Goal: Information Seeking & Learning: Learn about a topic

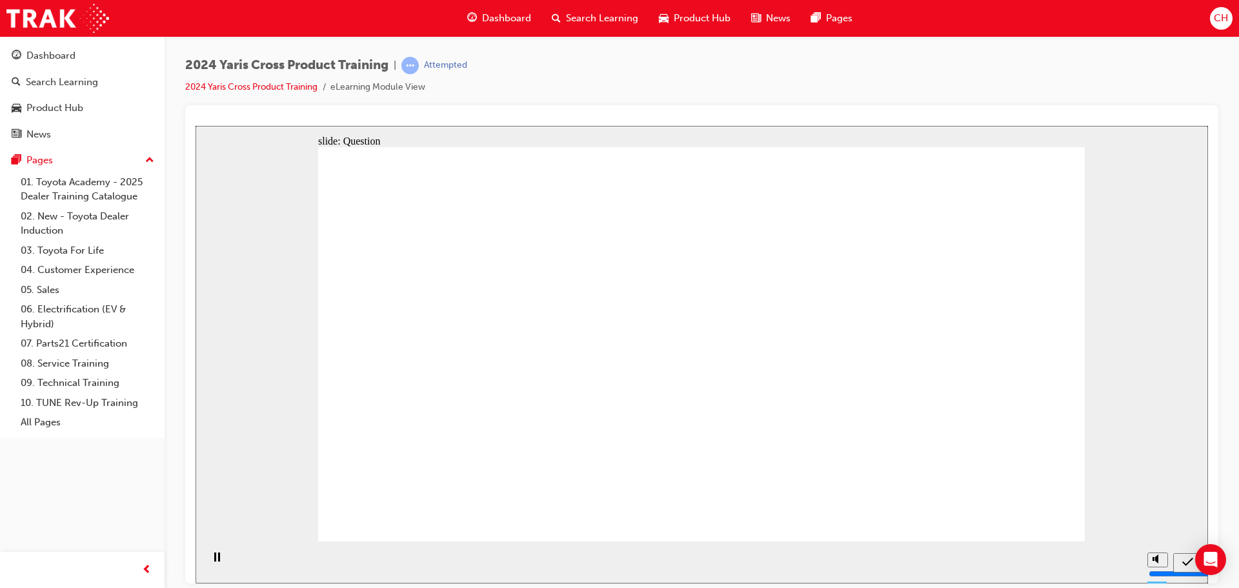
radio input "true"
drag, startPoint x: 365, startPoint y: 294, endPoint x: 483, endPoint y: 298, distance: 118.2
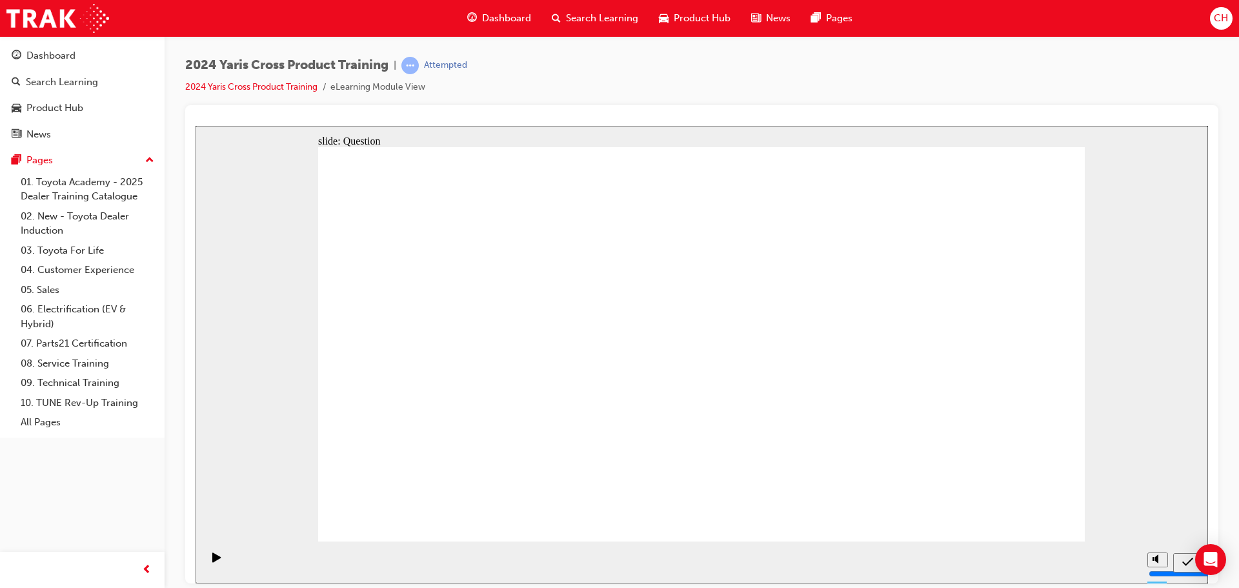
drag, startPoint x: 540, startPoint y: 314, endPoint x: 454, endPoint y: 325, distance: 85.8
drag, startPoint x: 428, startPoint y: 332, endPoint x: 554, endPoint y: 338, distance: 126.6
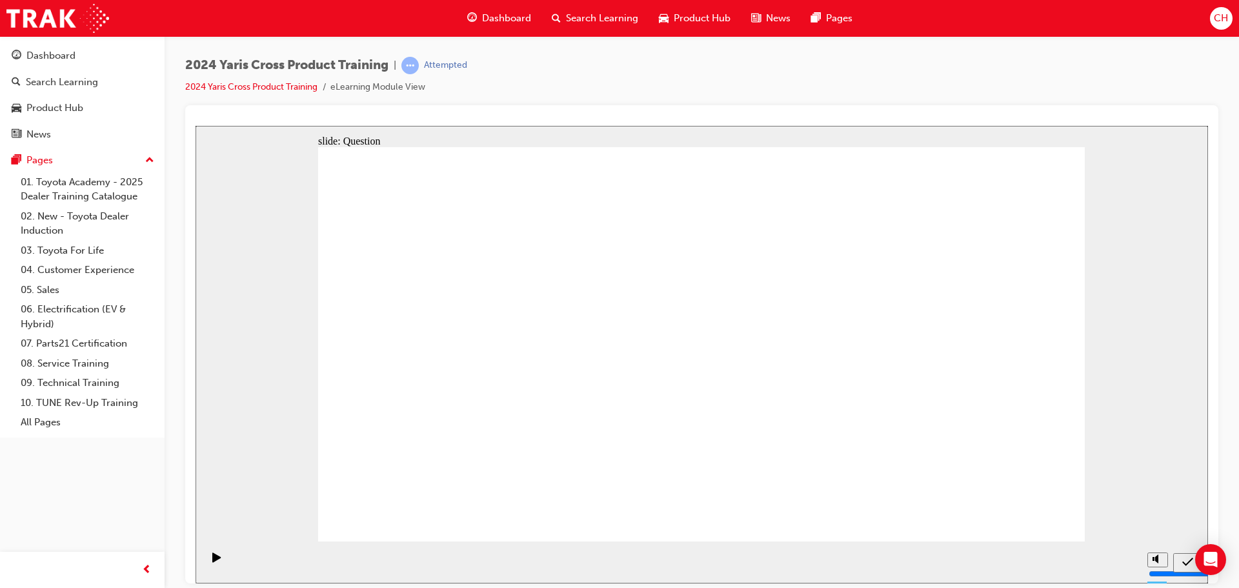
radio input "true"
drag, startPoint x: 767, startPoint y: 332, endPoint x: 766, endPoint y: 294, distance: 38.8
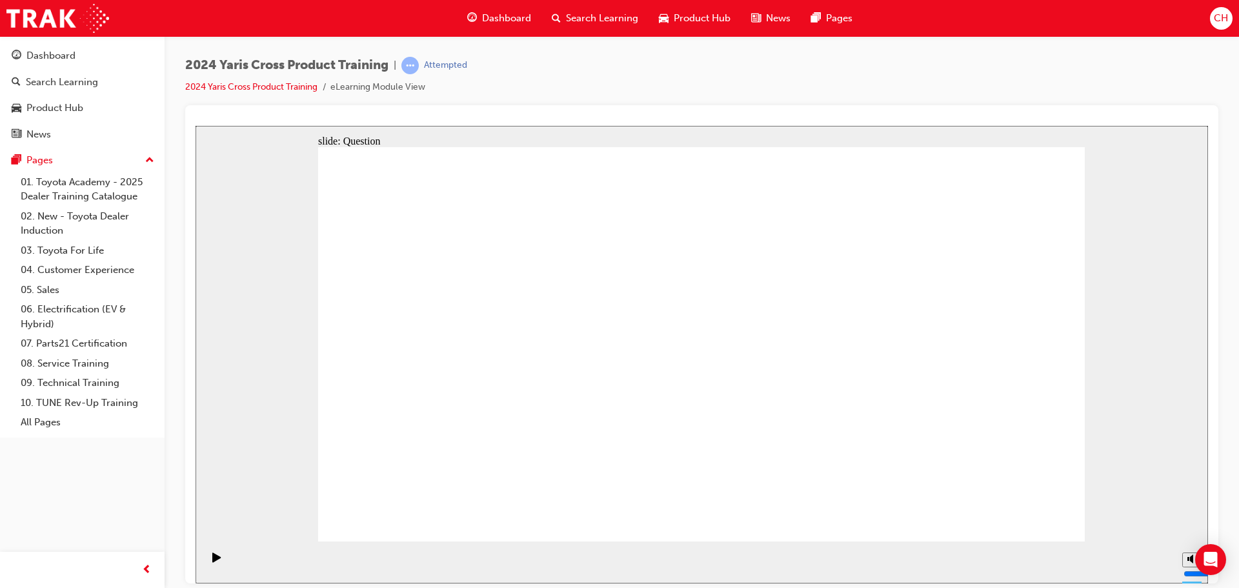
checkbox input "true"
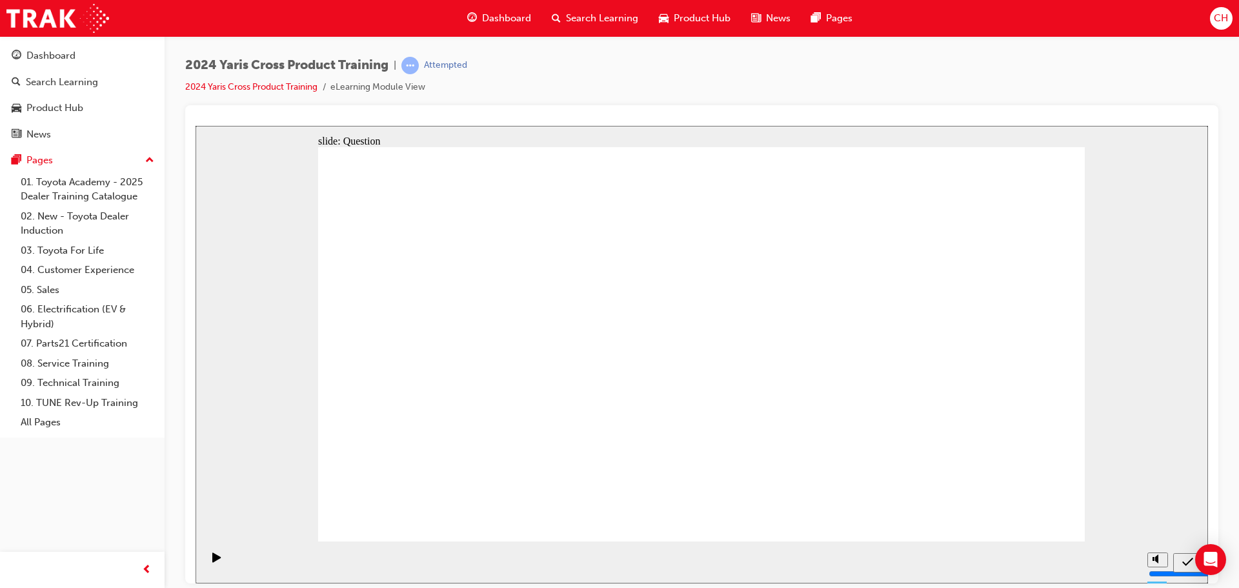
radio input "true"
drag, startPoint x: 764, startPoint y: 334, endPoint x: 473, endPoint y: 467, distance: 319.5
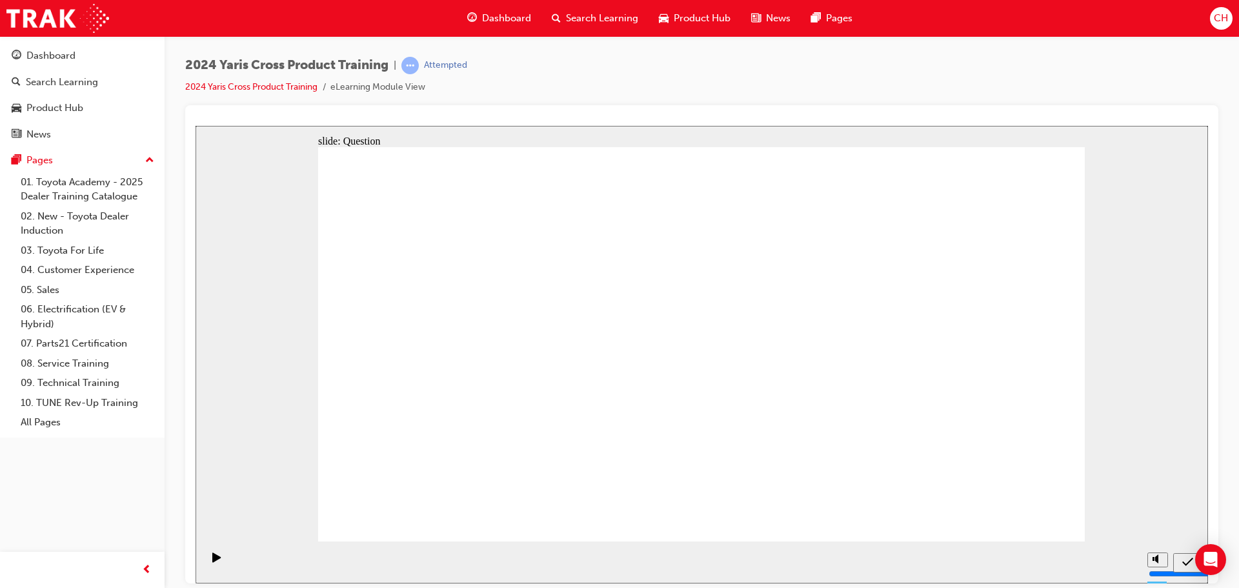
drag, startPoint x: 932, startPoint y: 314, endPoint x: 656, endPoint y: 432, distance: 299.9
drag, startPoint x: 477, startPoint y: 339, endPoint x: 771, endPoint y: 470, distance: 321.6
drag, startPoint x: 662, startPoint y: 334, endPoint x: 941, endPoint y: 480, distance: 315.0
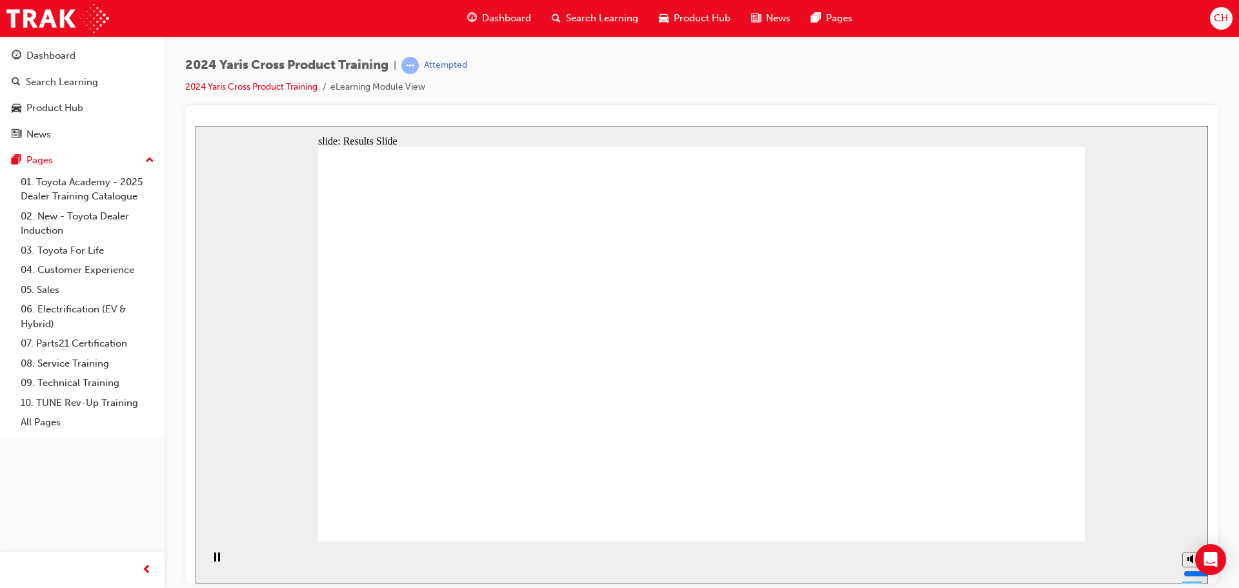
radio input "true"
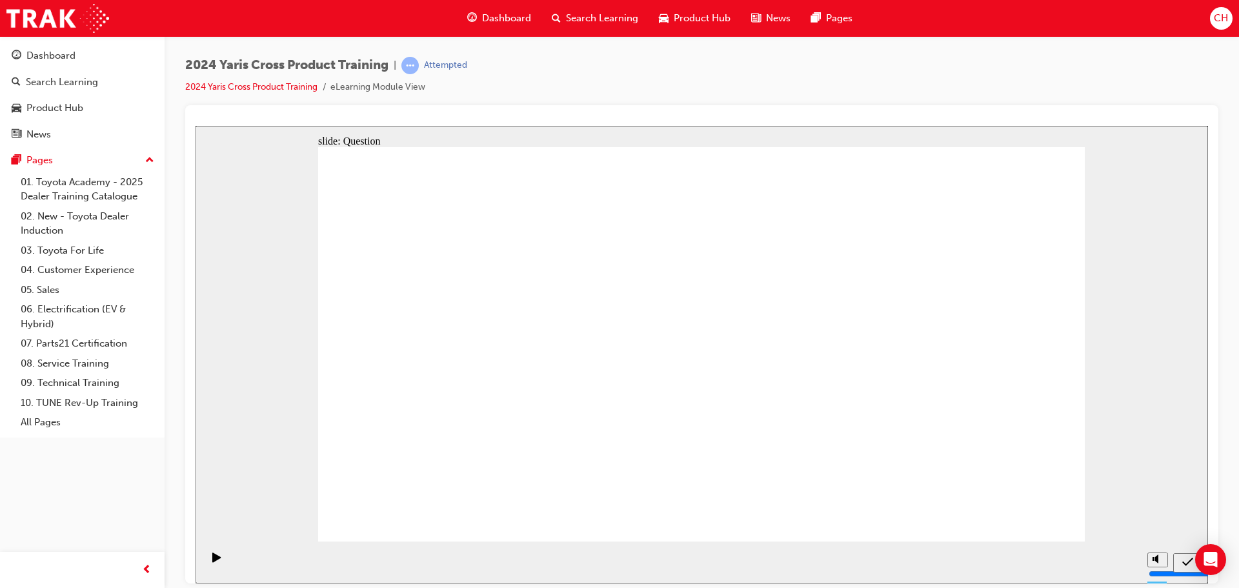
radio input "true"
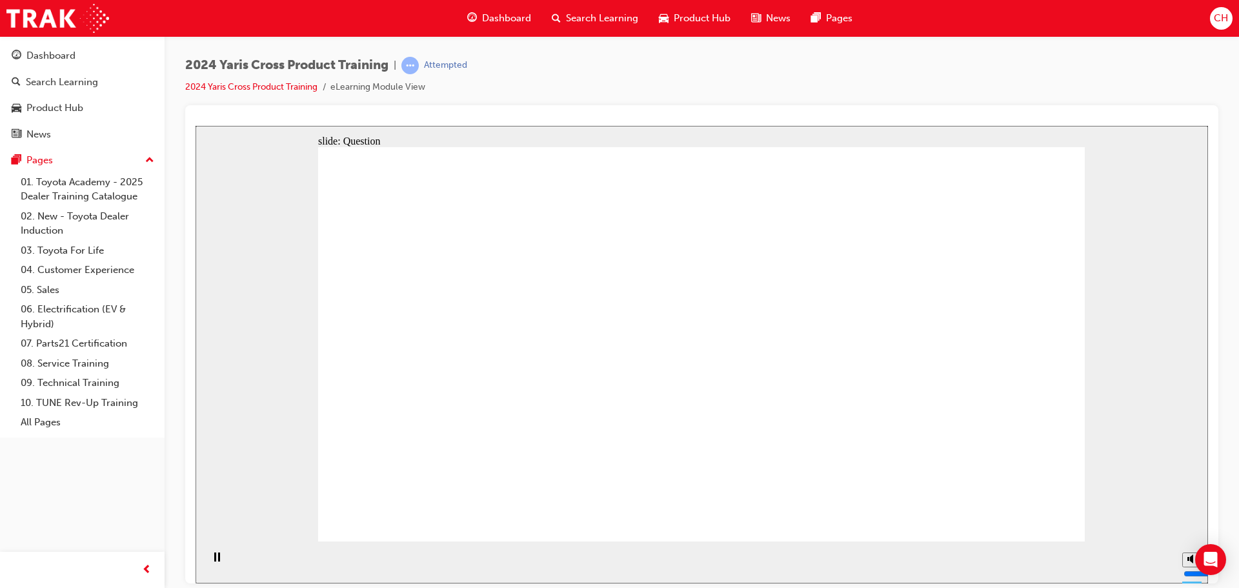
checkbox input "true"
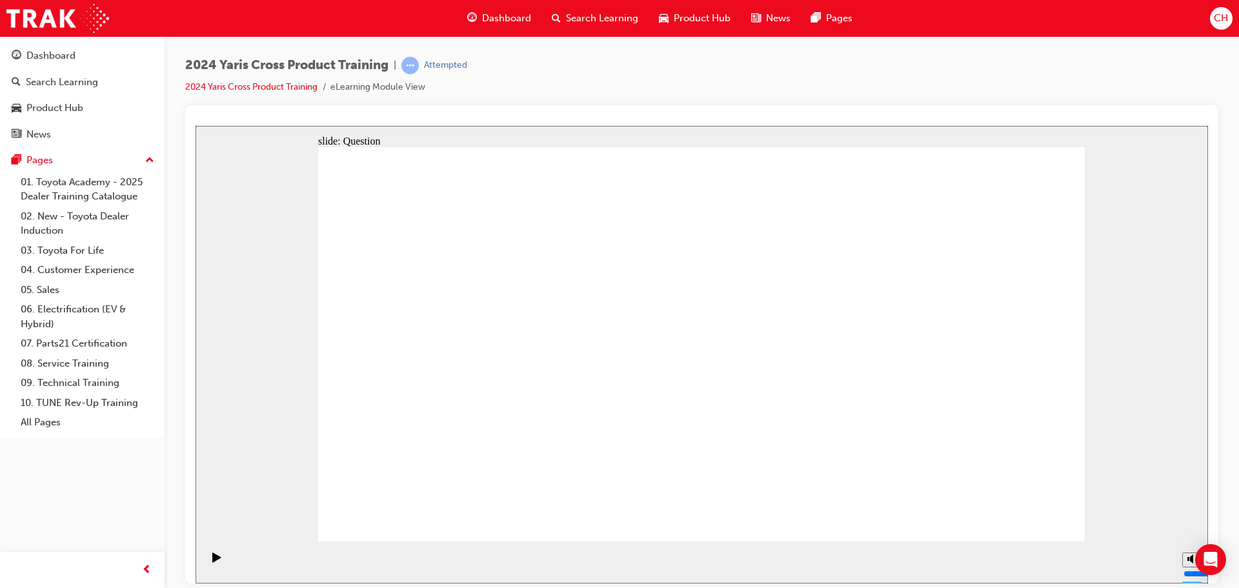
radio input "true"
drag, startPoint x: 938, startPoint y: 333, endPoint x: 625, endPoint y: 463, distance: 339.1
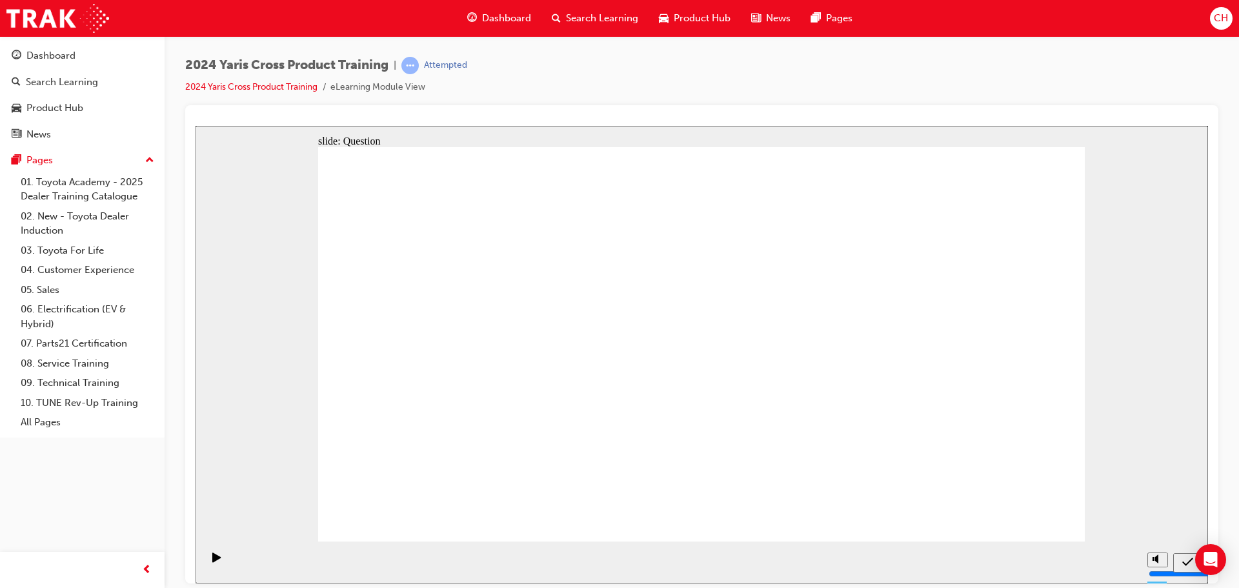
drag, startPoint x: 626, startPoint y: 340, endPoint x: 635, endPoint y: 350, distance: 12.8
drag, startPoint x: 465, startPoint y: 305, endPoint x: 783, endPoint y: 450, distance: 349.5
drag, startPoint x: 639, startPoint y: 342, endPoint x: 930, endPoint y: 491, distance: 326.5
drag, startPoint x: 780, startPoint y: 346, endPoint x: 563, endPoint y: 475, distance: 253.0
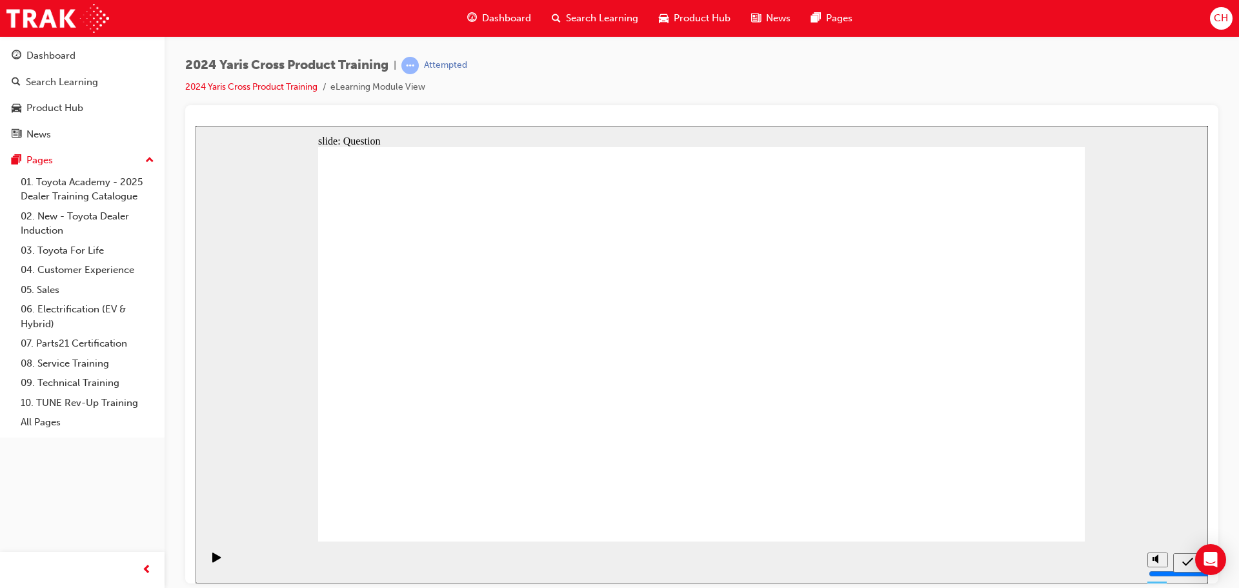
radio input "true"
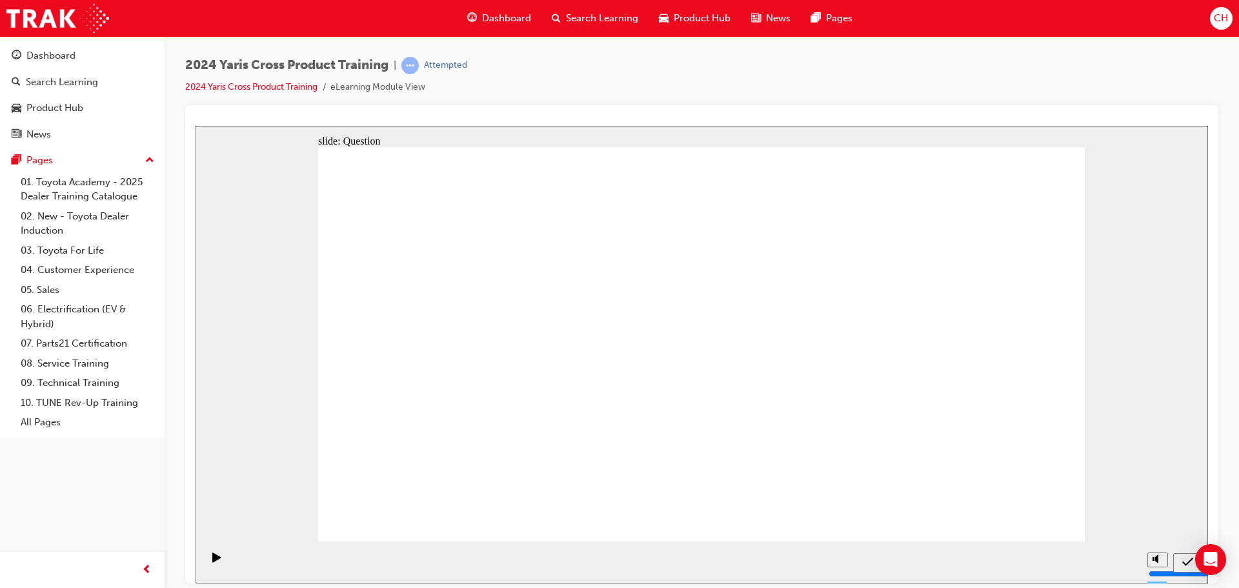
radio input "true"
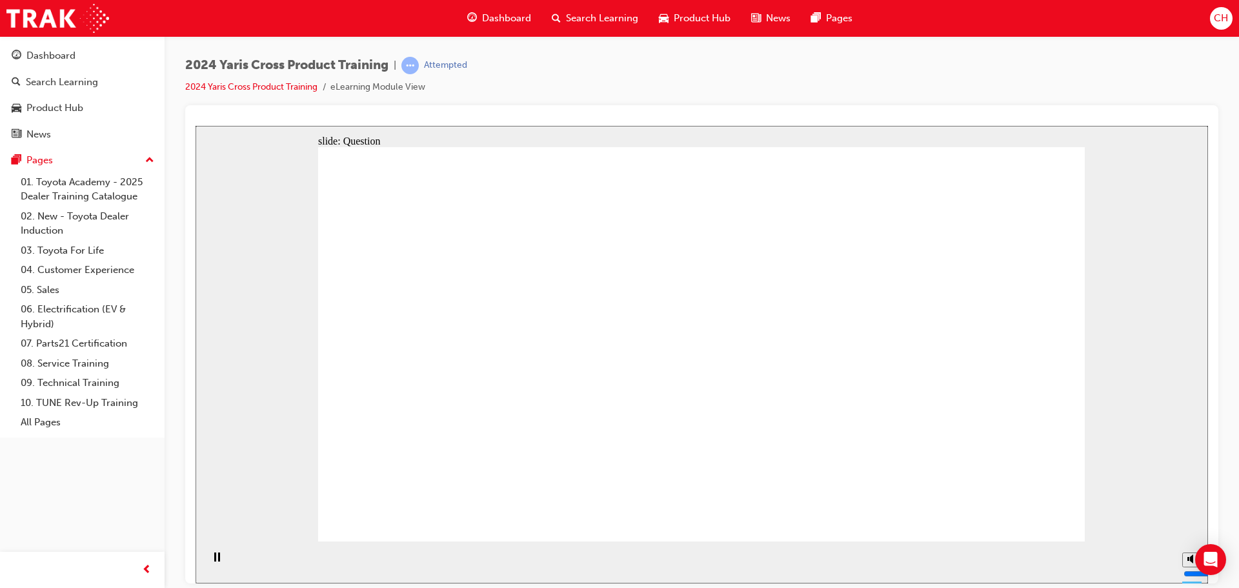
checkbox input "true"
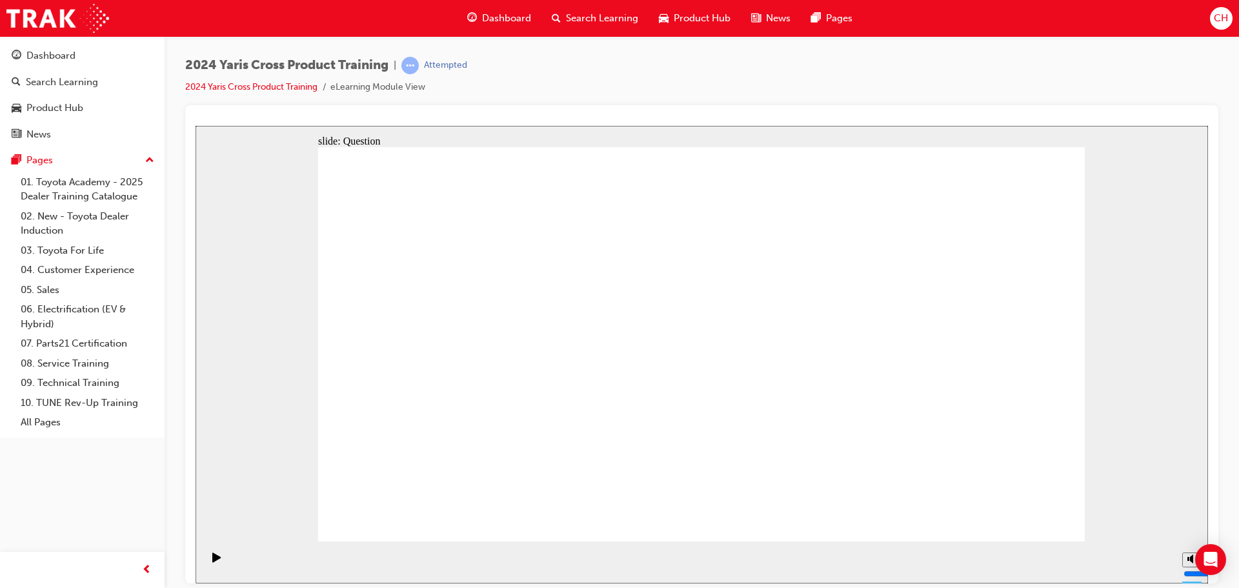
radio input "true"
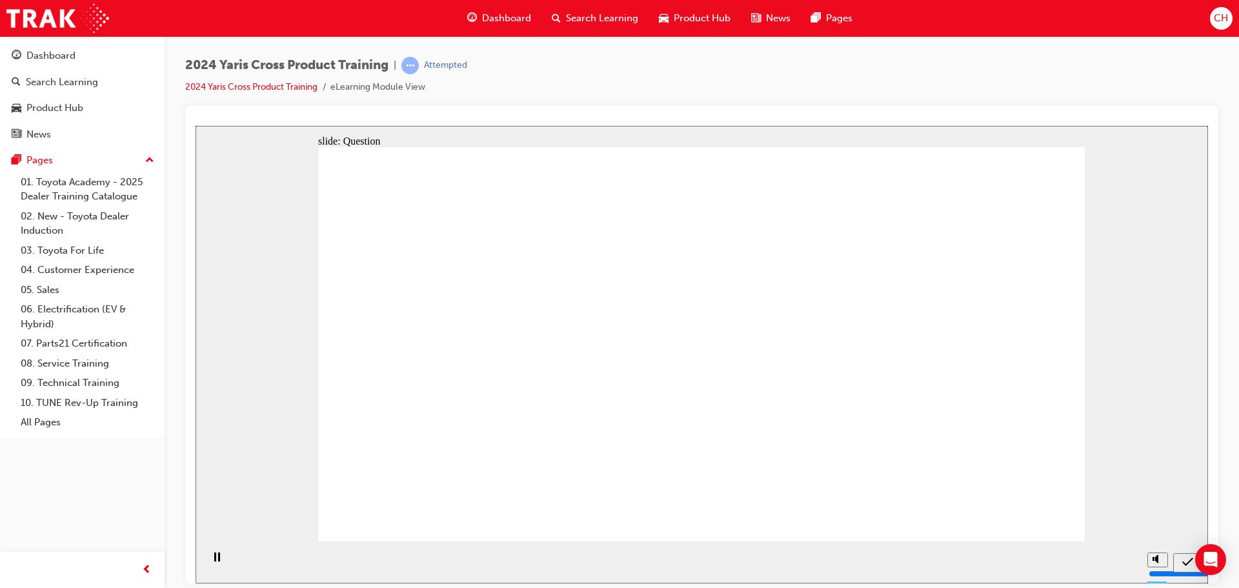
drag, startPoint x: 482, startPoint y: 341, endPoint x: 804, endPoint y: 471, distance: 347.5
drag, startPoint x: 798, startPoint y: 341, endPoint x: 906, endPoint y: 467, distance: 165.8
drag, startPoint x: 920, startPoint y: 335, endPoint x: 507, endPoint y: 456, distance: 430.4
drag, startPoint x: 584, startPoint y: 343, endPoint x: 627, endPoint y: 447, distance: 112.9
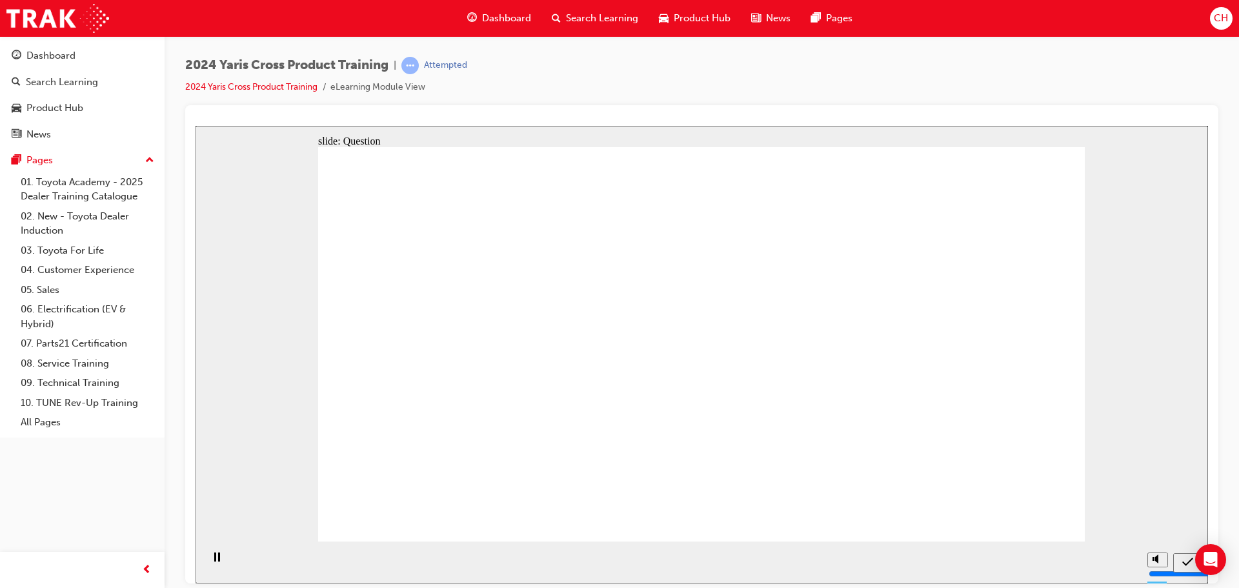
radio input "true"
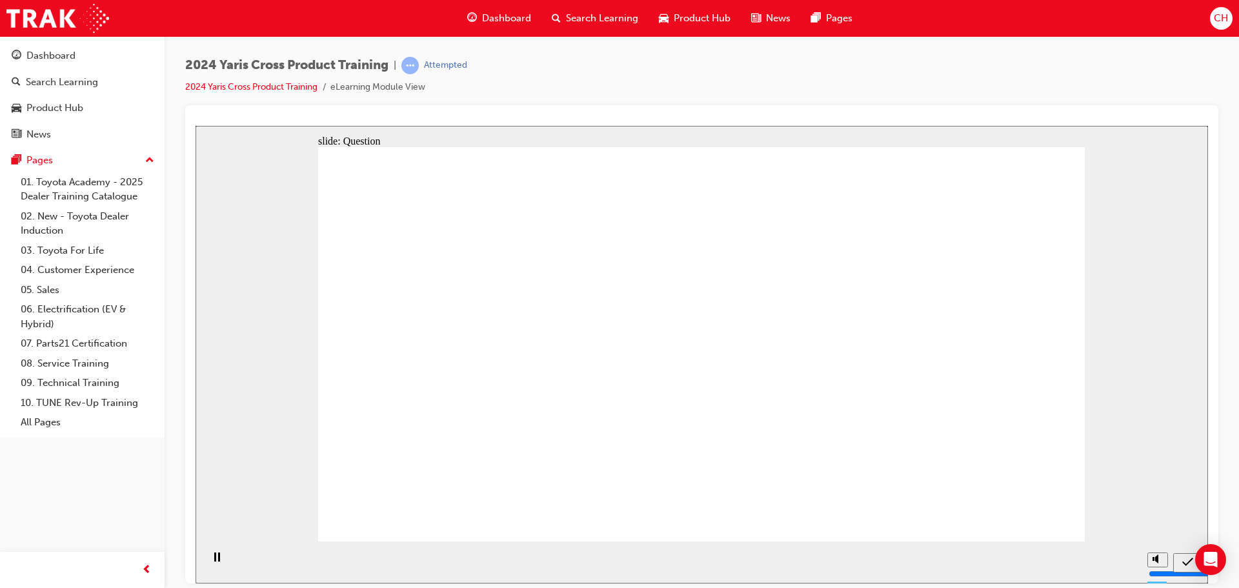
radio input "true"
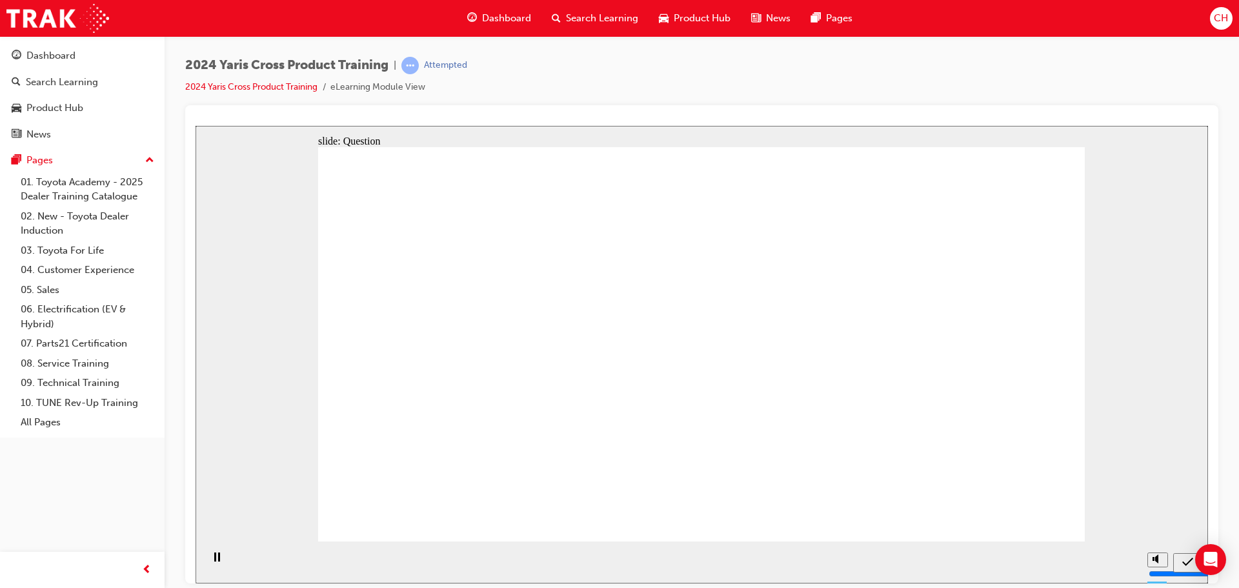
checkbox input "true"
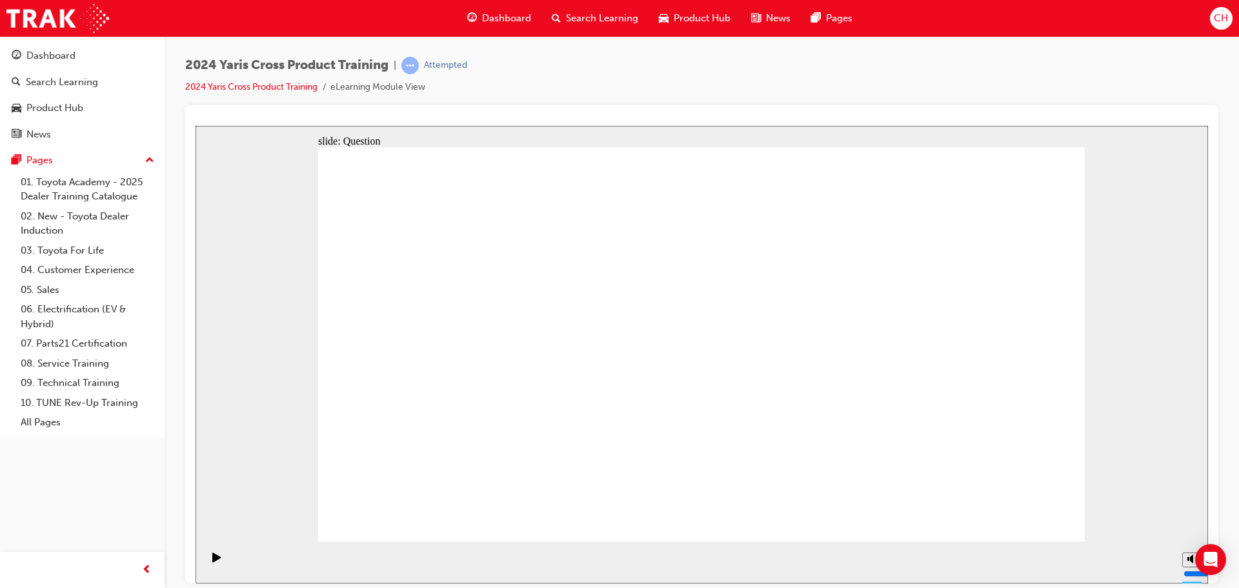
checkbox input "true"
radio input "true"
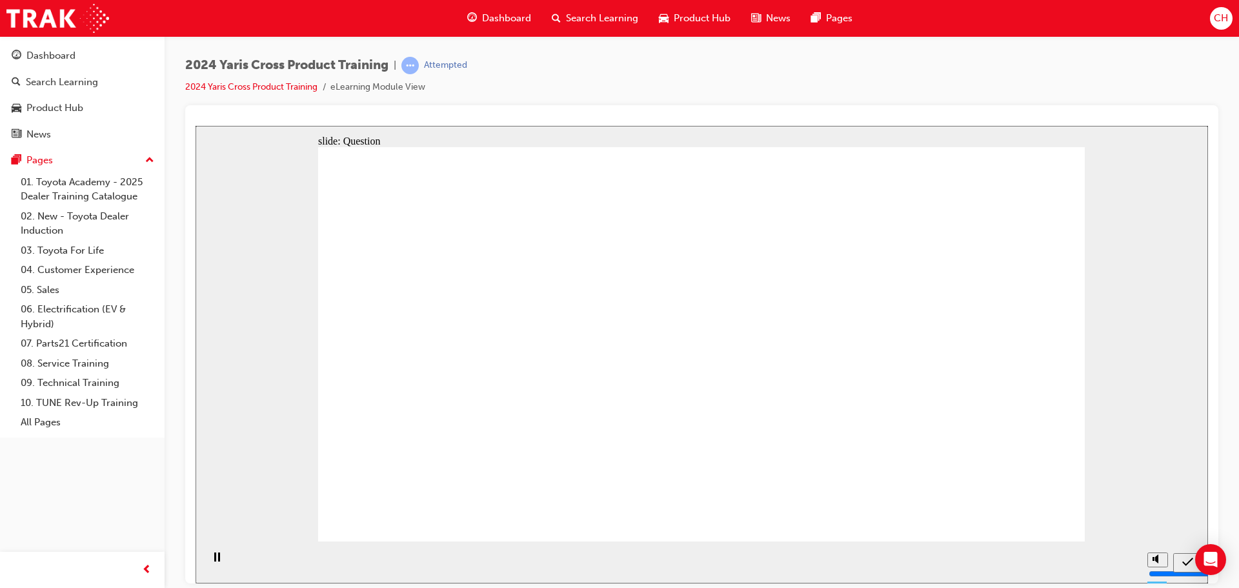
drag, startPoint x: 487, startPoint y: 340, endPoint x: 800, endPoint y: 467, distance: 337.3
drag, startPoint x: 801, startPoint y: 328, endPoint x: 520, endPoint y: 458, distance: 309.3
drag, startPoint x: 631, startPoint y: 310, endPoint x: 912, endPoint y: 420, distance: 302.1
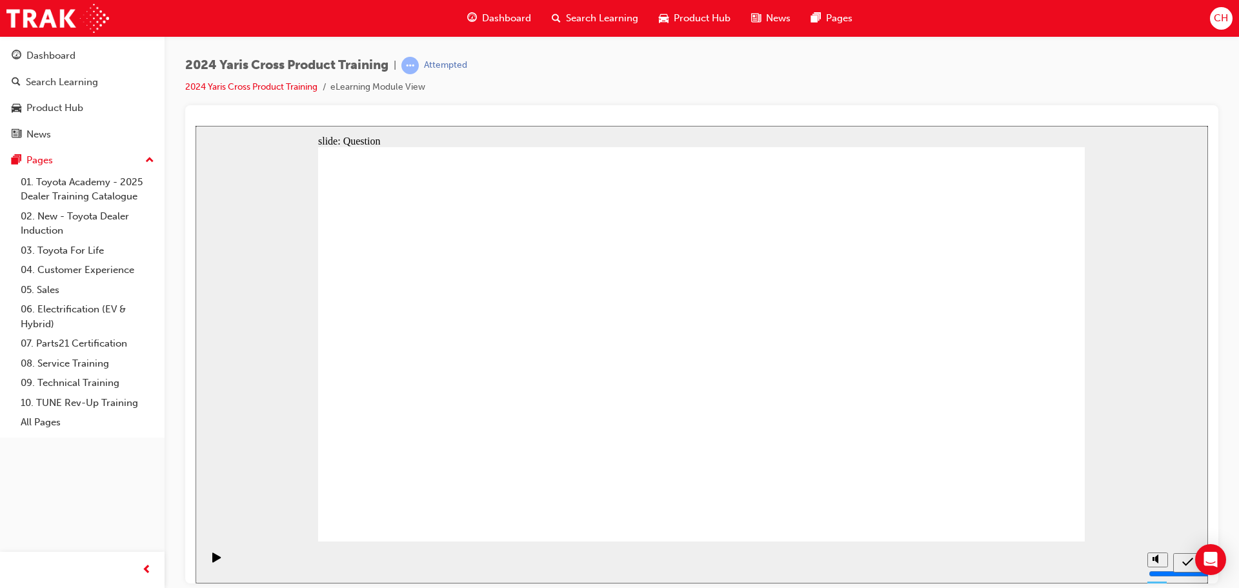
drag, startPoint x: 944, startPoint y: 333, endPoint x: 691, endPoint y: 465, distance: 285.5
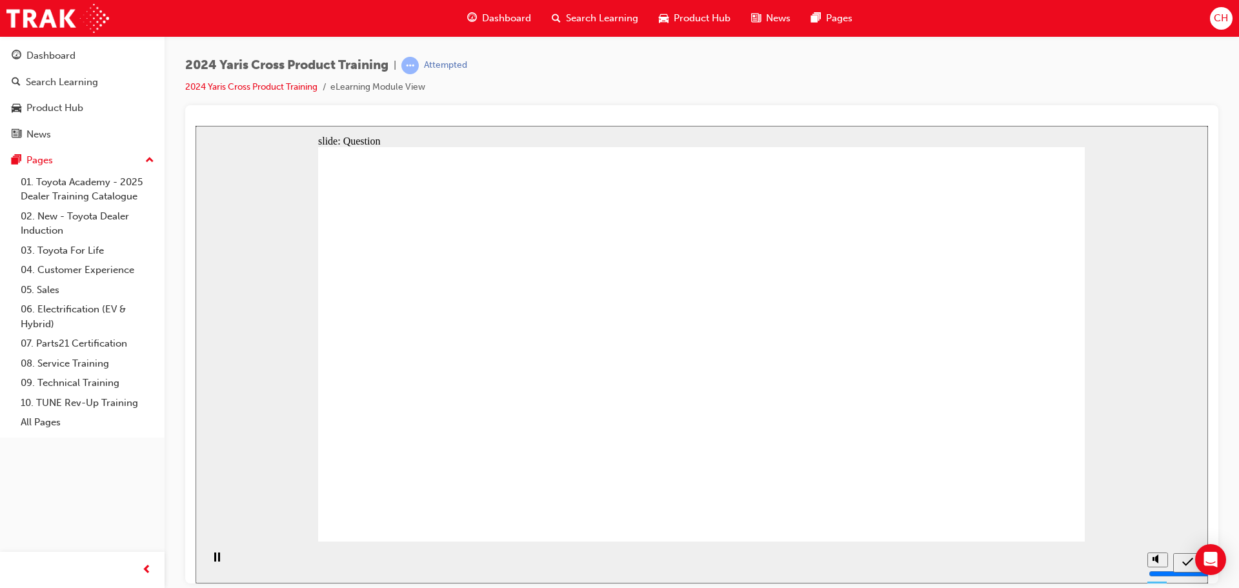
radio input "true"
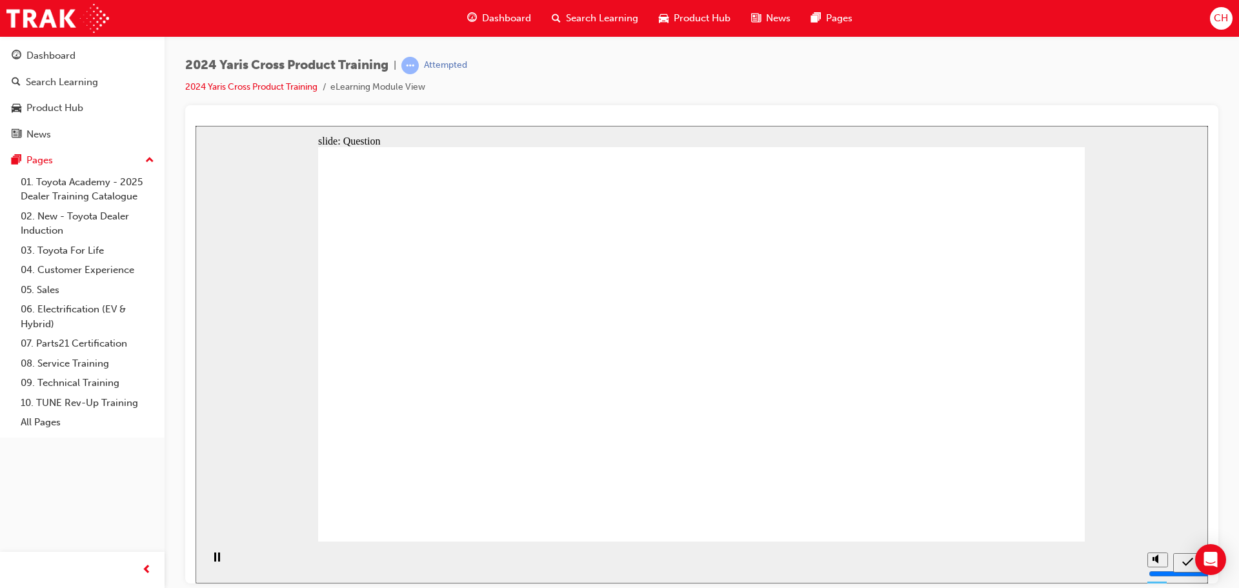
checkbox input "true"
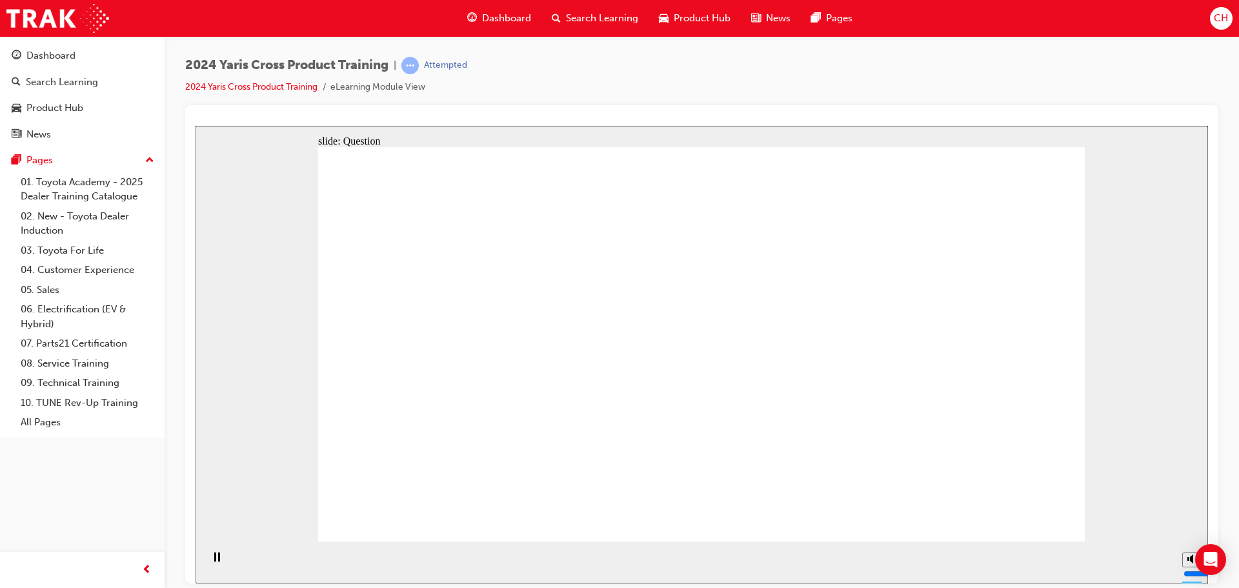
checkbox input "true"
checkbox input "false"
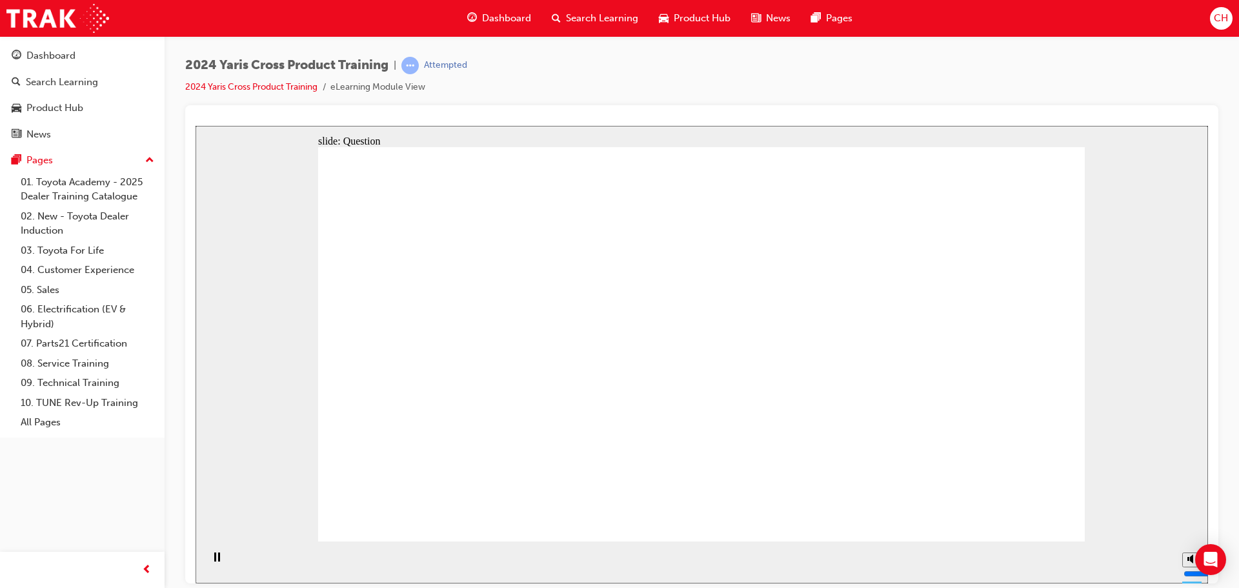
radio input "true"
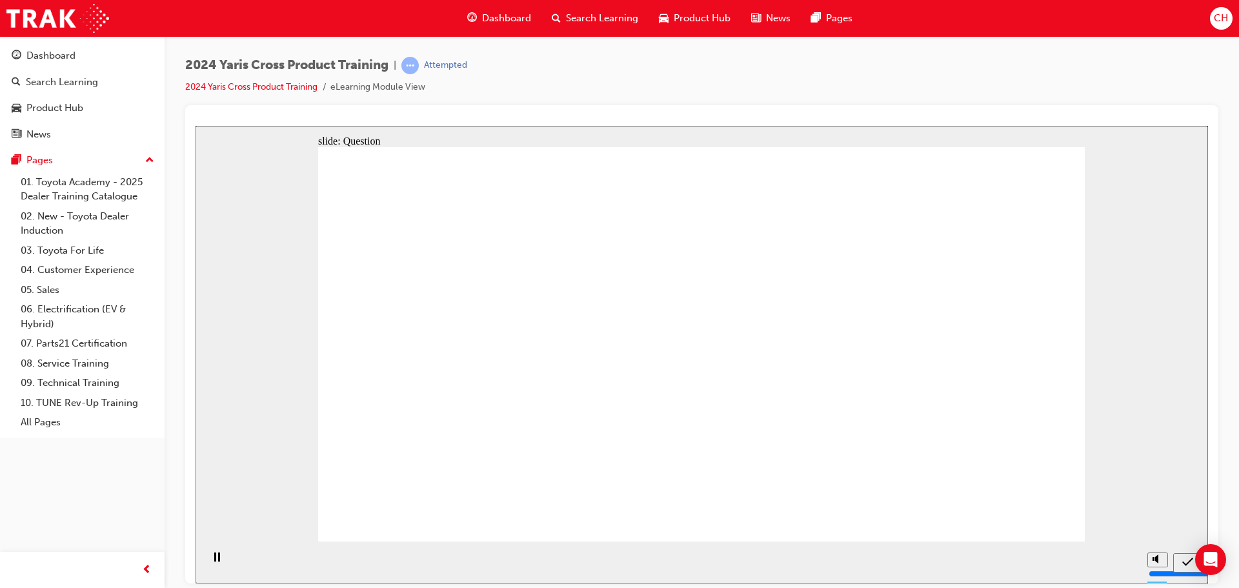
drag, startPoint x: 771, startPoint y: 312, endPoint x: 764, endPoint y: 312, distance: 7.1
drag, startPoint x: 927, startPoint y: 315, endPoint x: 618, endPoint y: 446, distance: 335.8
drag, startPoint x: 467, startPoint y: 329, endPoint x: 774, endPoint y: 463, distance: 335.3
drag, startPoint x: 790, startPoint y: 324, endPoint x: 482, endPoint y: 456, distance: 335.5
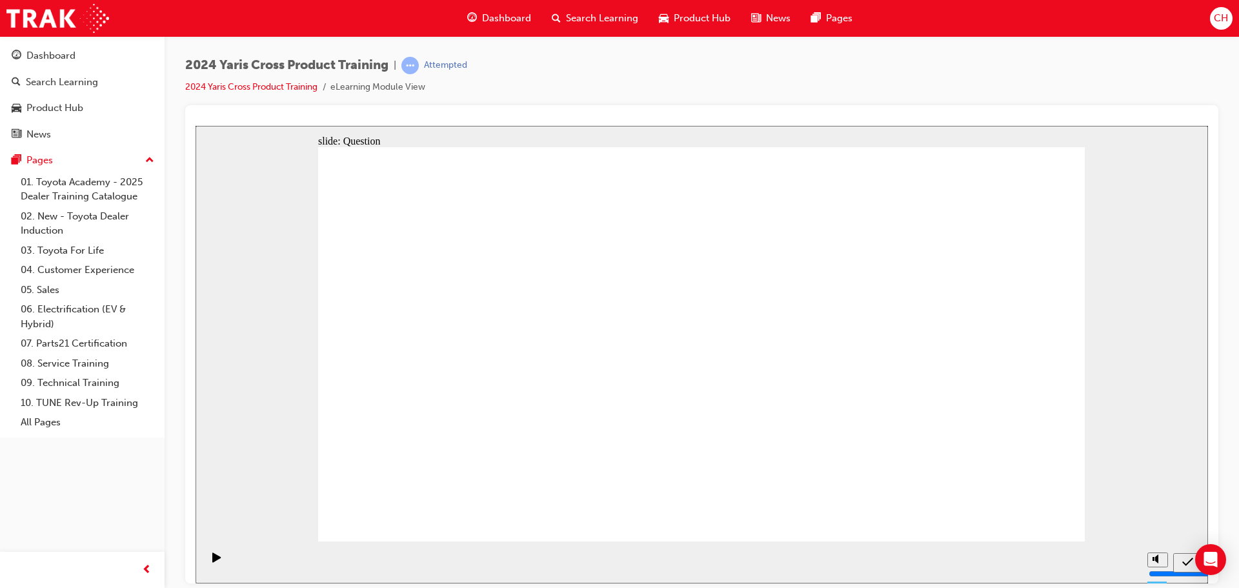
drag, startPoint x: 662, startPoint y: 333, endPoint x: 924, endPoint y: 483, distance: 302.7
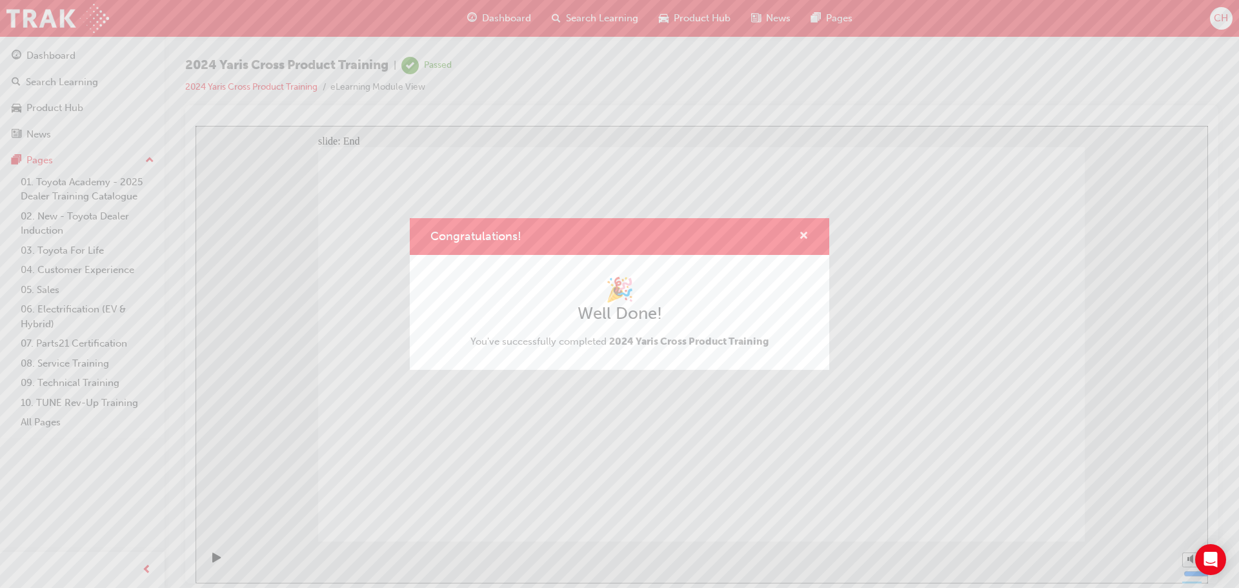
click at [806, 241] on span "cross-icon" at bounding box center [804, 237] width 10 height 12
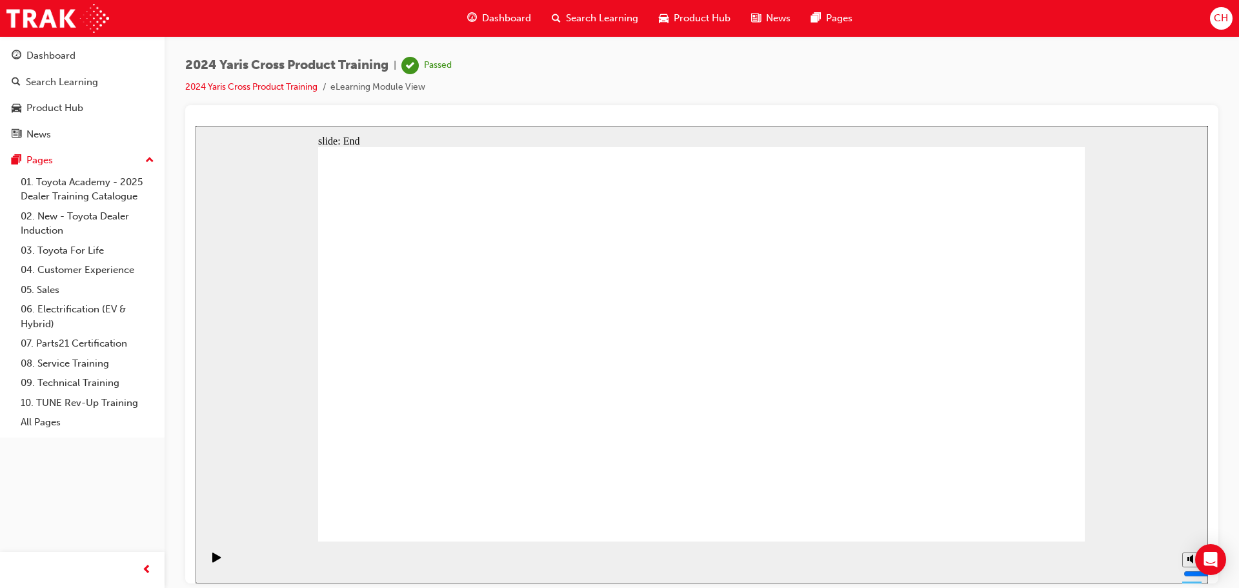
click at [691, 18] on span "Product Hub" at bounding box center [702, 18] width 57 height 15
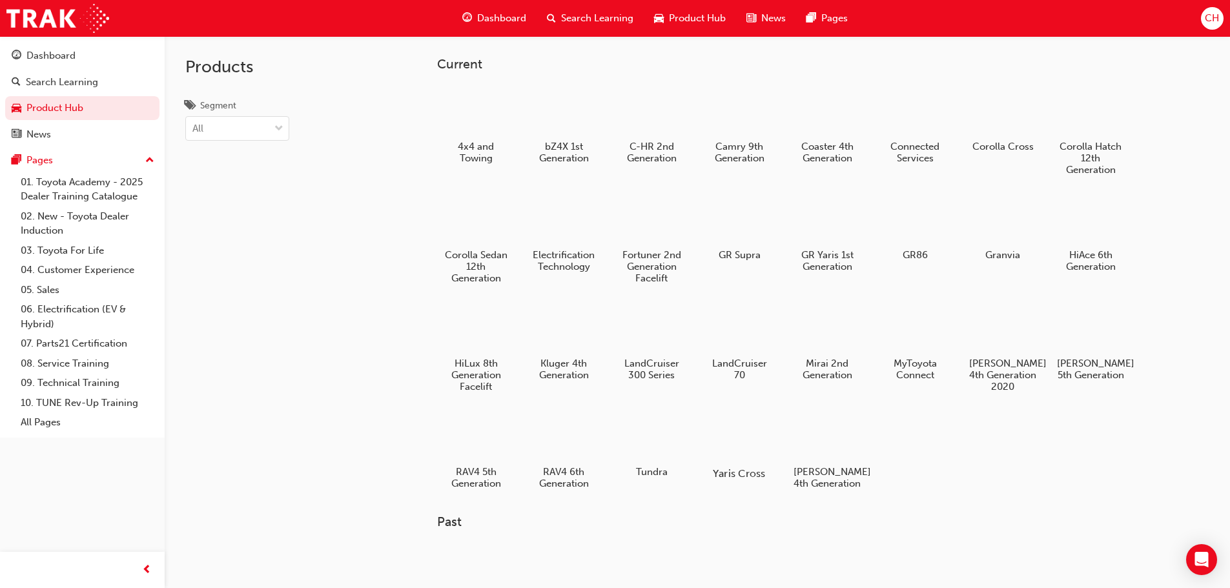
click at [740, 453] on div at bounding box center [739, 436] width 72 height 51
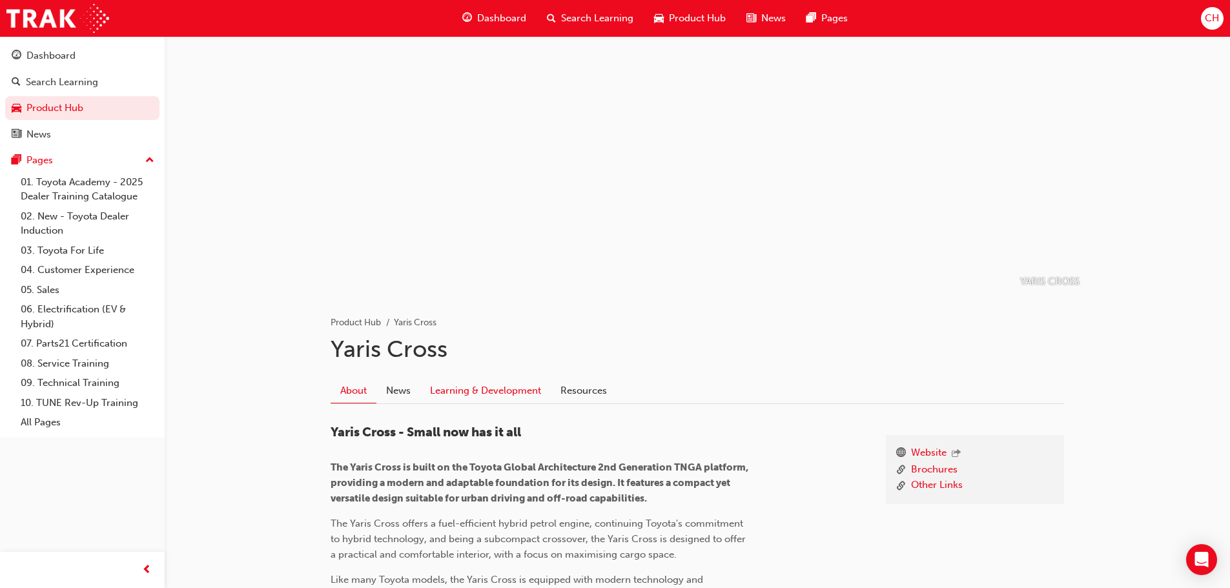
click at [482, 388] on link "Learning & Development" at bounding box center [485, 391] width 130 height 25
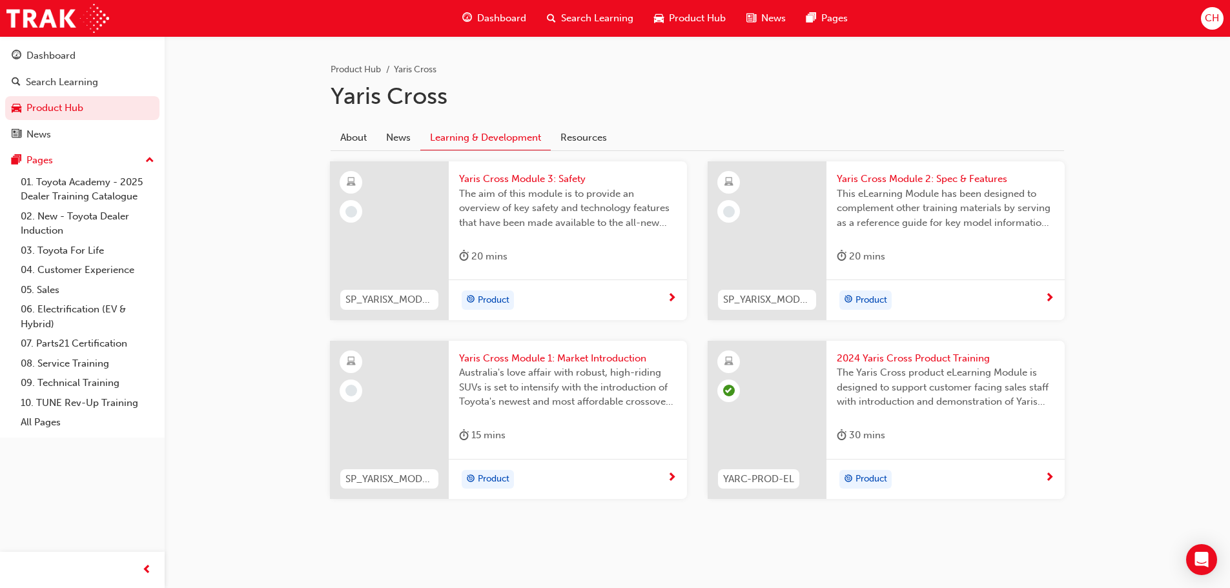
scroll to position [259, 0]
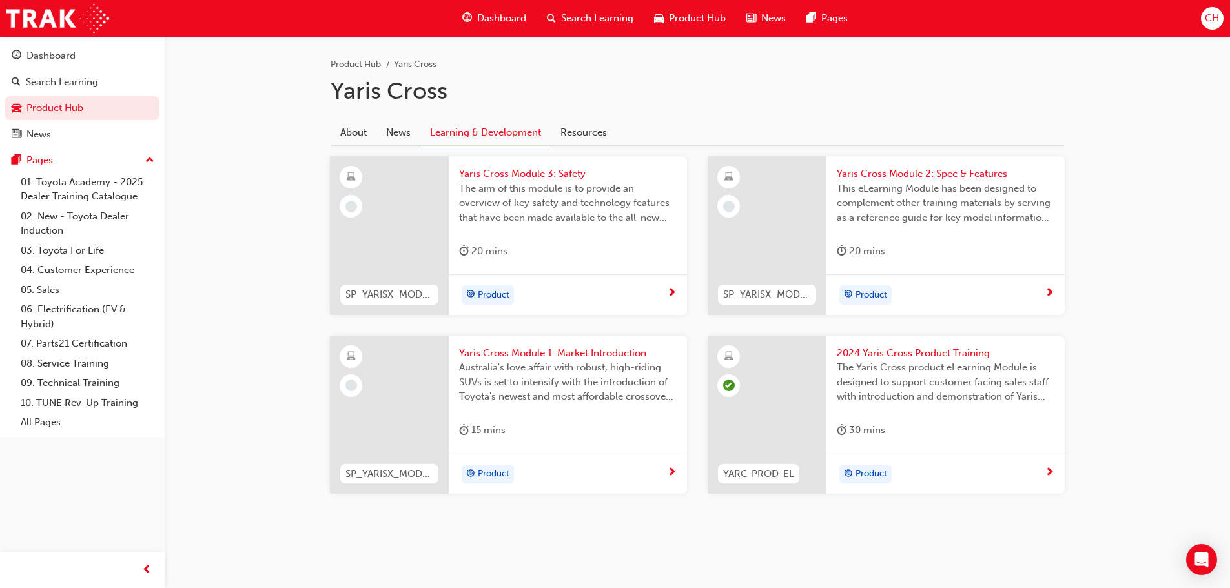
click at [652, 476] on div "Product" at bounding box center [563, 474] width 208 height 19
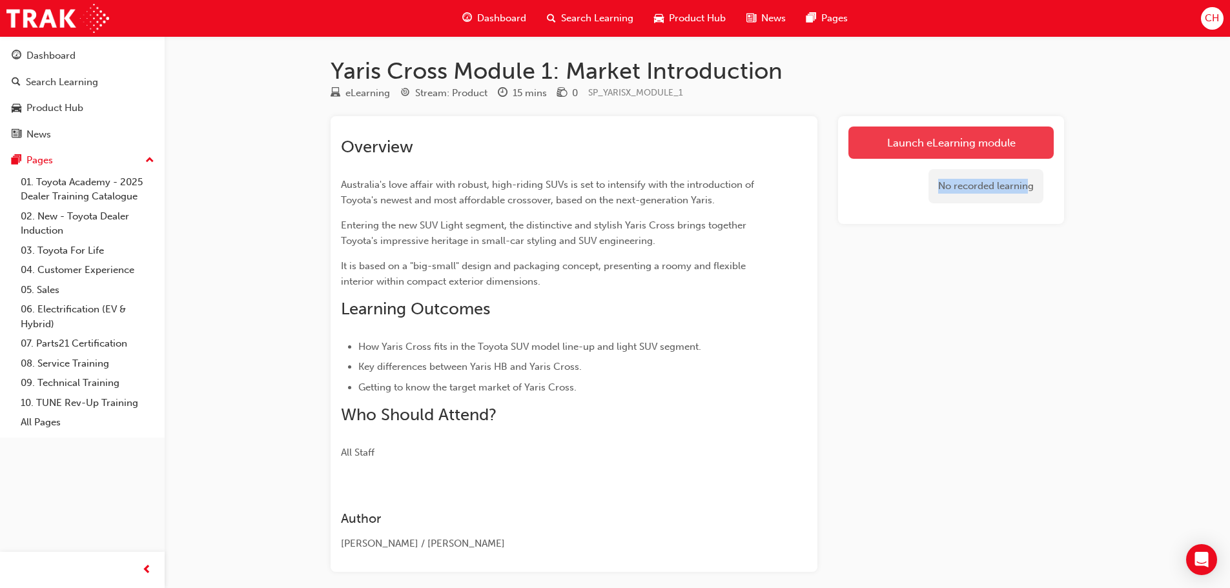
drag, startPoint x: 1028, startPoint y: 161, endPoint x: 1022, endPoint y: 152, distance: 10.7
click at [1022, 152] on div "Launch eLearning module No recorded learning" at bounding box center [951, 170] width 226 height 108
click at [1022, 152] on link "Launch eLearning module" at bounding box center [950, 143] width 205 height 32
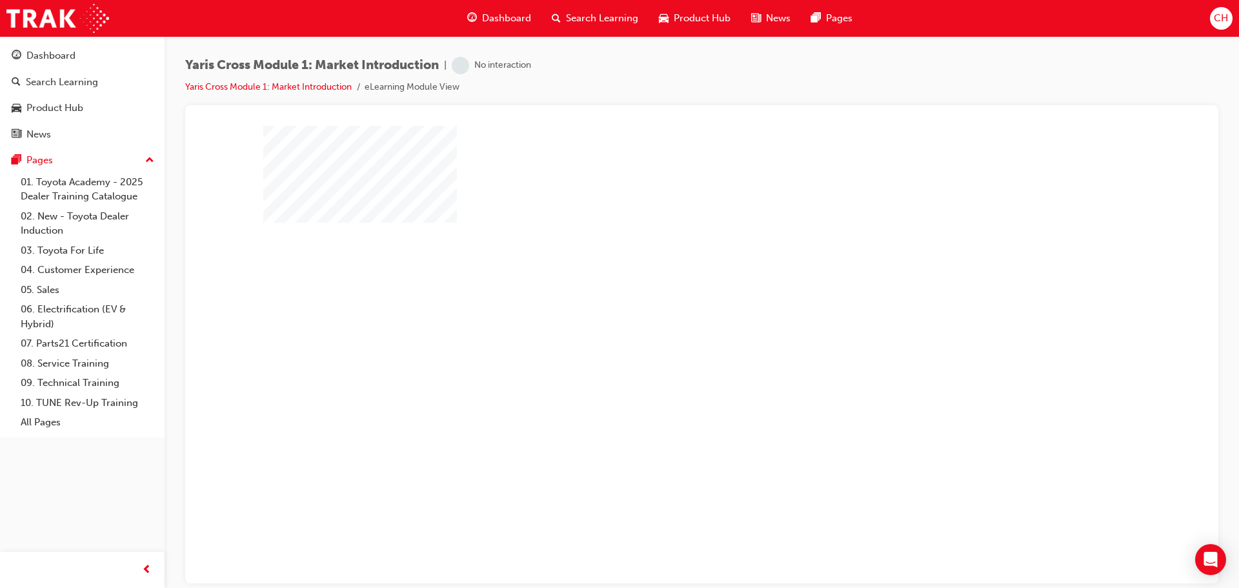
click at [665, 317] on div "play" at bounding box center [665, 317] width 0 height 0
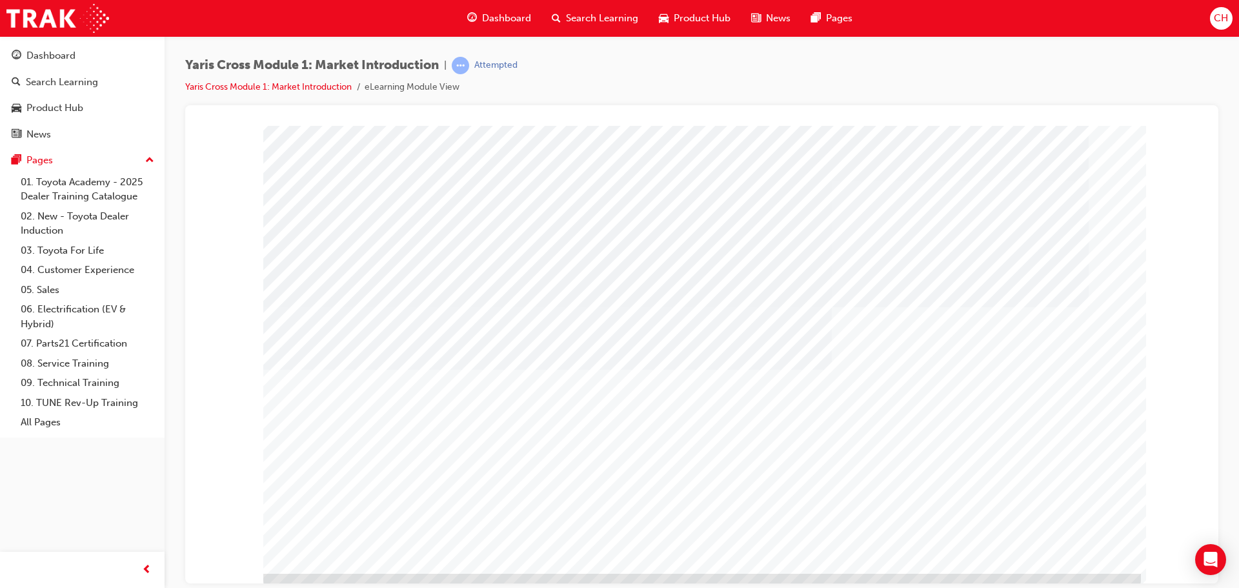
scroll to position [26, 0]
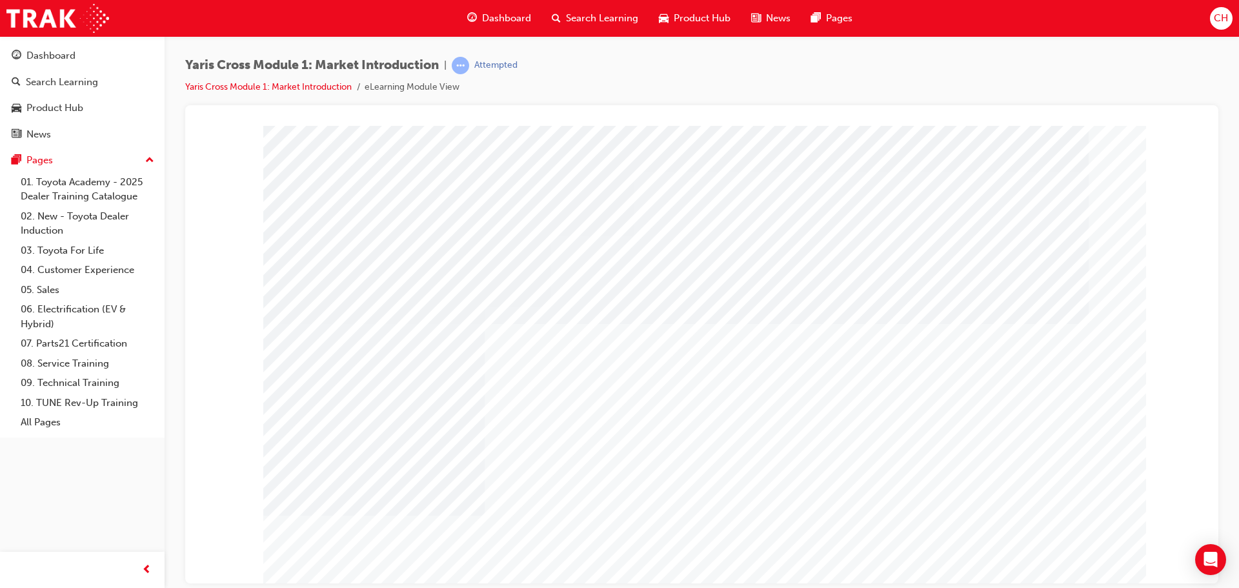
drag, startPoint x: 411, startPoint y: 522, endPoint x: 420, endPoint y: 463, distance: 60.1
click at [420, 463] on div at bounding box center [702, 357] width 878 height 465
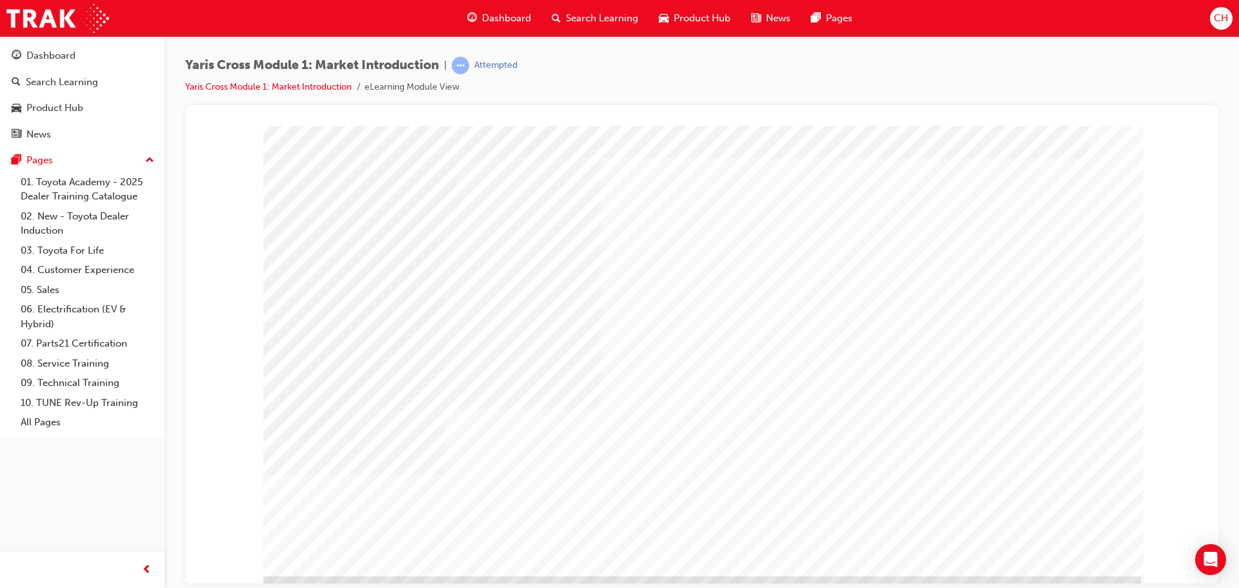
scroll to position [26, 0]
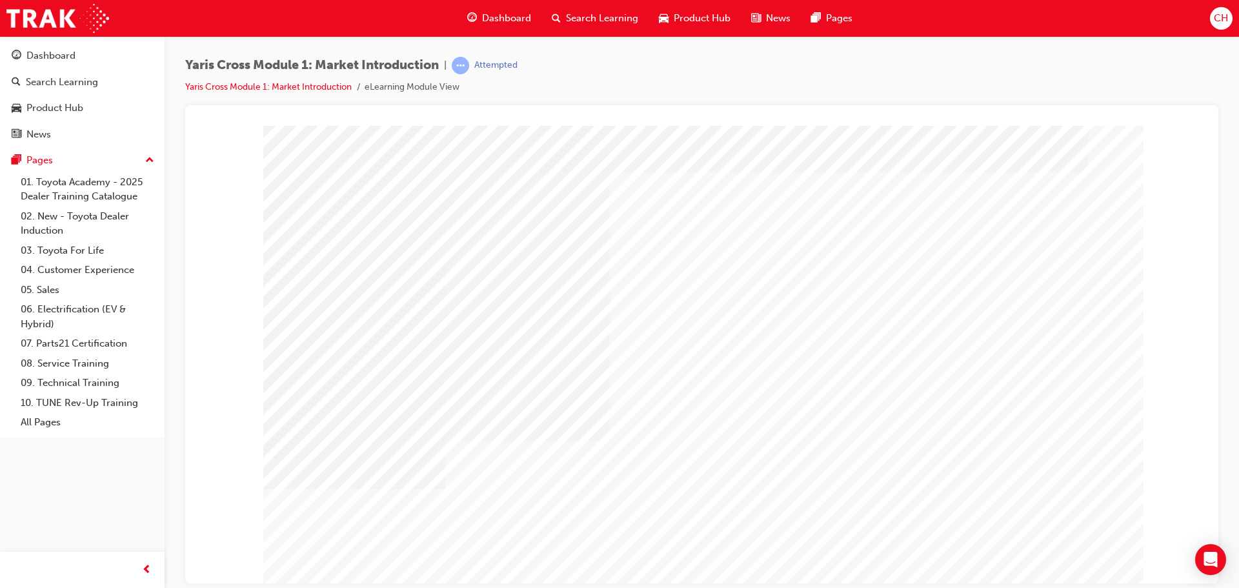
drag, startPoint x: 416, startPoint y: 332, endPoint x: 426, endPoint y: 313, distance: 21.1
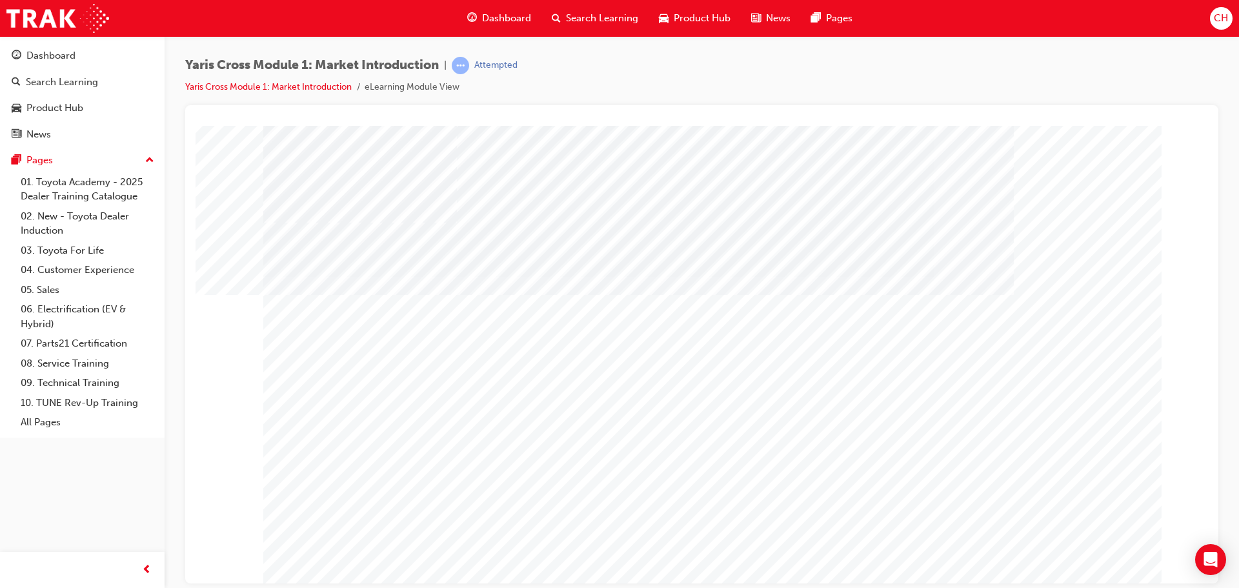
drag, startPoint x: 446, startPoint y: 311, endPoint x: 475, endPoint y: 304, distance: 29.9
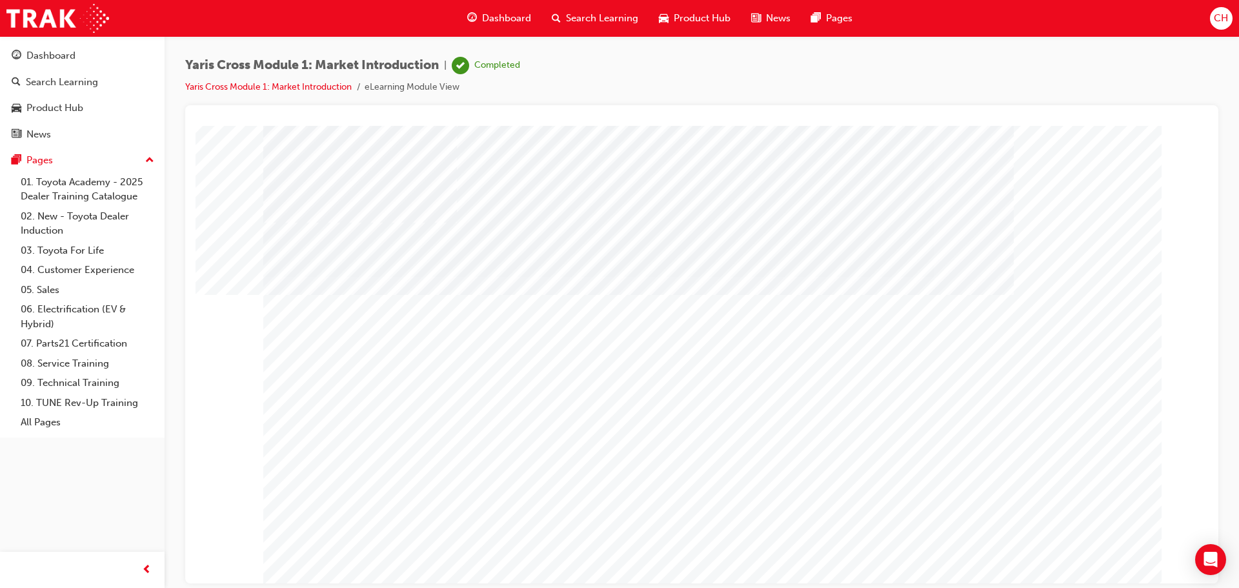
click at [905, 250] on div at bounding box center [702, 357] width 878 height 465
drag, startPoint x: 1028, startPoint y: 254, endPoint x: 1022, endPoint y: 529, distance: 275.7
drag, startPoint x: 1065, startPoint y: 546, endPoint x: 1066, endPoint y: 562, distance: 15.5
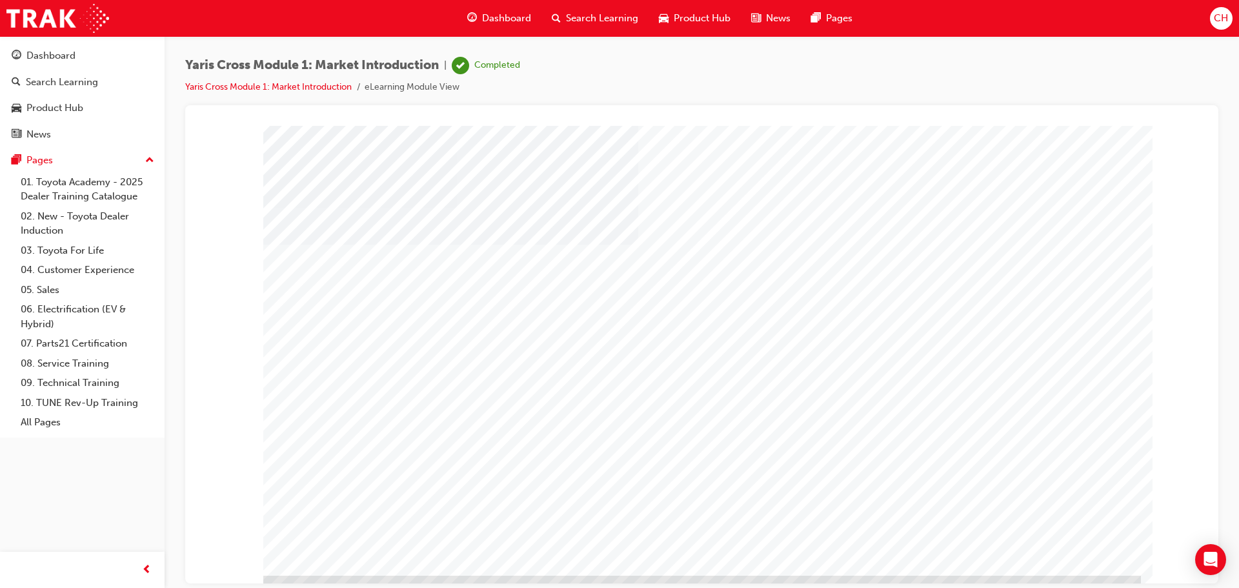
scroll to position [26, 0]
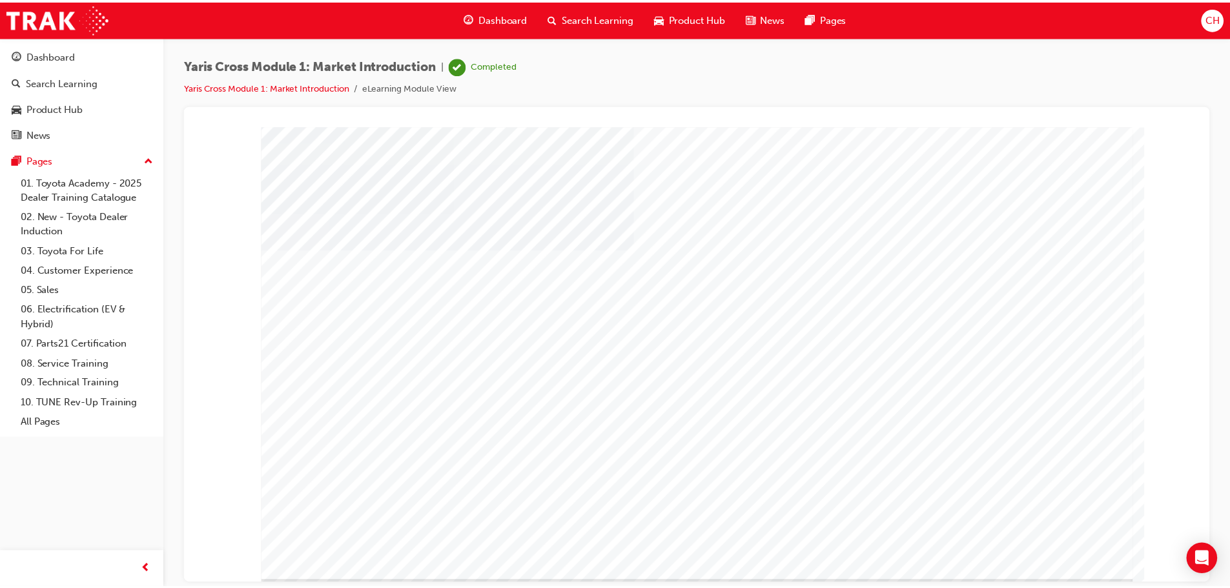
scroll to position [0, 0]
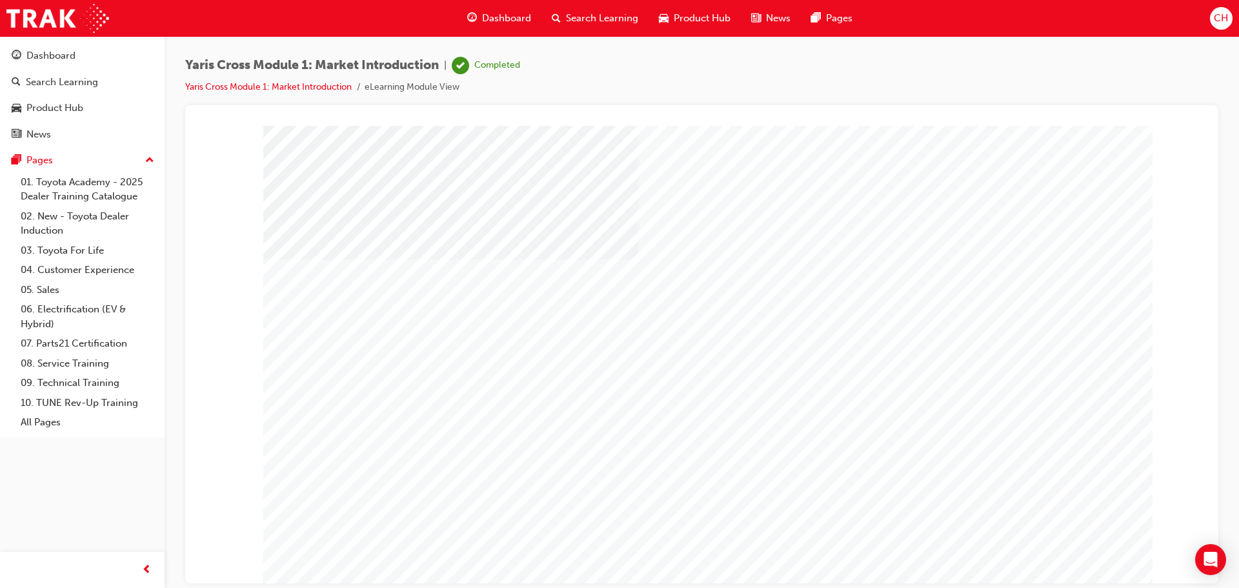
click at [687, 22] on span "Product Hub" at bounding box center [702, 18] width 57 height 15
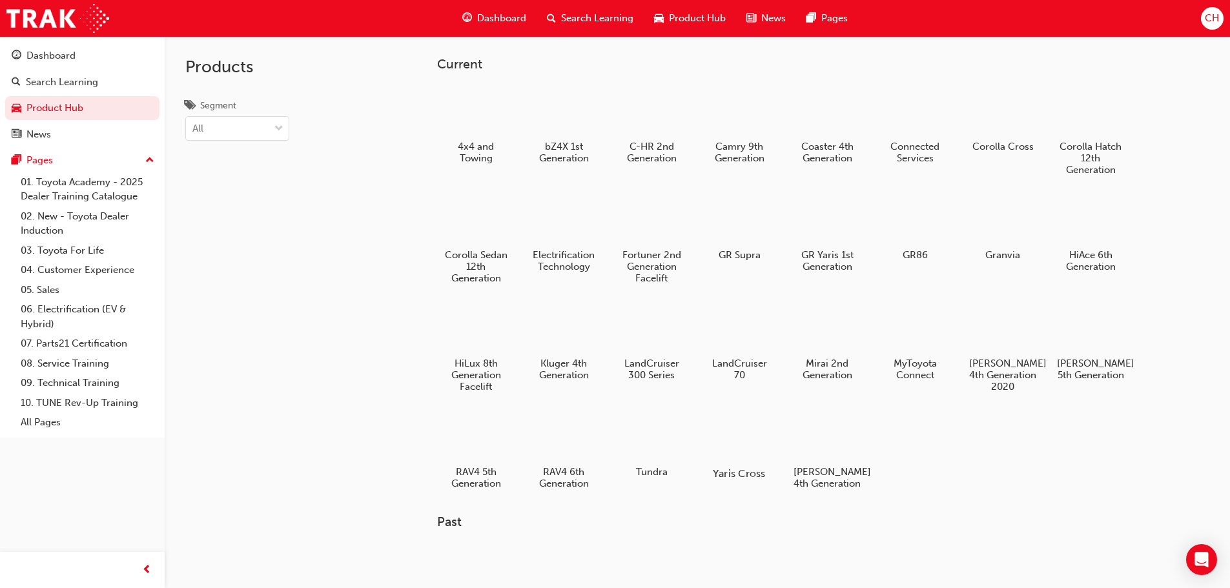
click at [768, 449] on div at bounding box center [739, 436] width 72 height 51
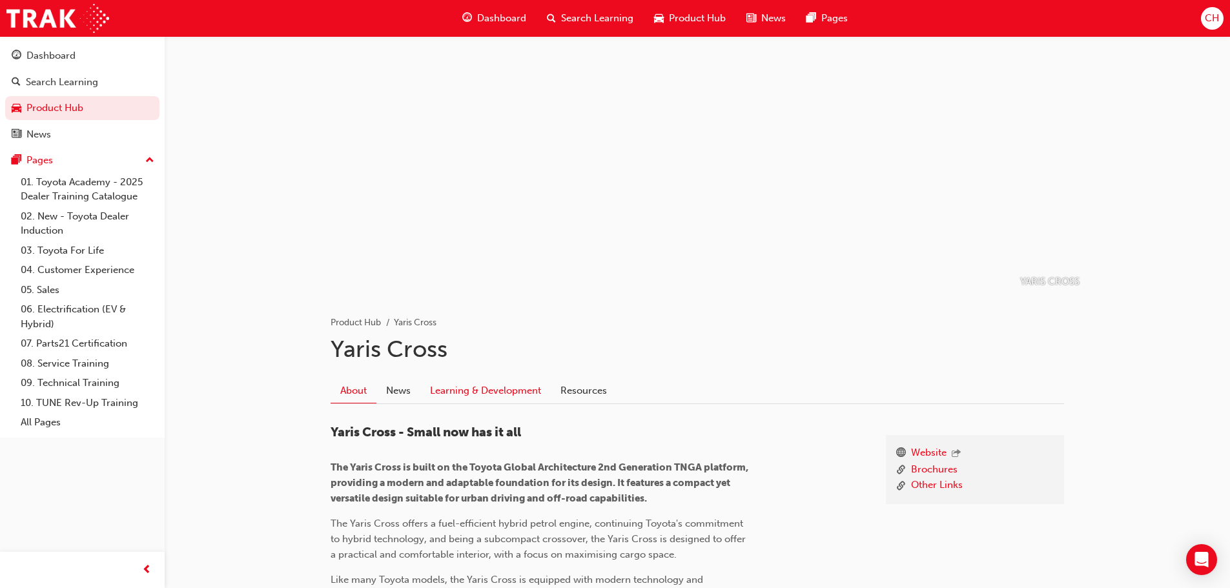
click at [466, 389] on link "Learning & Development" at bounding box center [485, 391] width 130 height 25
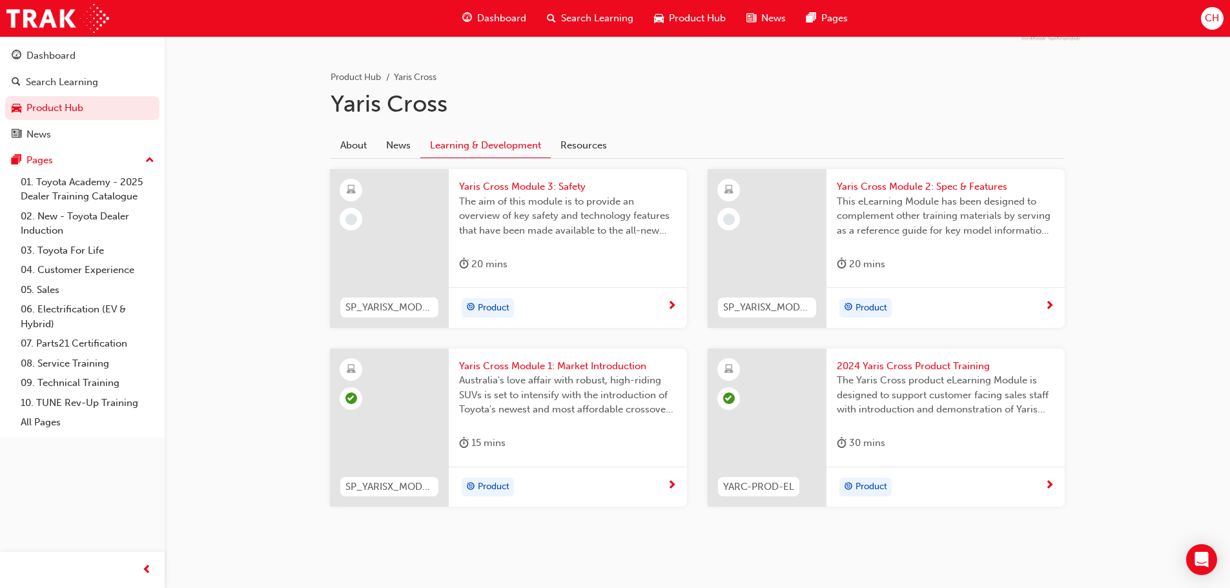
scroll to position [259, 0]
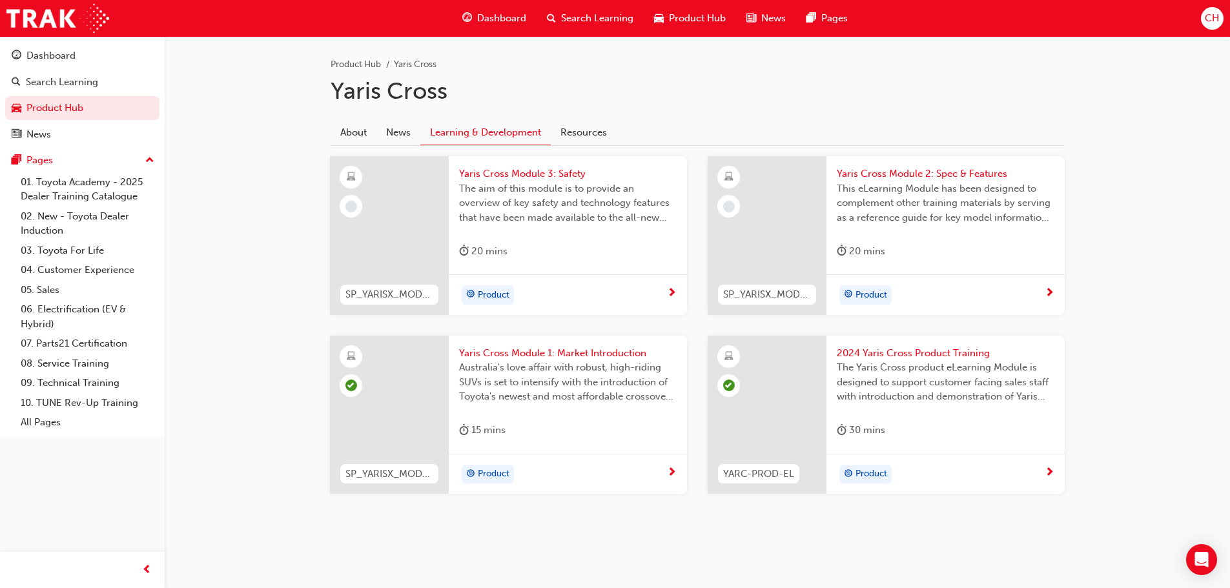
click at [1019, 289] on div "Product" at bounding box center [941, 294] width 208 height 19
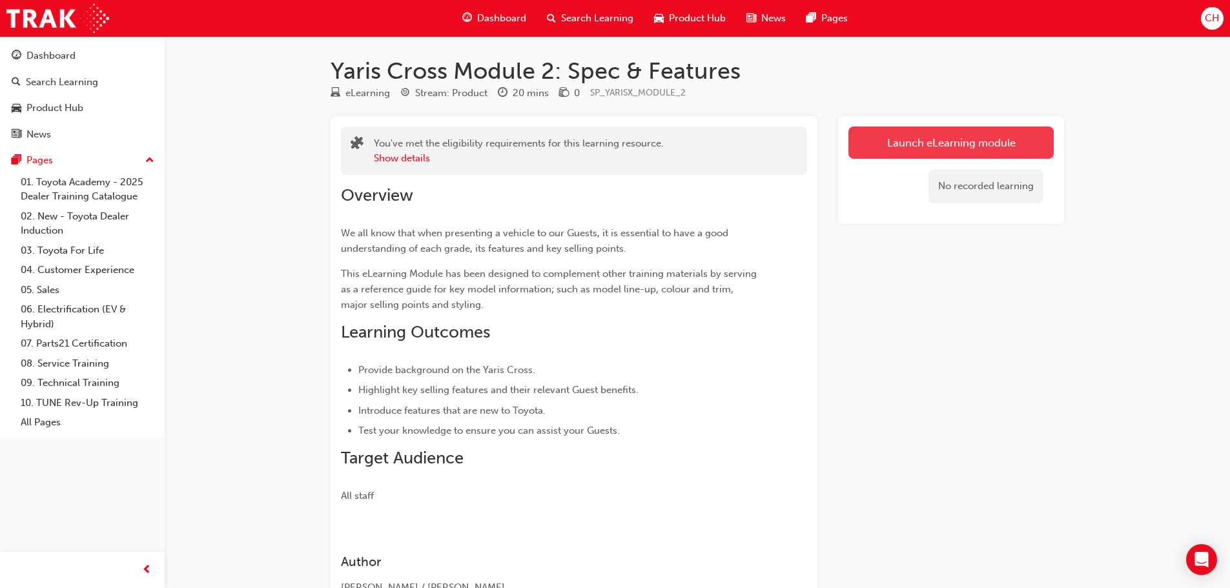
click at [925, 146] on link "Launch eLearning module" at bounding box center [950, 143] width 205 height 32
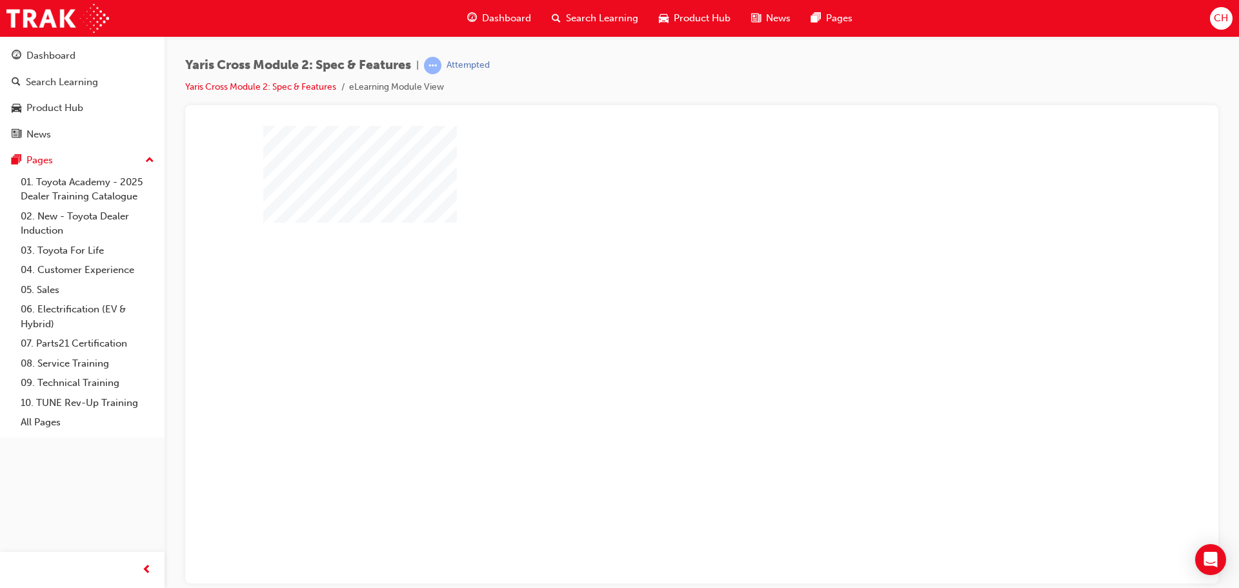
click at [660, 339] on div at bounding box center [702, 357] width 878 height 465
click at [665, 317] on div "play" at bounding box center [665, 317] width 0 height 0
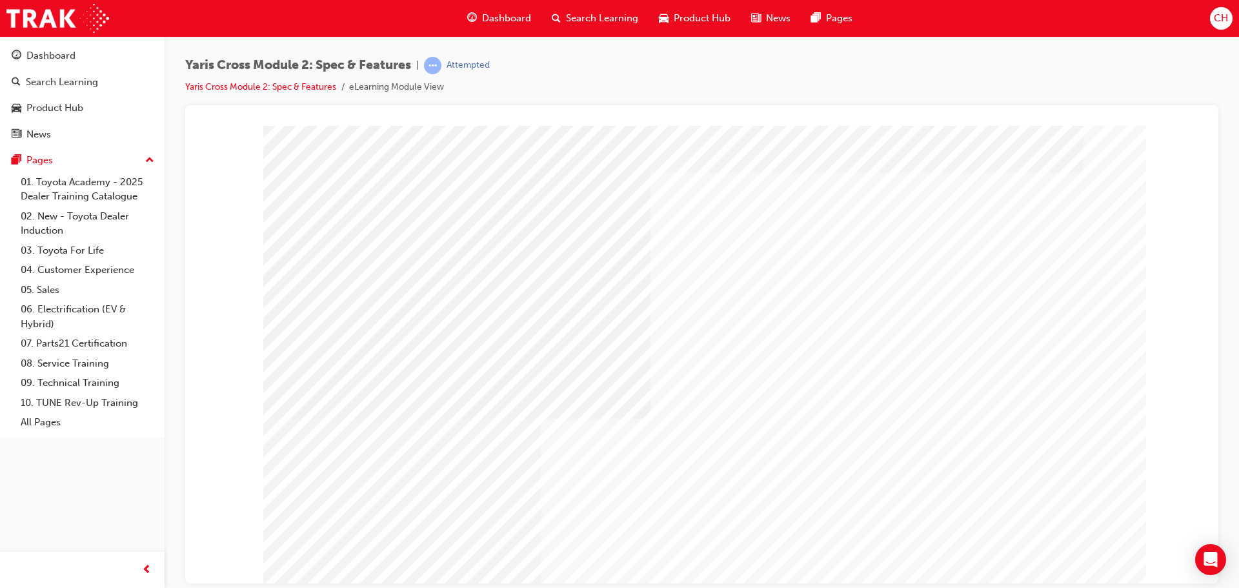
drag, startPoint x: 963, startPoint y: 262, endPoint x: 259, endPoint y: 425, distance: 722.9
drag, startPoint x: 481, startPoint y: 256, endPoint x: 1160, endPoint y: 303, distance: 680.7
click at [1163, 130] on div at bounding box center [702, 130] width 1002 height 0
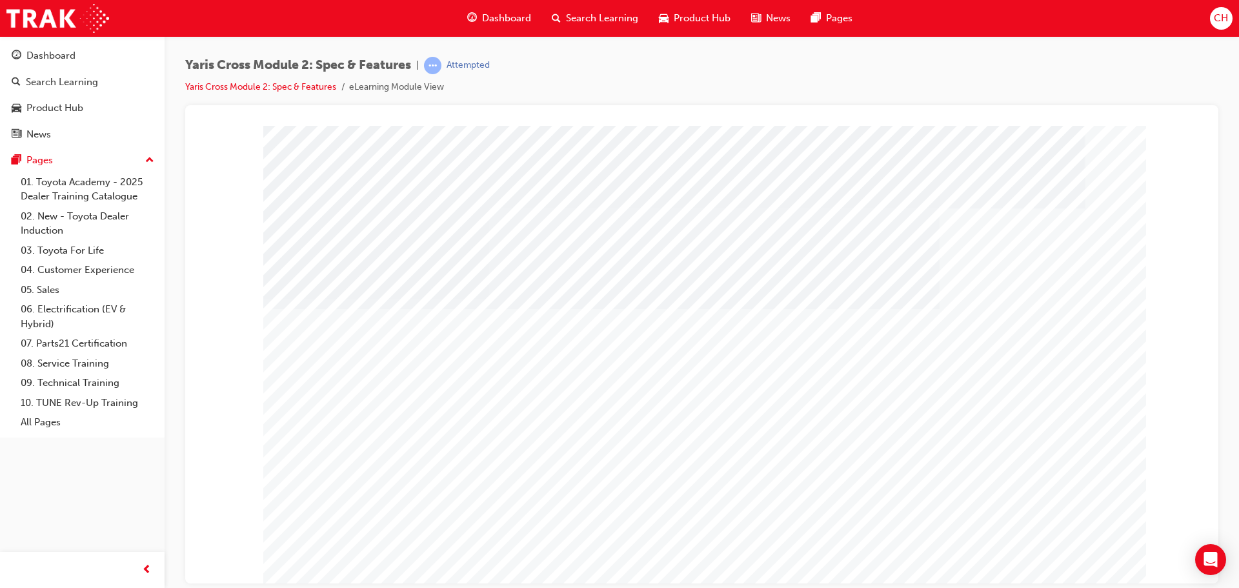
drag, startPoint x: 885, startPoint y: 365, endPoint x: 667, endPoint y: 414, distance: 223.8
click at [667, 414] on div at bounding box center [702, 357] width 878 height 465
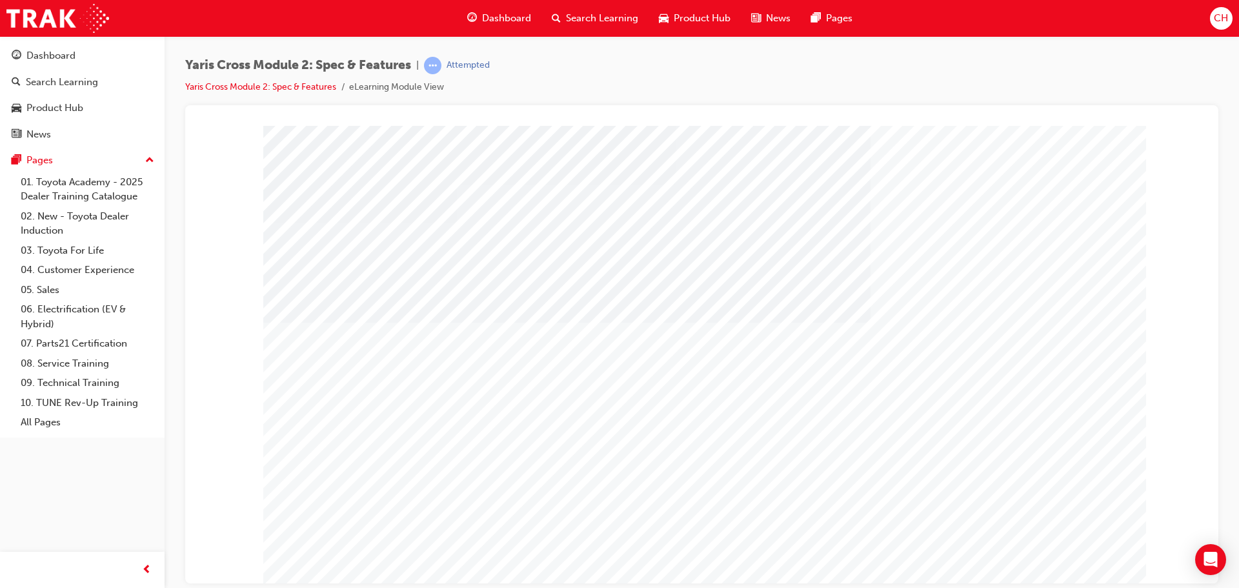
click at [1061, 585] on div "Yaris Cross Module 2: Spec & Features | Attempted Yaris Cross Module 2: Spec & …" at bounding box center [619, 294] width 1239 height 588
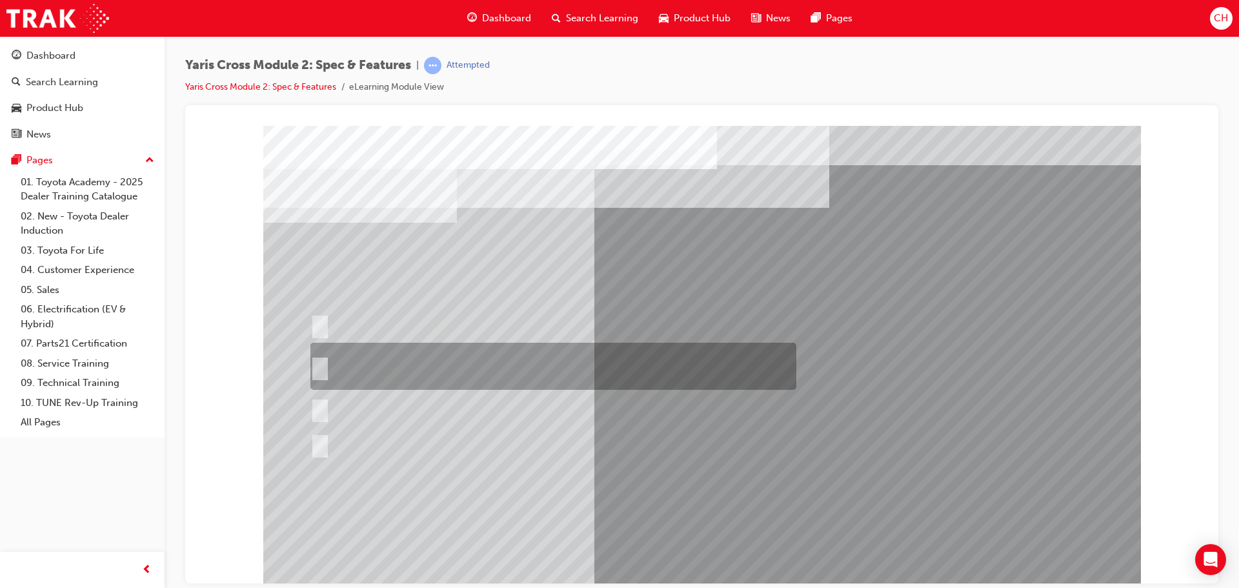
click at [604, 380] on div at bounding box center [550, 366] width 486 height 47
radio input "true"
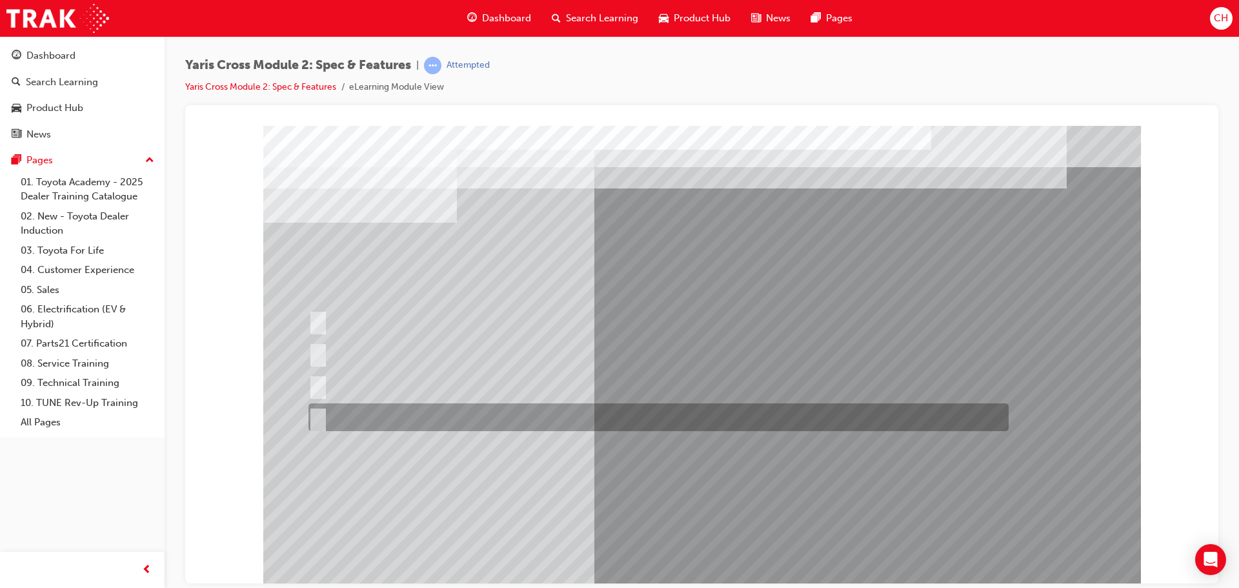
click at [424, 411] on div at bounding box center [655, 417] width 700 height 28
radio input "true"
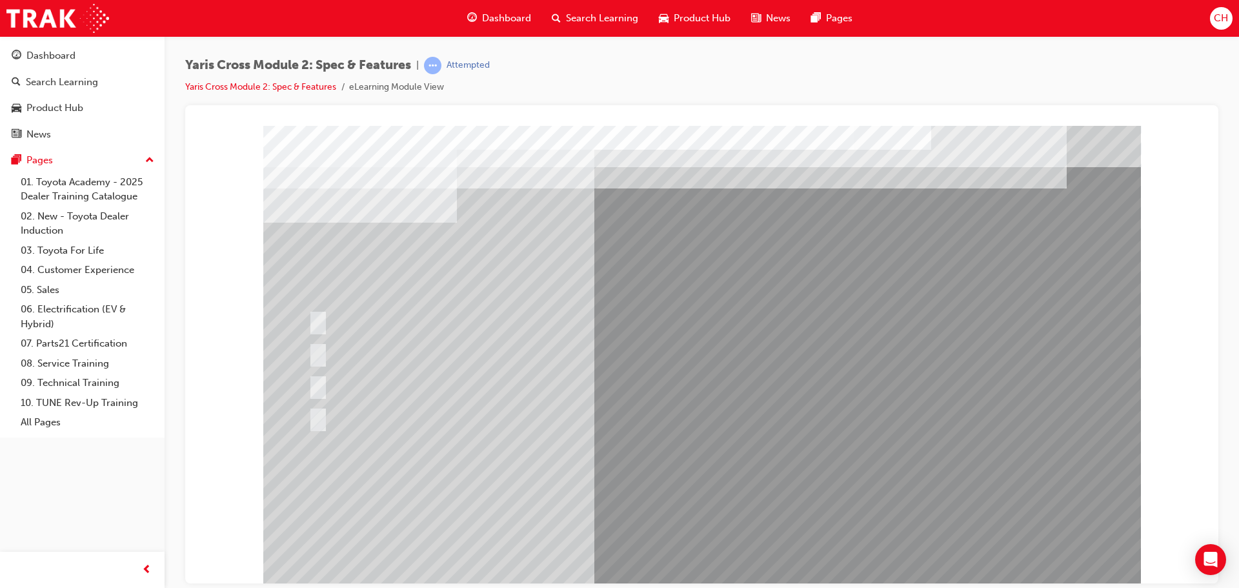
click at [436, 379] on div at bounding box center [702, 357] width 878 height 465
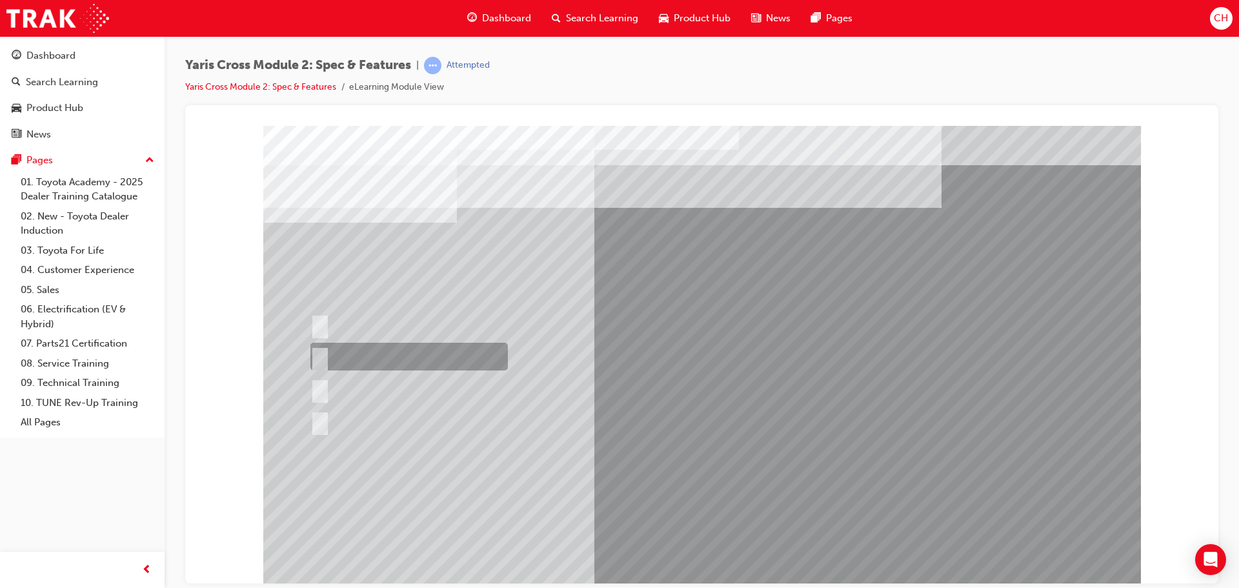
click at [445, 351] on div at bounding box center [406, 357] width 198 height 28
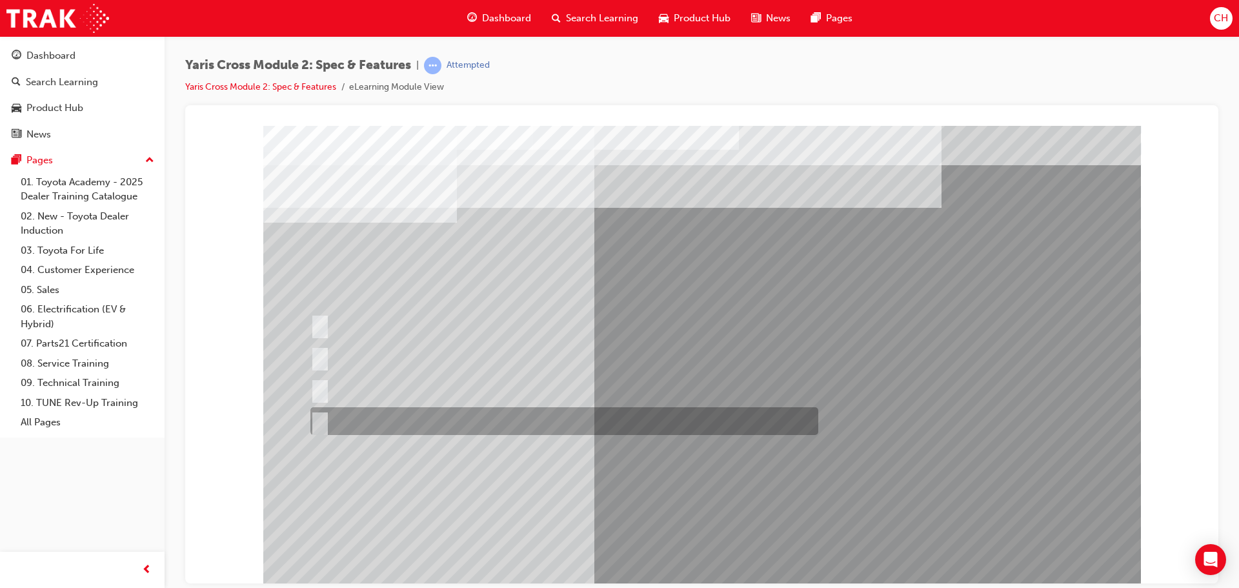
click at [474, 408] on div at bounding box center [561, 421] width 508 height 28
radio input "false"
radio input "true"
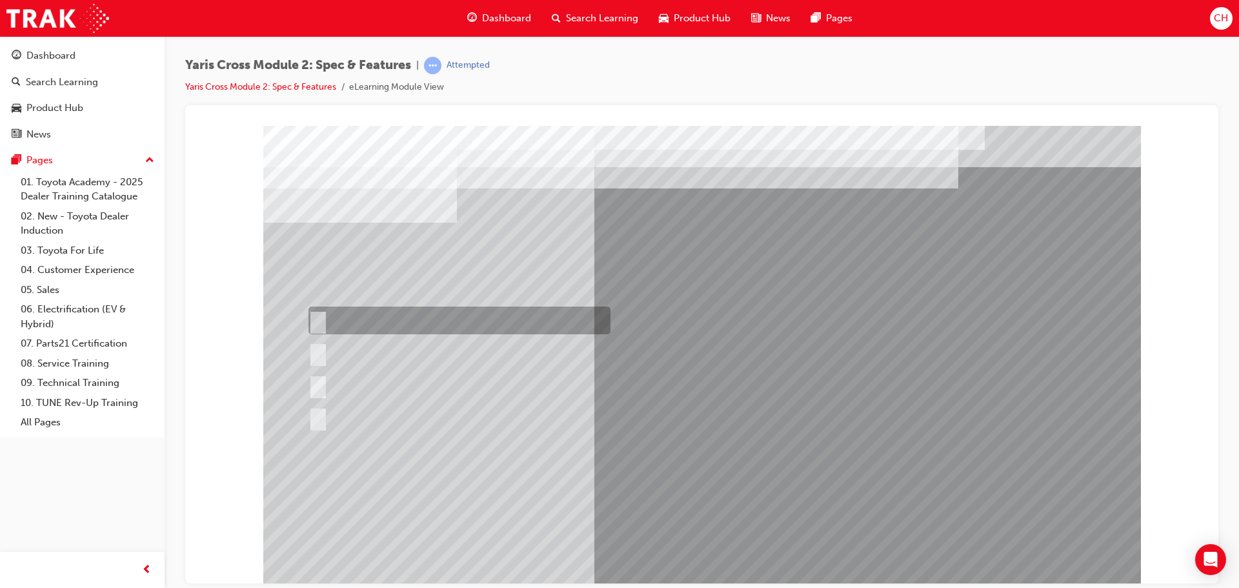
click at [412, 320] on div at bounding box center [456, 321] width 302 height 28
radio input "true"
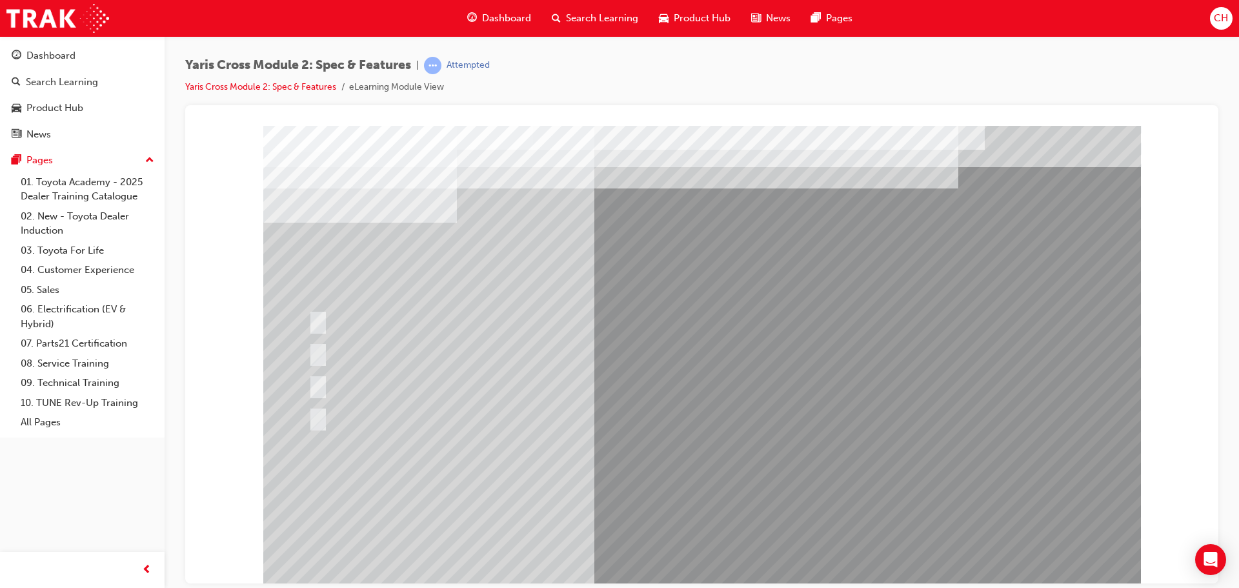
click at [522, 497] on div at bounding box center [702, 357] width 878 height 465
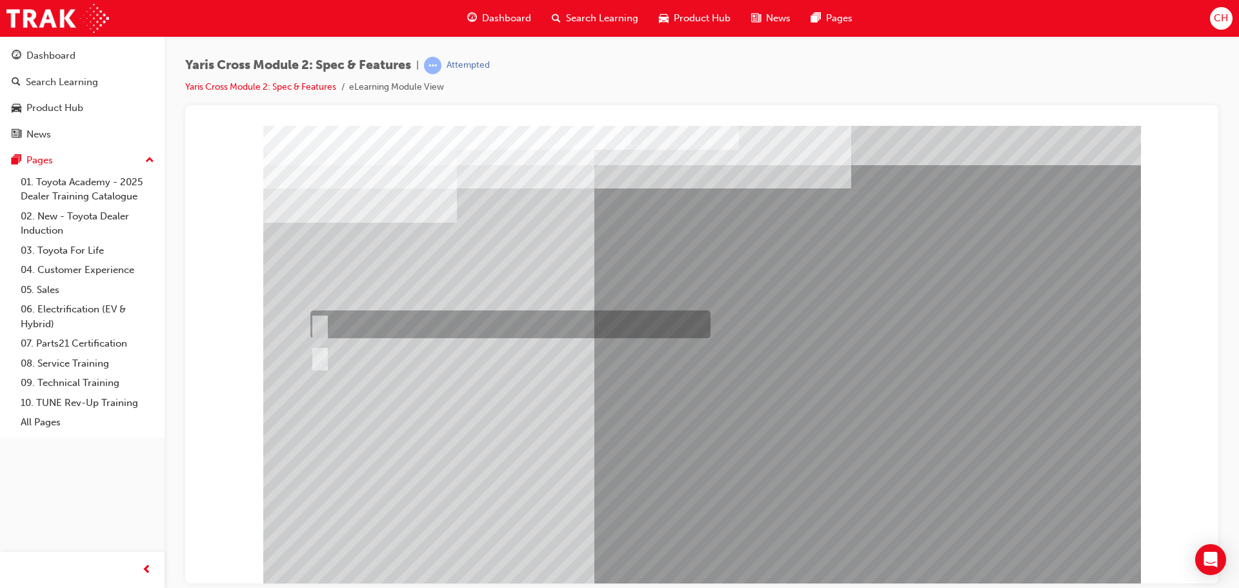
click at [410, 318] on div at bounding box center [507, 324] width 400 height 28
radio input "true"
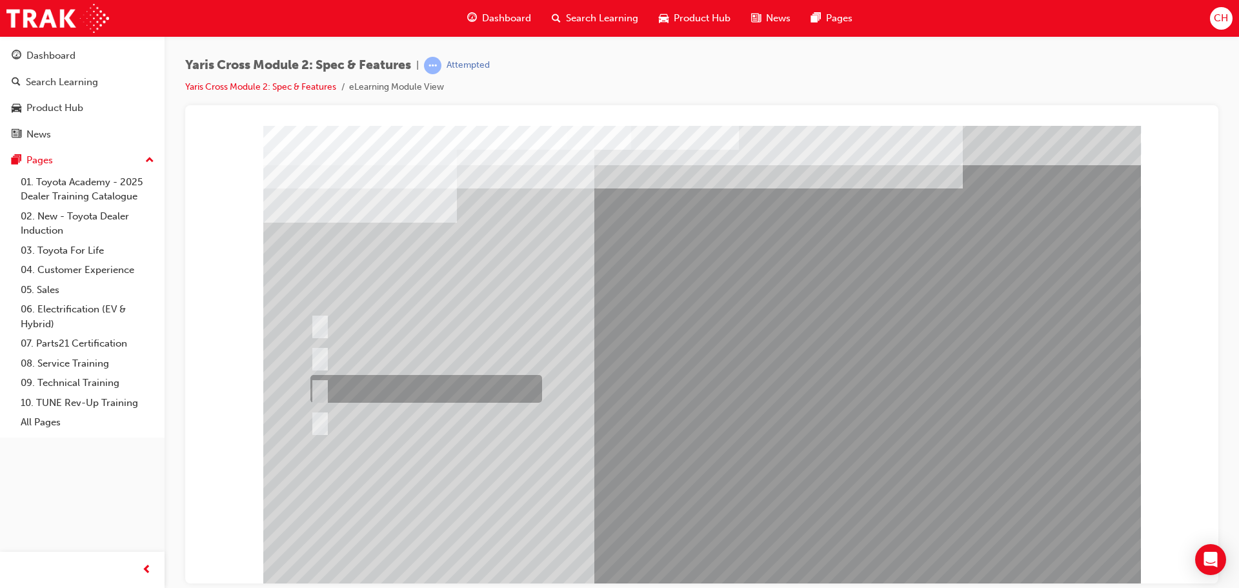
click at [483, 384] on div at bounding box center [423, 389] width 232 height 28
radio input "true"
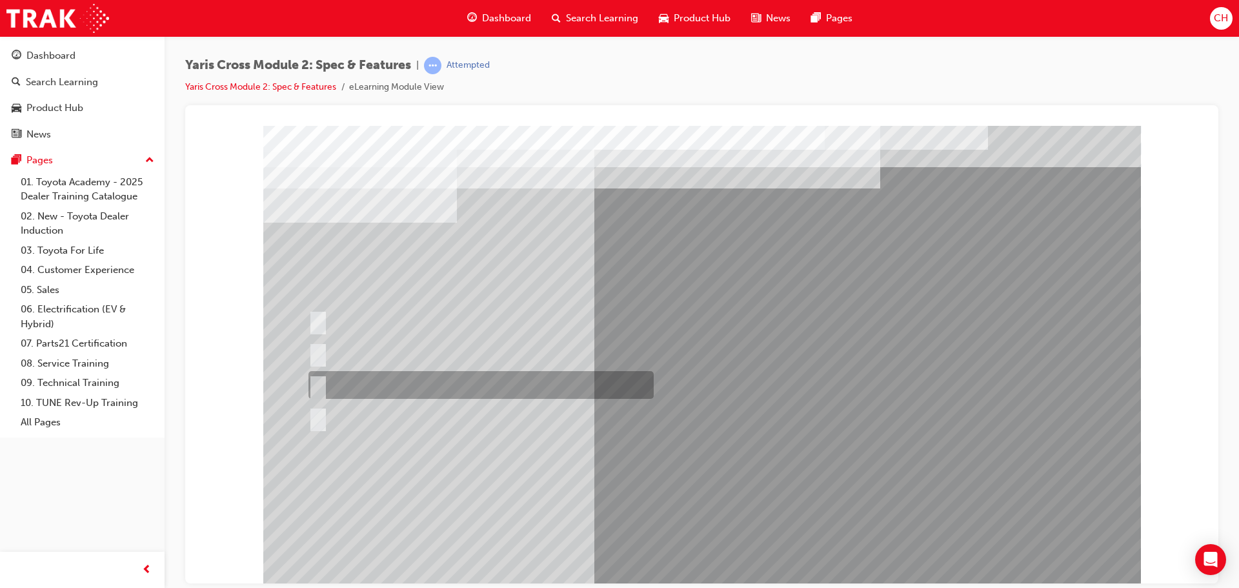
click at [371, 374] on div at bounding box center [477, 385] width 345 height 28
radio input "true"
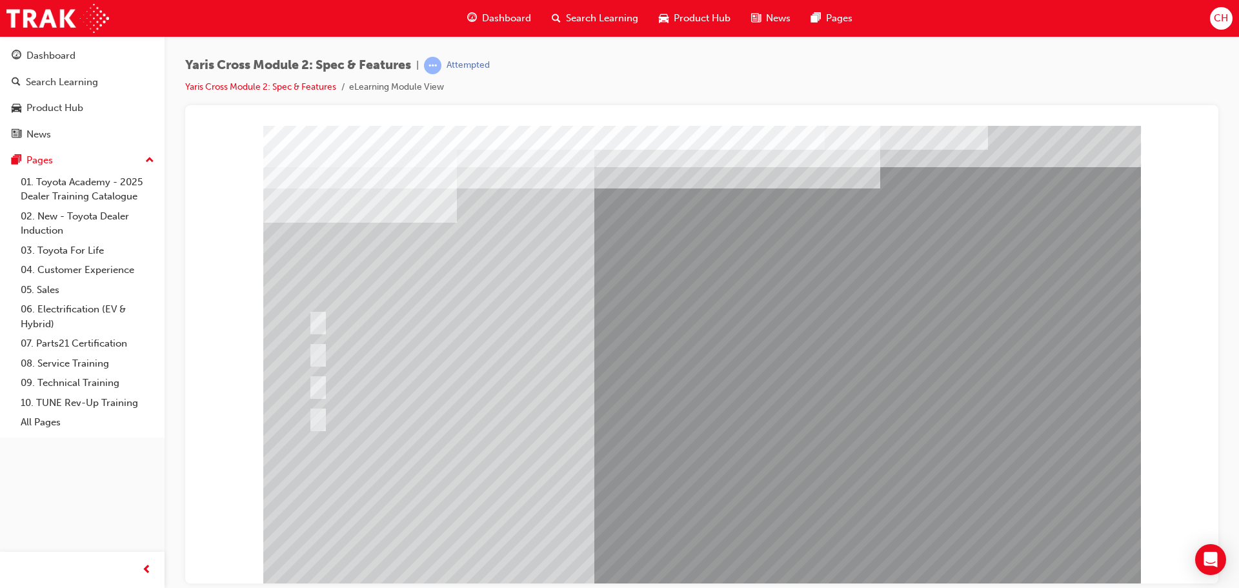
click at [678, 491] on div at bounding box center [702, 357] width 878 height 465
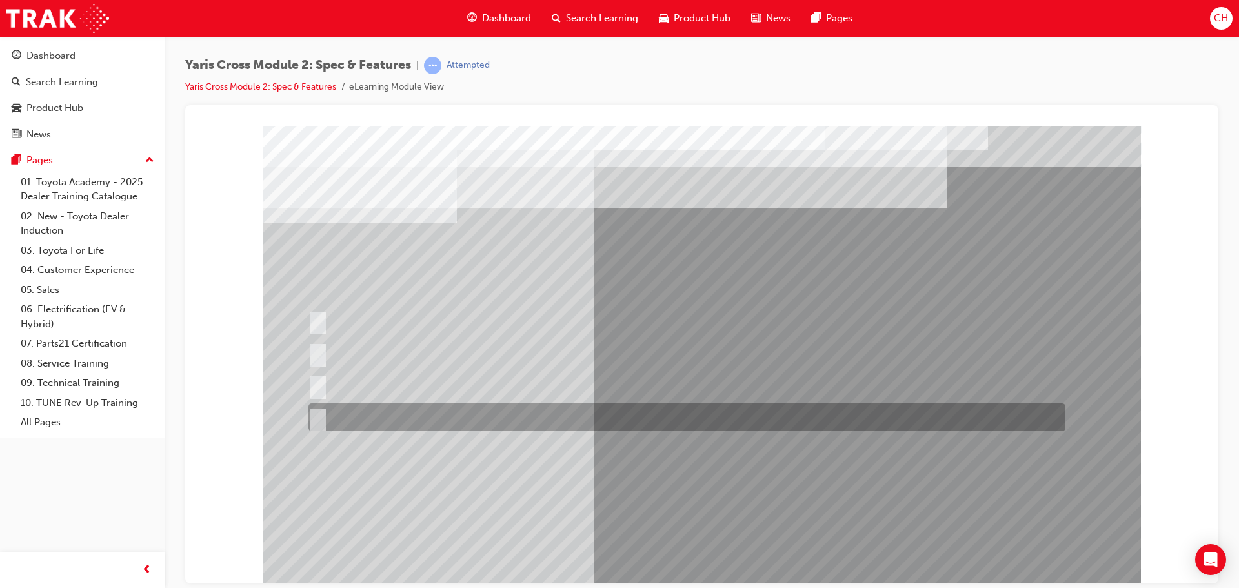
click at [454, 414] on div at bounding box center [683, 417] width 757 height 28
radio input "true"
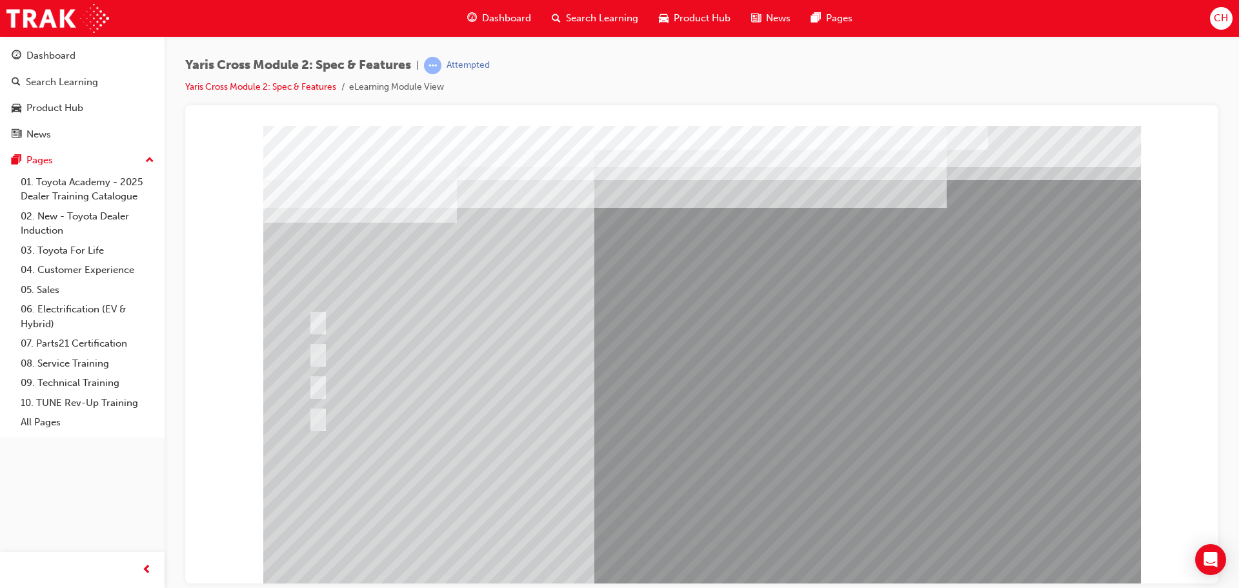
click at [686, 492] on div at bounding box center [702, 357] width 878 height 465
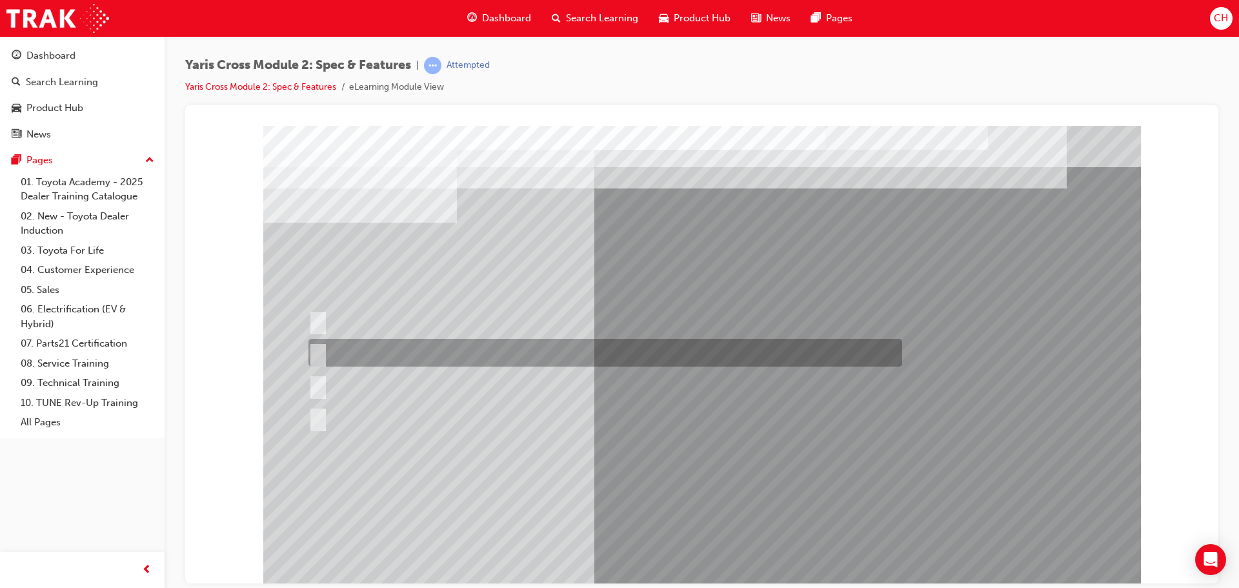
click at [544, 341] on div at bounding box center [602, 353] width 594 height 28
radio input "true"
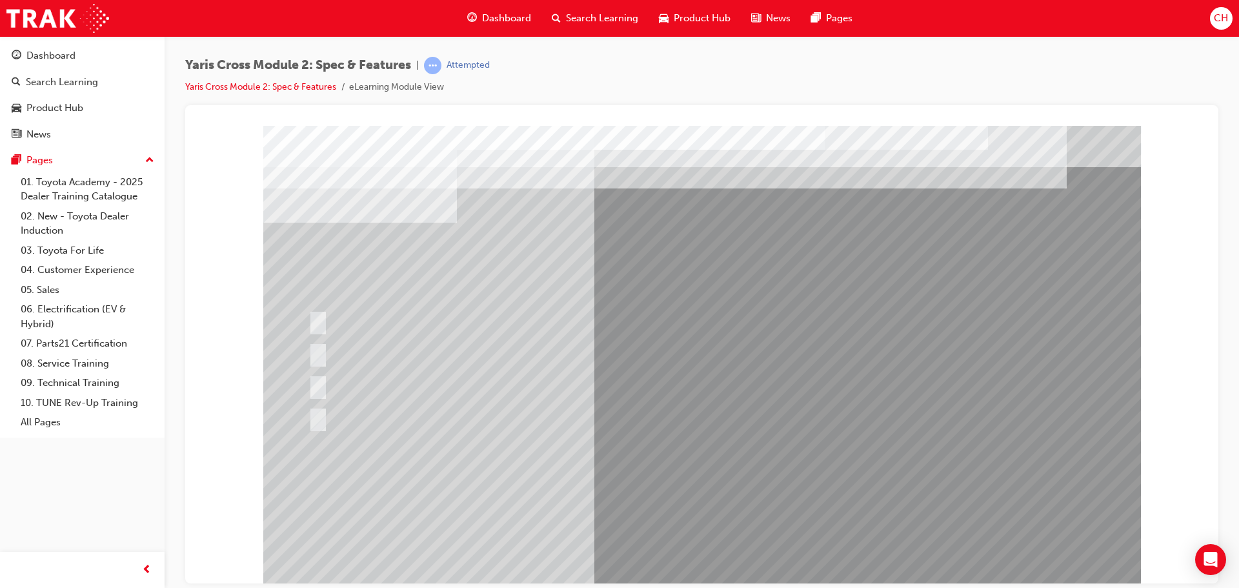
click at [697, 500] on div at bounding box center [702, 357] width 878 height 465
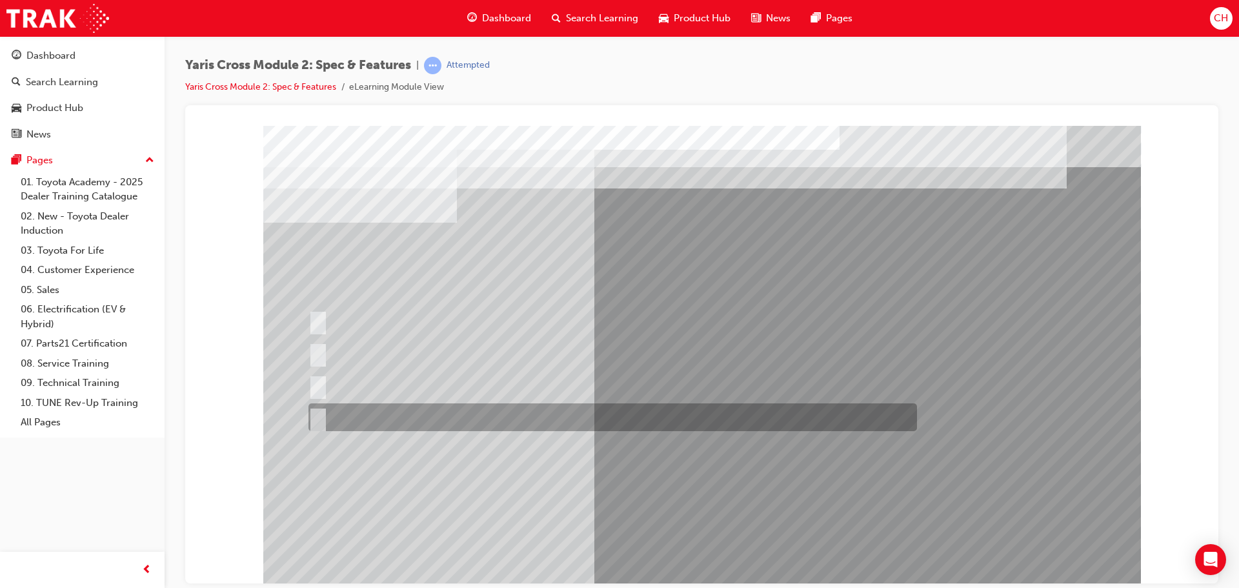
click at [618, 415] on div at bounding box center [609, 417] width 609 height 28
radio input "true"
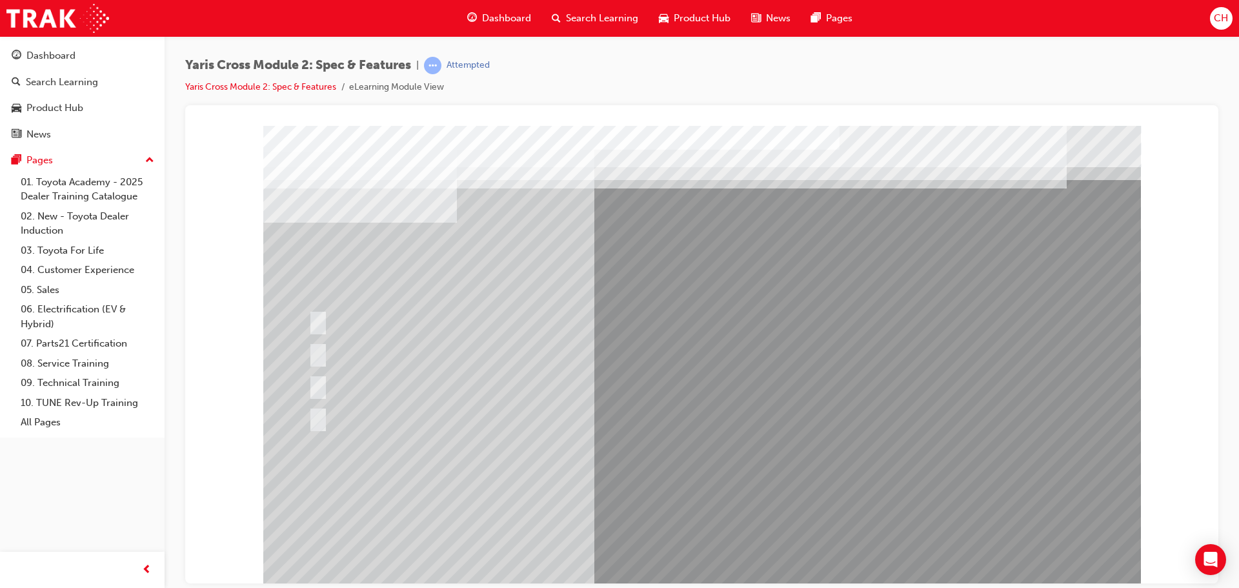
click at [730, 488] on div at bounding box center [702, 357] width 878 height 465
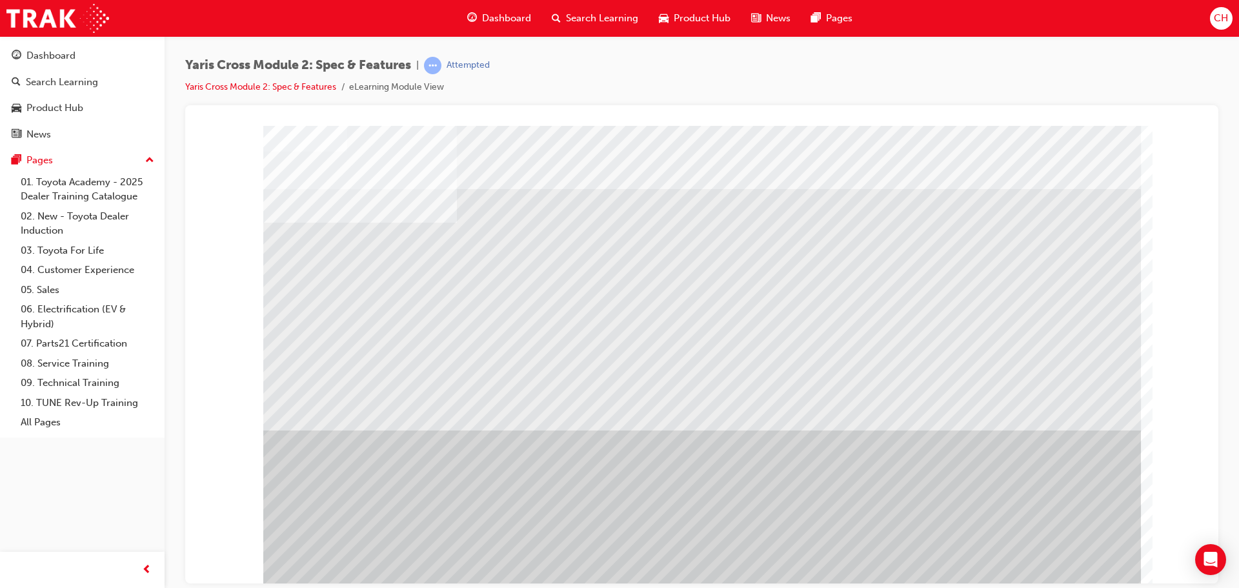
scroll to position [26, 0]
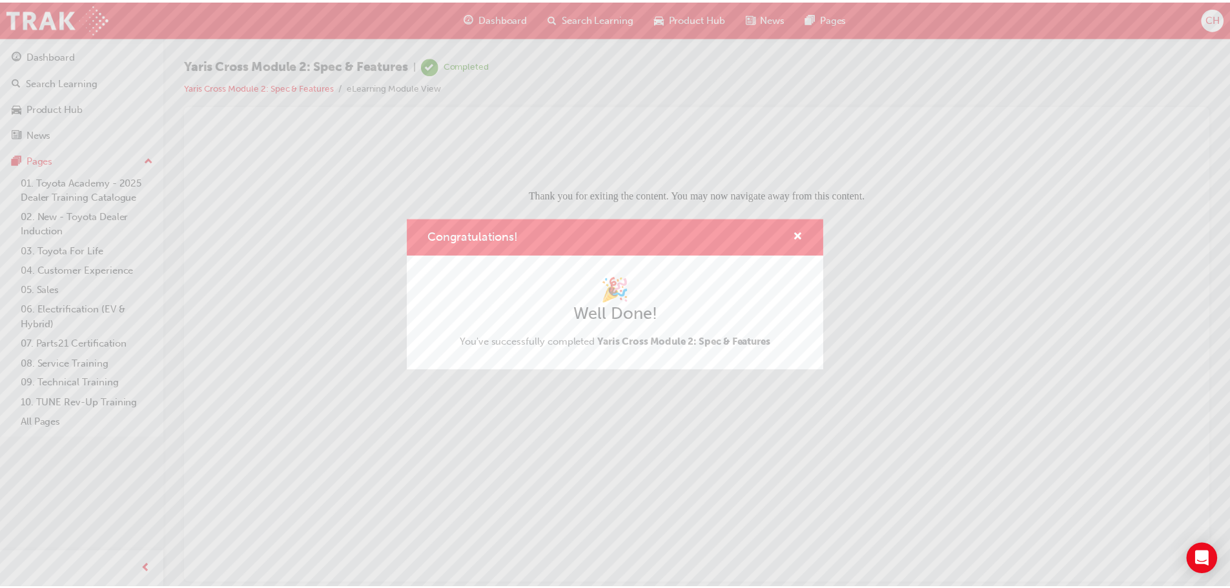
scroll to position [0, 0]
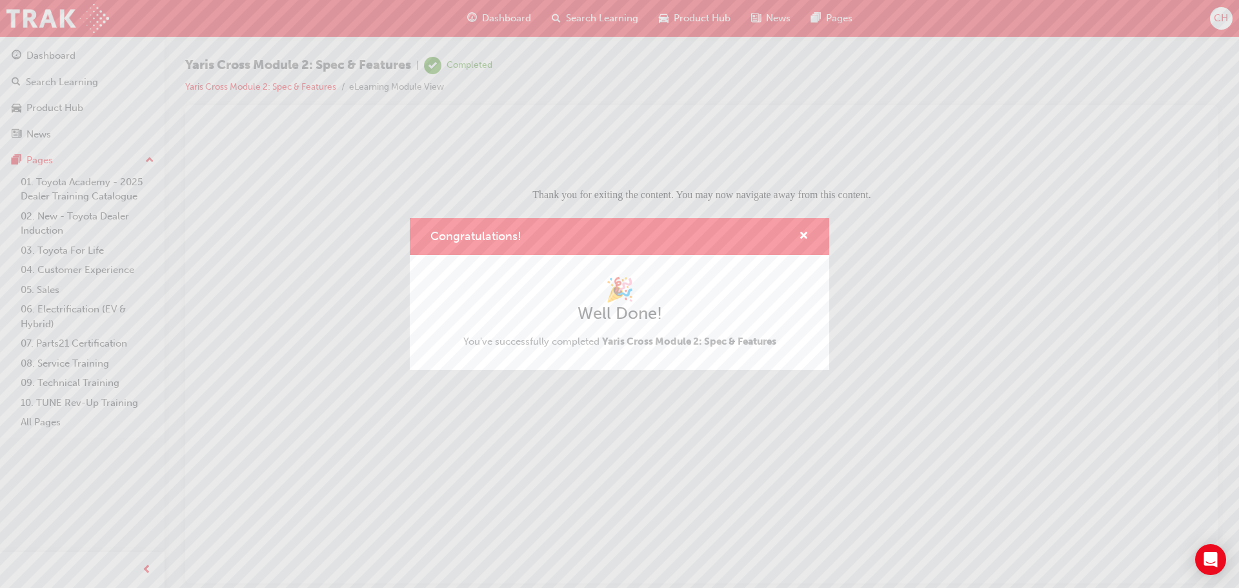
click at [797, 229] on div "Congratulations!" at bounding box center [799, 237] width 20 height 16
click at [808, 236] on span "cross-icon" at bounding box center [804, 237] width 10 height 12
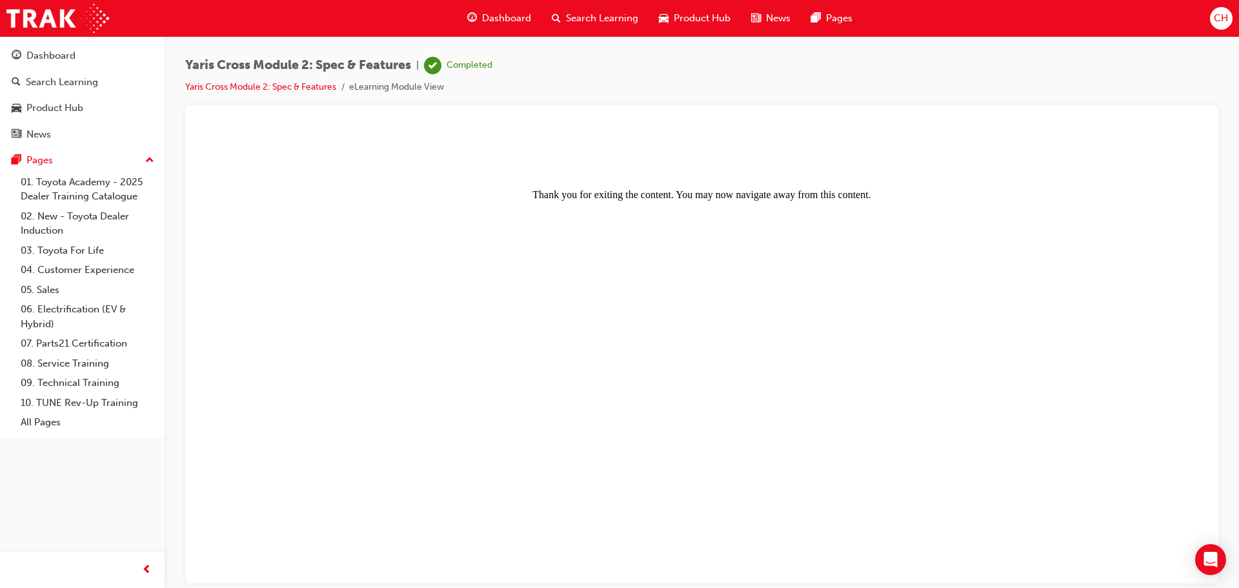
click at [717, 20] on span "Product Hub" at bounding box center [702, 18] width 57 height 15
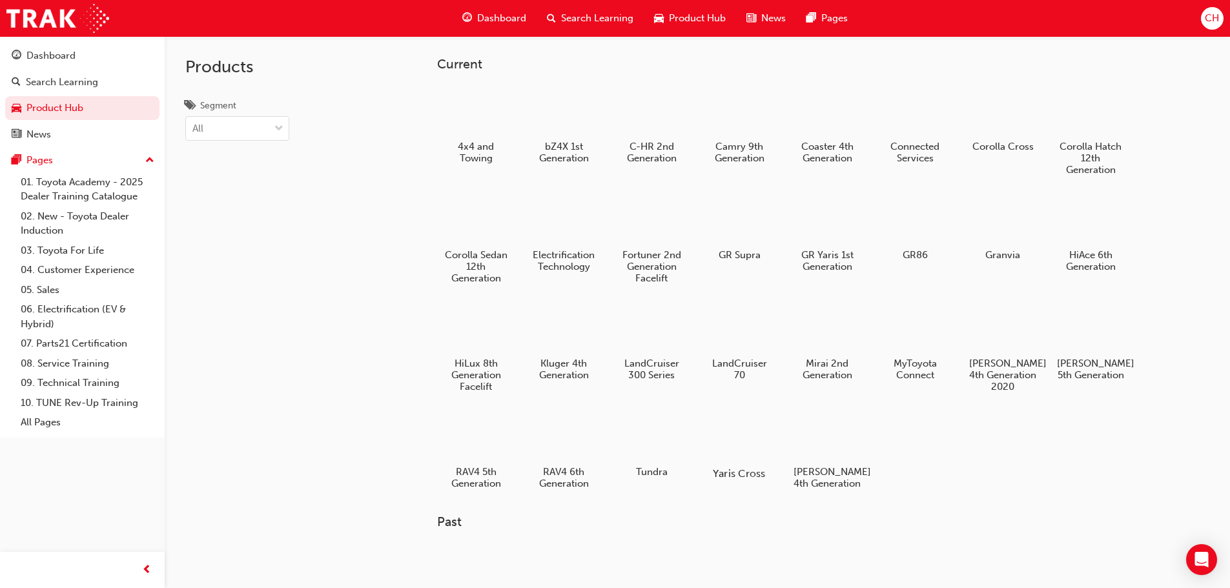
click at [744, 423] on div at bounding box center [739, 436] width 72 height 51
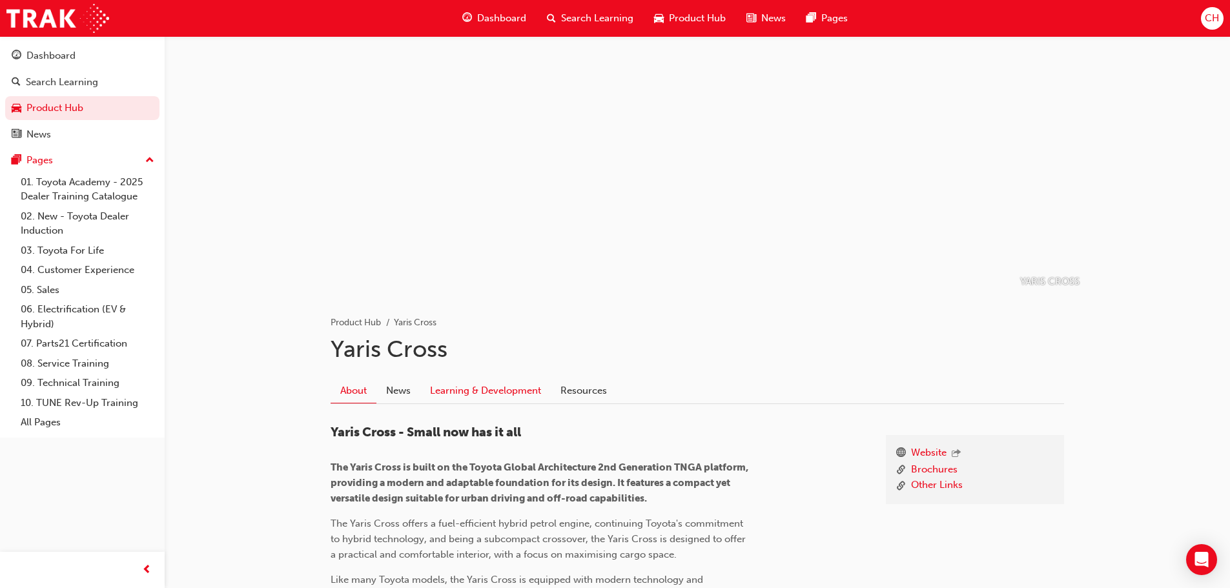
click at [473, 393] on link "Learning & Development" at bounding box center [485, 391] width 130 height 25
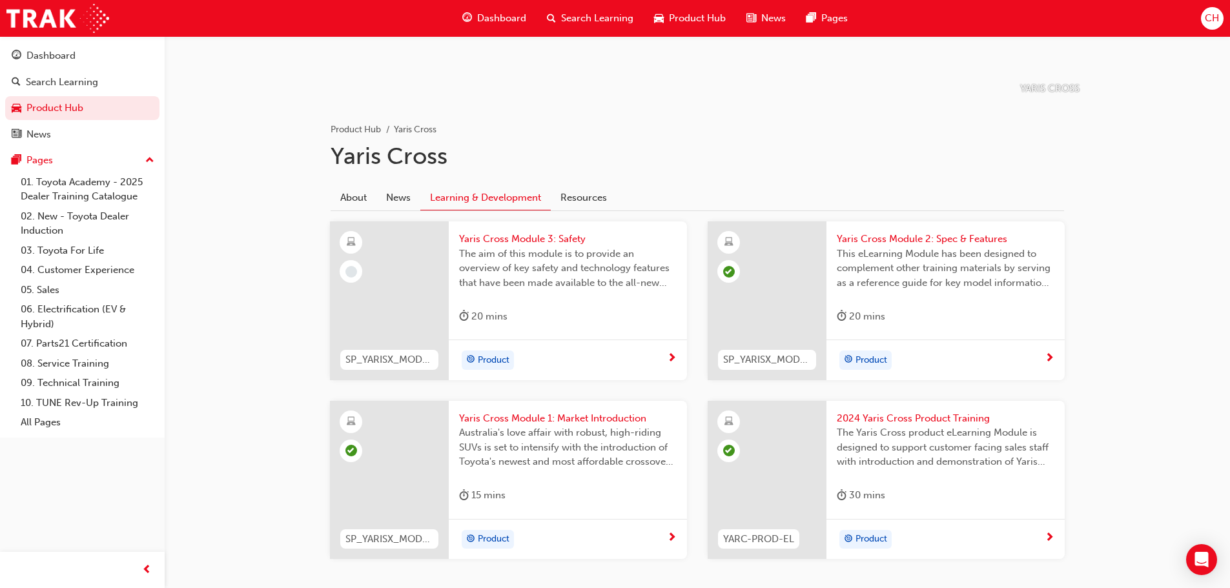
scroll to position [194, 0]
click at [676, 371] on div "Product" at bounding box center [568, 359] width 238 height 41
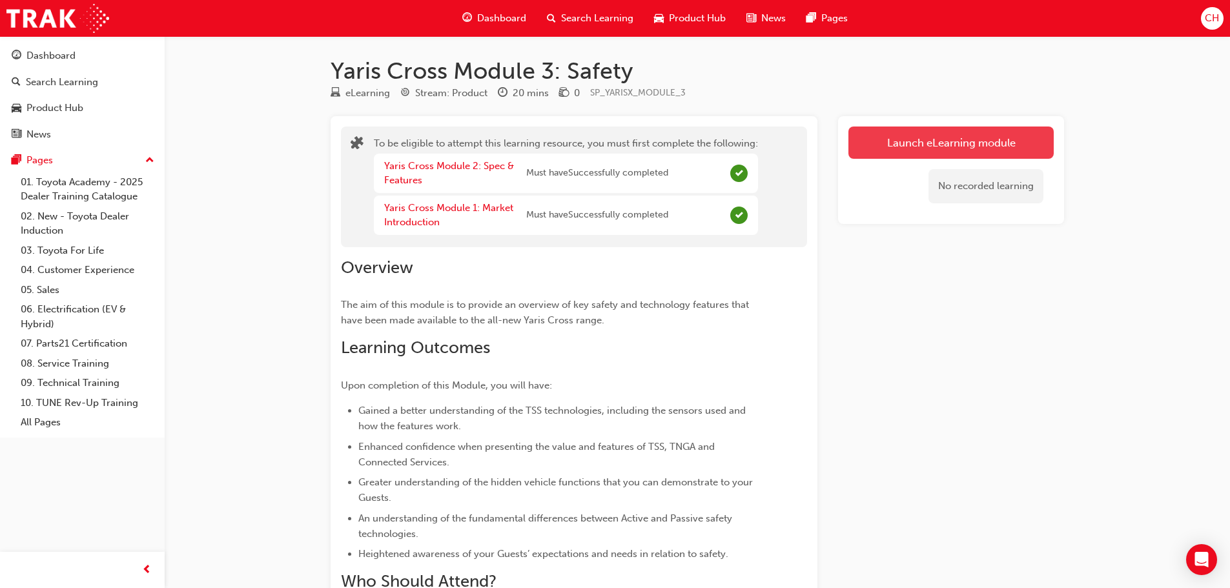
click at [931, 139] on button "Launch eLearning module" at bounding box center [950, 143] width 205 height 32
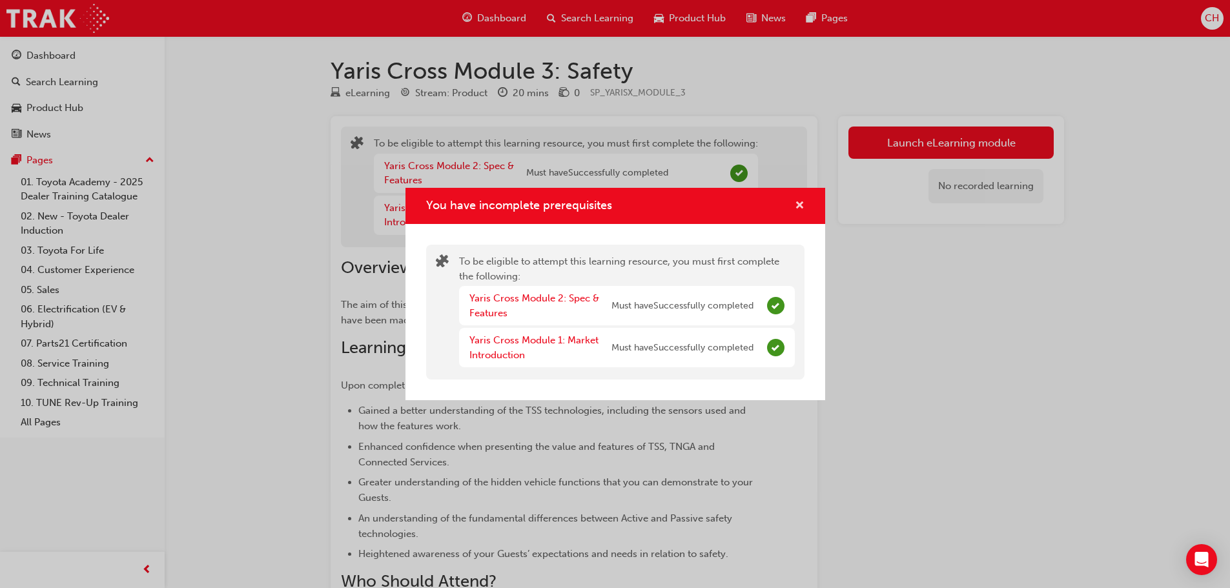
click at [795, 204] on span "cross-icon" at bounding box center [800, 207] width 10 height 12
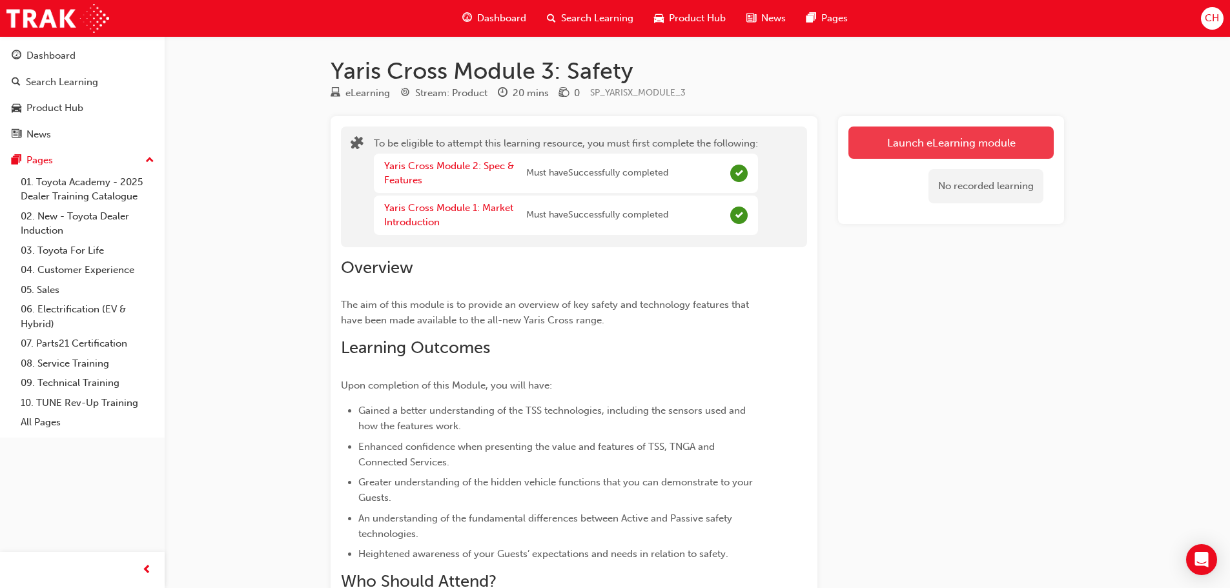
click at [906, 138] on button "Launch eLearning module" at bounding box center [950, 143] width 205 height 32
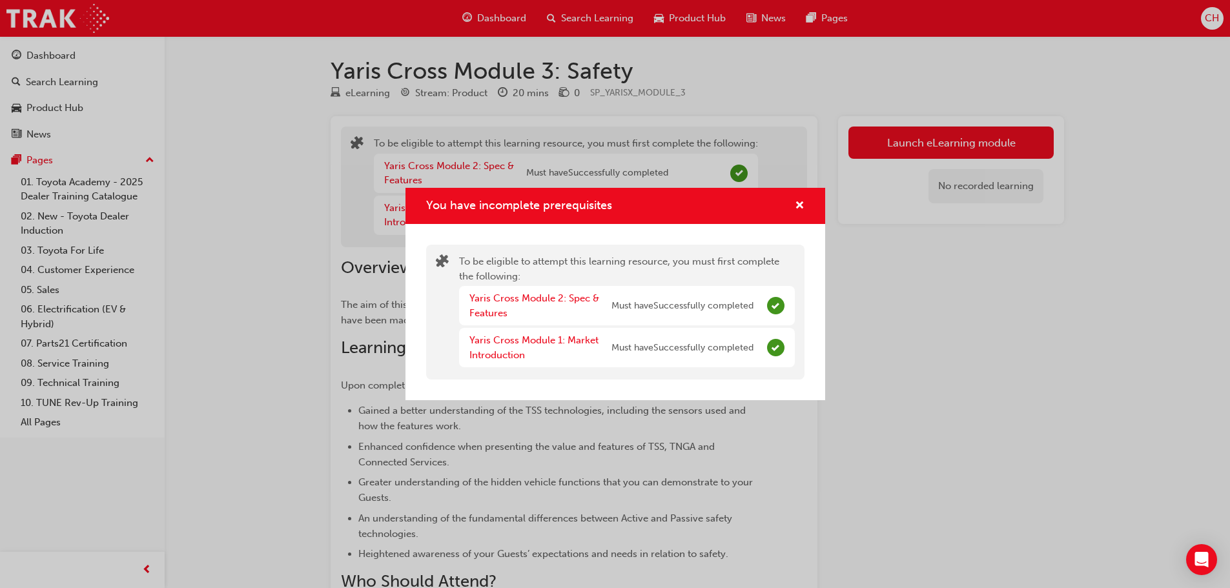
click at [802, 196] on div "You have incomplete prerequisites" at bounding box center [615, 206] width 420 height 37
click at [797, 202] on span "cross-icon" at bounding box center [800, 207] width 10 height 12
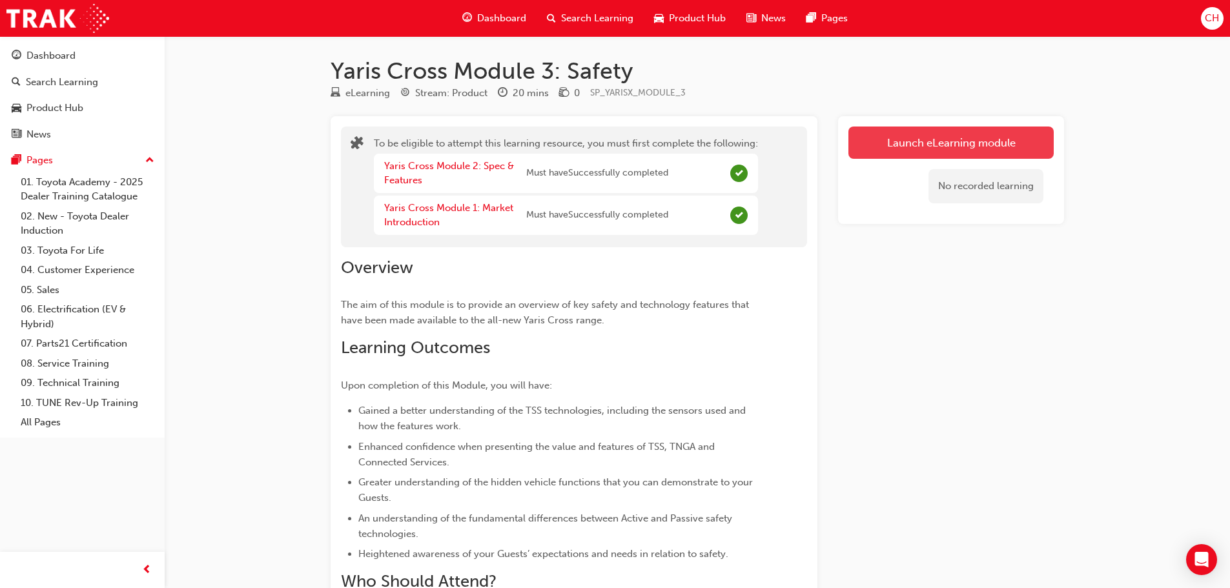
click at [957, 147] on button "Launch eLearning module" at bounding box center [950, 143] width 205 height 32
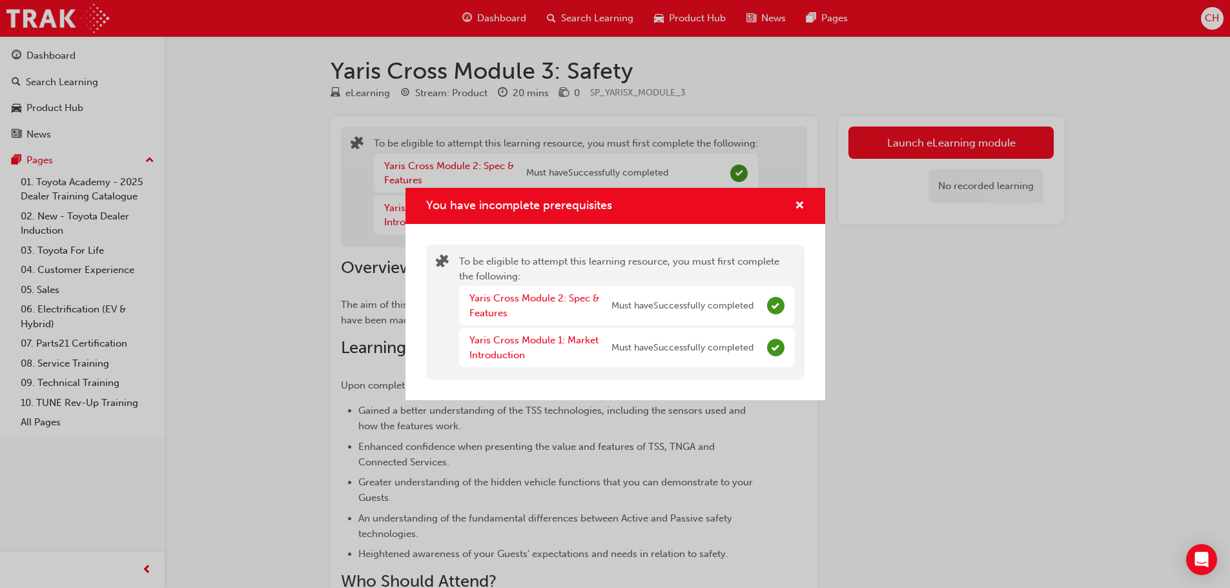
click at [571, 291] on div "Yaris Cross Module 2: Spec & Features" at bounding box center [540, 305] width 142 height 29
click at [571, 294] on link "Yaris Cross Module 2: Spec & Features" at bounding box center [534, 305] width 130 height 26
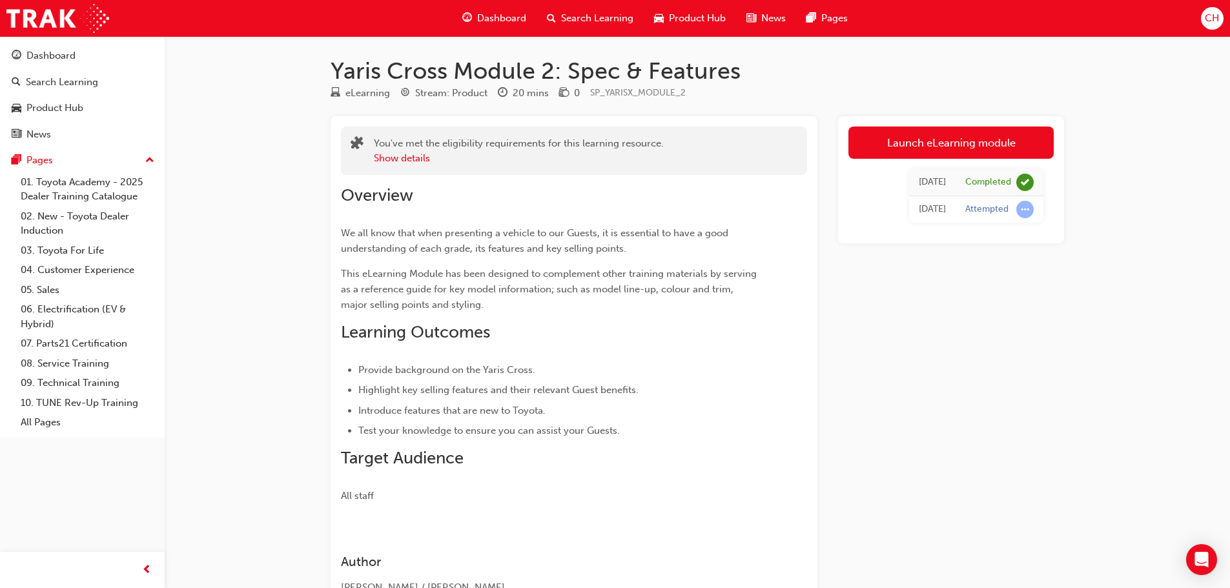
click at [567, 16] on span "Search Learning" at bounding box center [597, 18] width 72 height 15
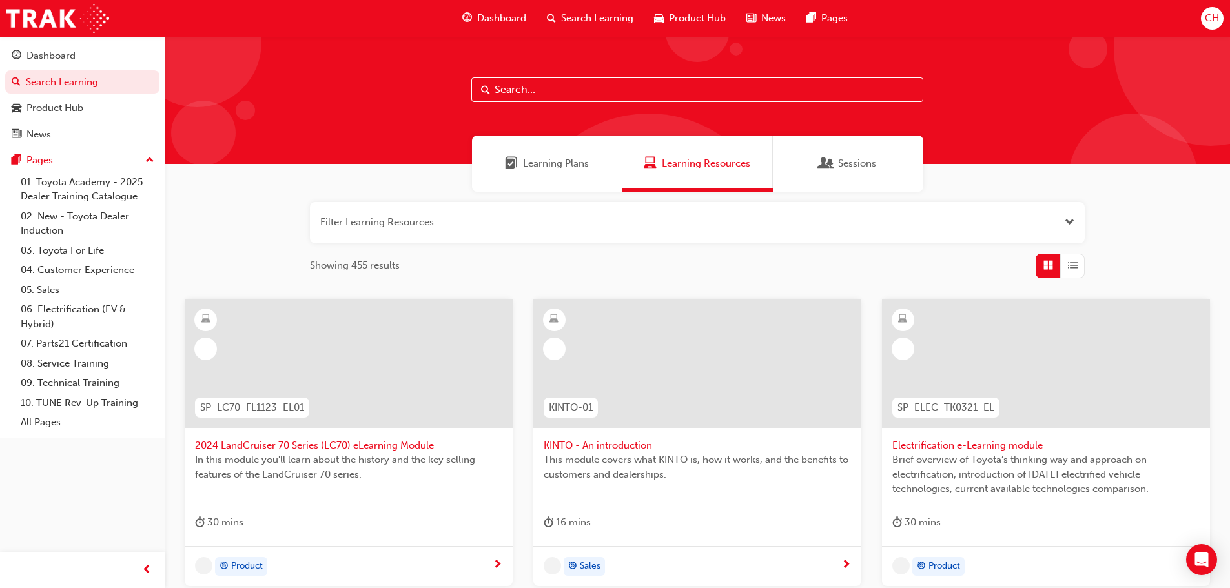
click at [682, 19] on span "Product Hub" at bounding box center [697, 18] width 57 height 15
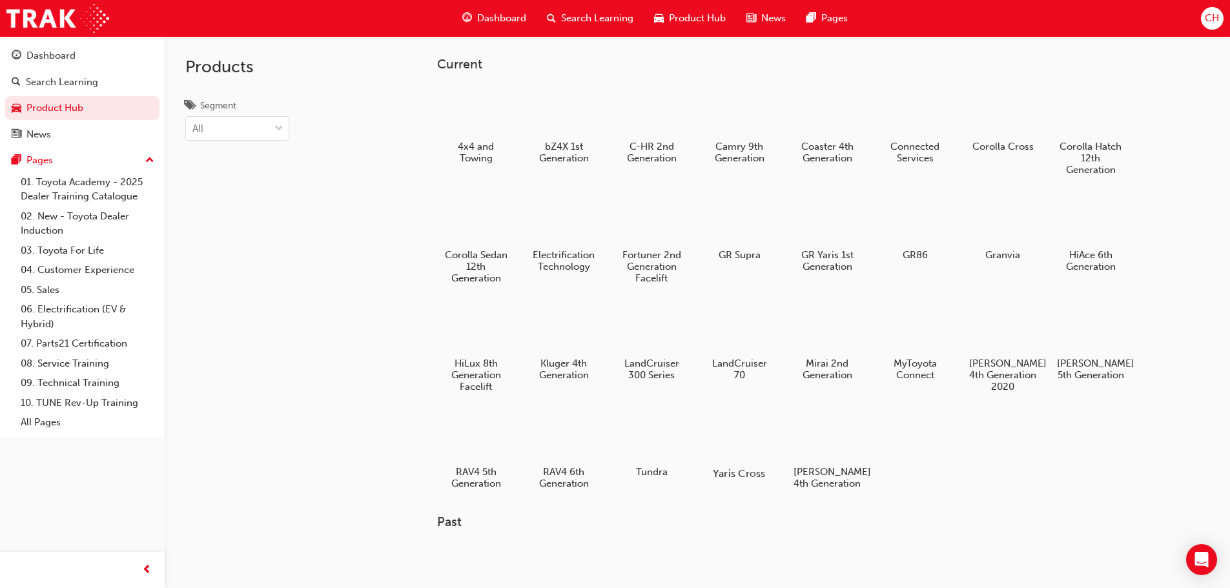
click at [772, 442] on div at bounding box center [739, 436] width 72 height 51
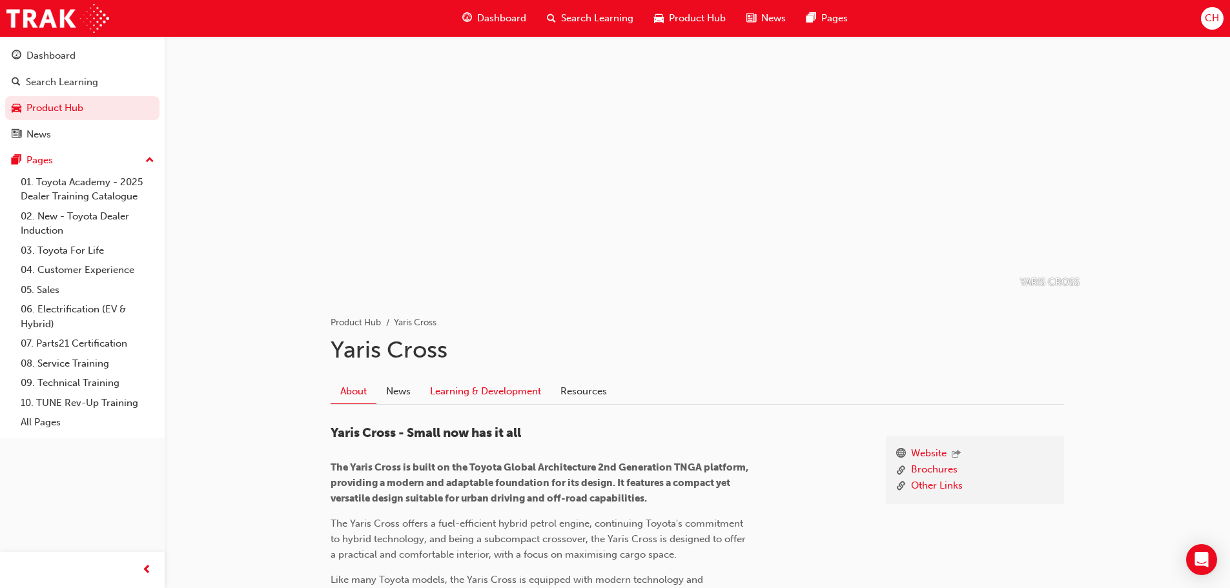
click at [509, 391] on link "Learning & Development" at bounding box center [485, 391] width 130 height 25
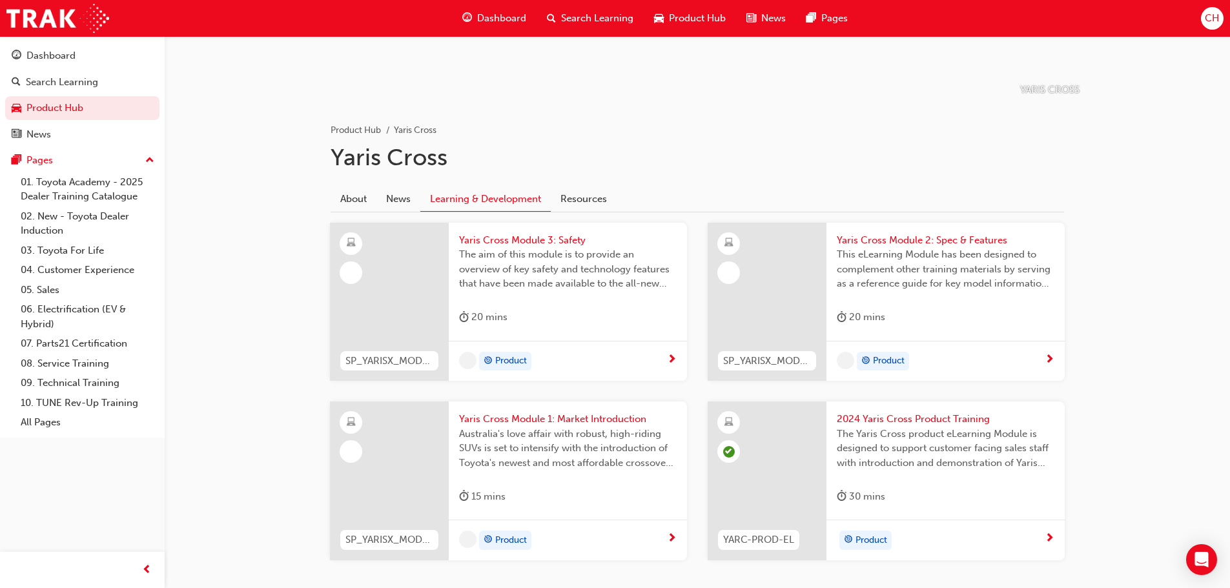
scroll to position [194, 0]
click at [669, 353] on span "next-icon" at bounding box center [672, 359] width 10 height 12
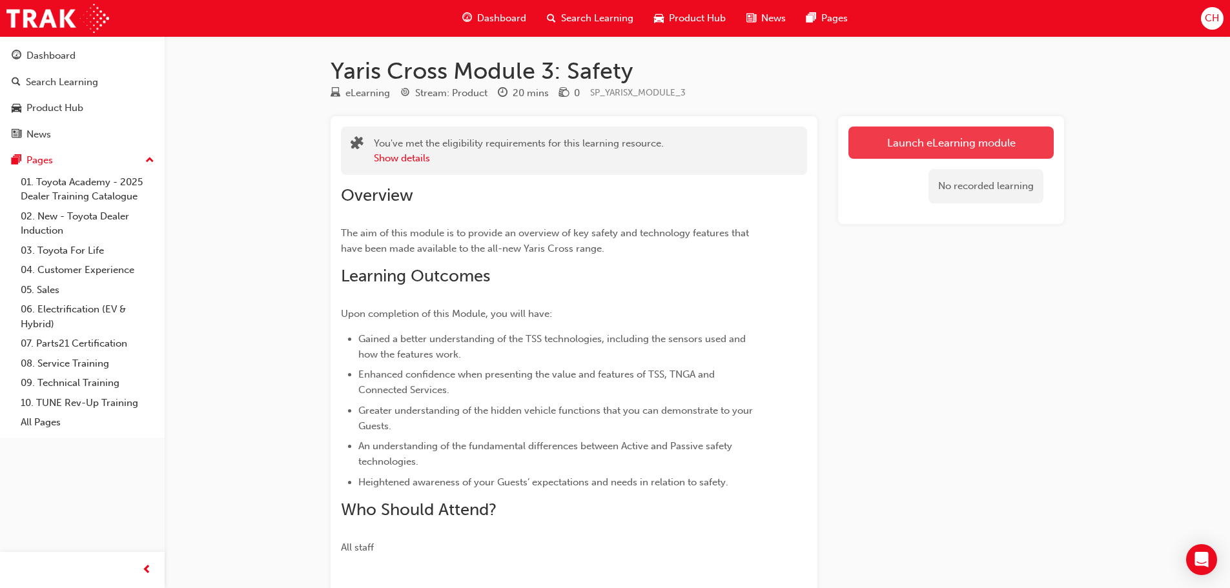
click at [891, 150] on button "Launch eLearning module" at bounding box center [950, 143] width 205 height 32
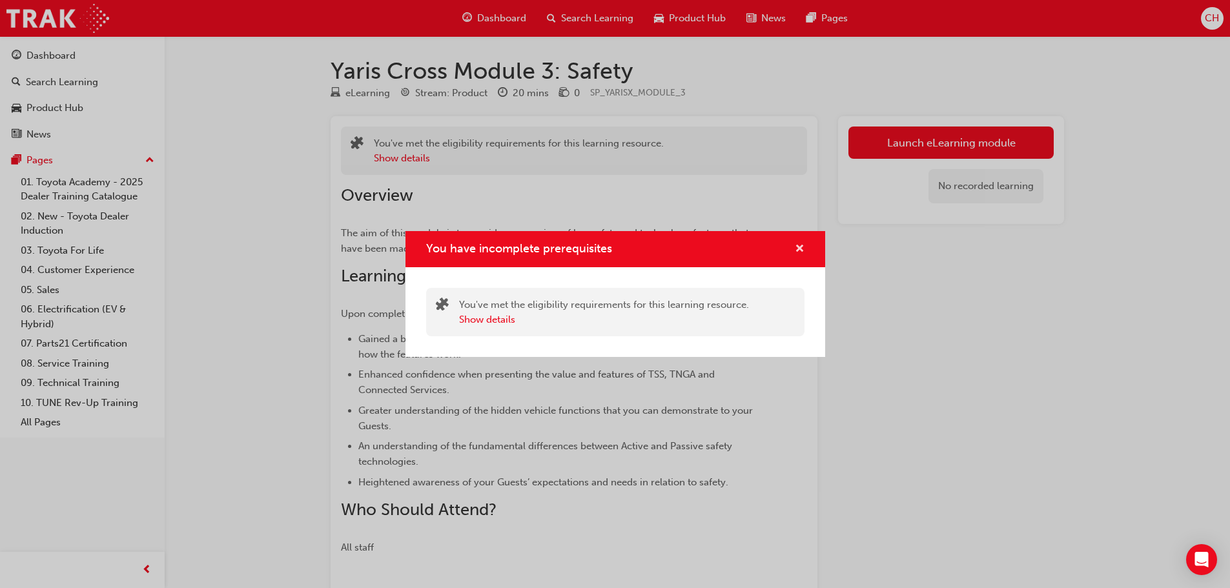
click at [796, 256] on button "You have incomplete prerequisites" at bounding box center [800, 249] width 10 height 16
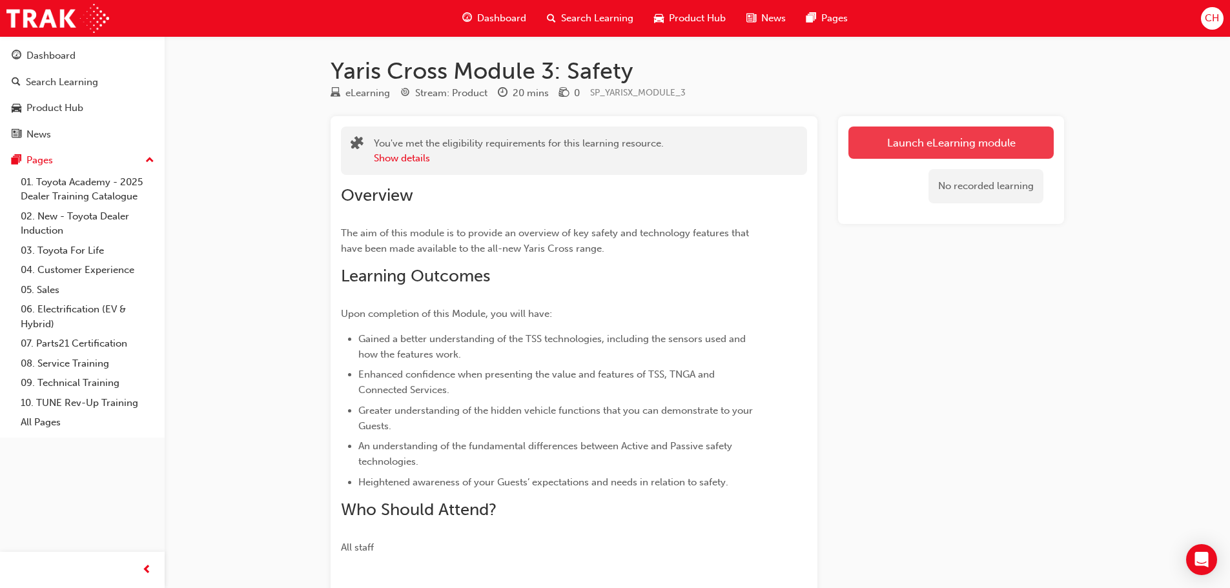
click at [882, 150] on button "Launch eLearning module" at bounding box center [950, 143] width 205 height 32
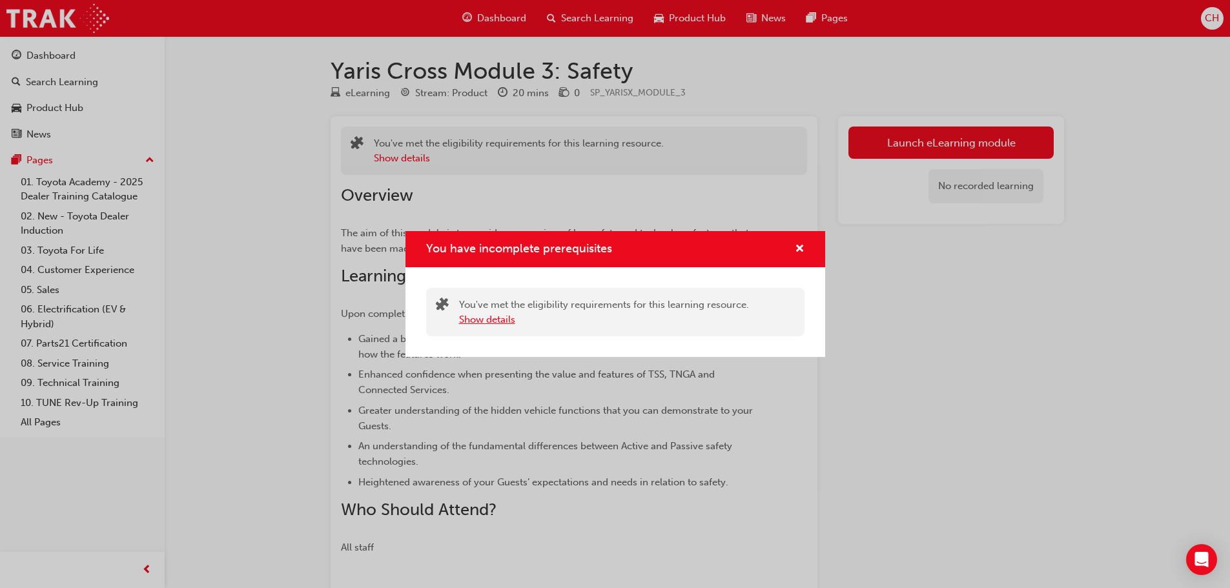
click at [493, 323] on button "Show details" at bounding box center [487, 319] width 56 height 15
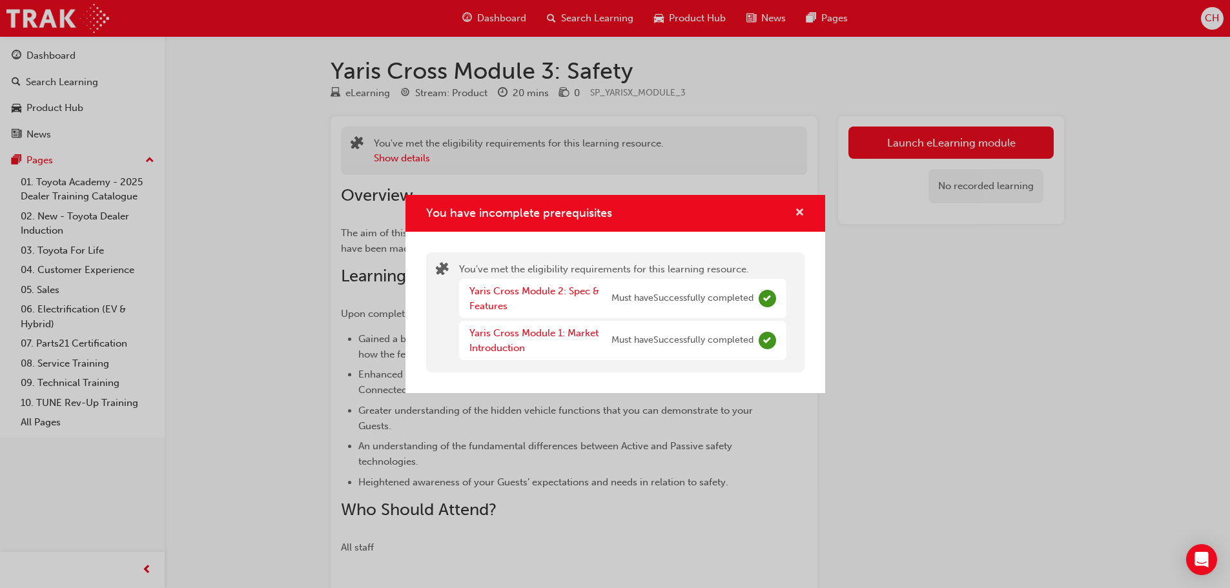
click at [803, 218] on span "cross-icon" at bounding box center [800, 214] width 10 height 12
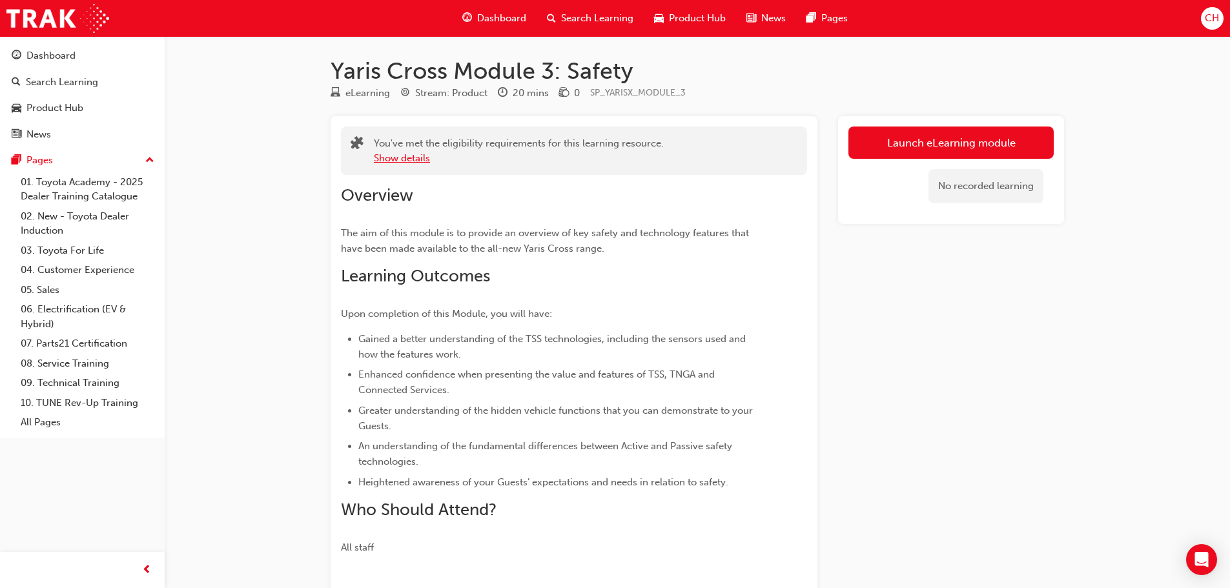
click at [385, 159] on button "Show details" at bounding box center [402, 158] width 56 height 15
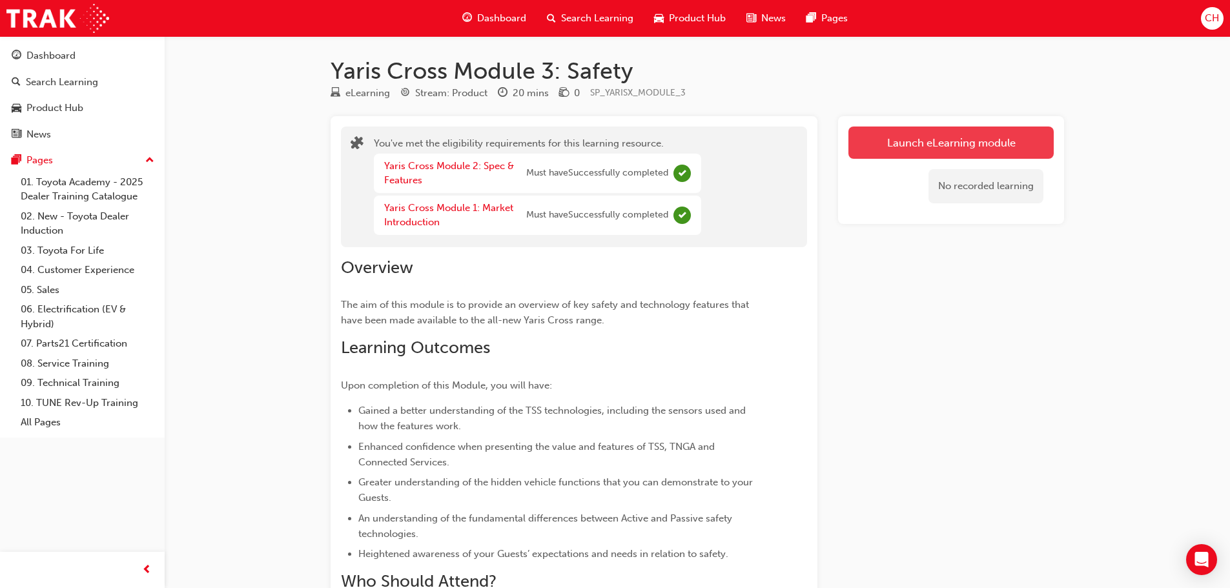
click at [948, 152] on button "Launch eLearning module" at bounding box center [950, 143] width 205 height 32
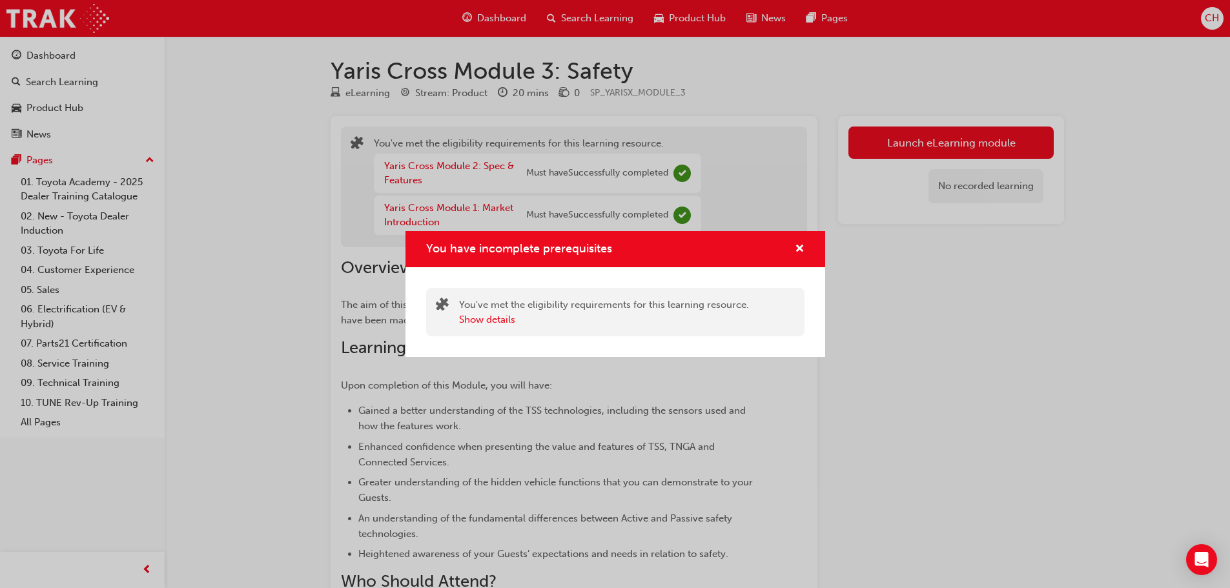
click at [807, 248] on div "You have incomplete prerequisites" at bounding box center [615, 249] width 420 height 37
click at [803, 248] on span "cross-icon" at bounding box center [800, 250] width 10 height 12
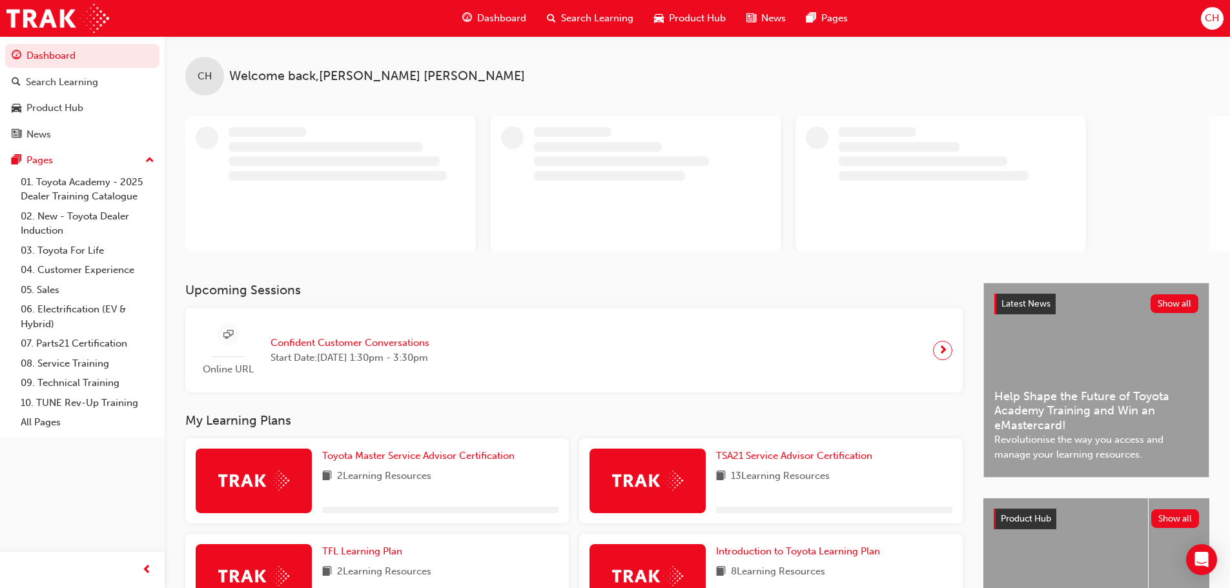
click at [684, 12] on span "Product Hub" at bounding box center [697, 18] width 57 height 15
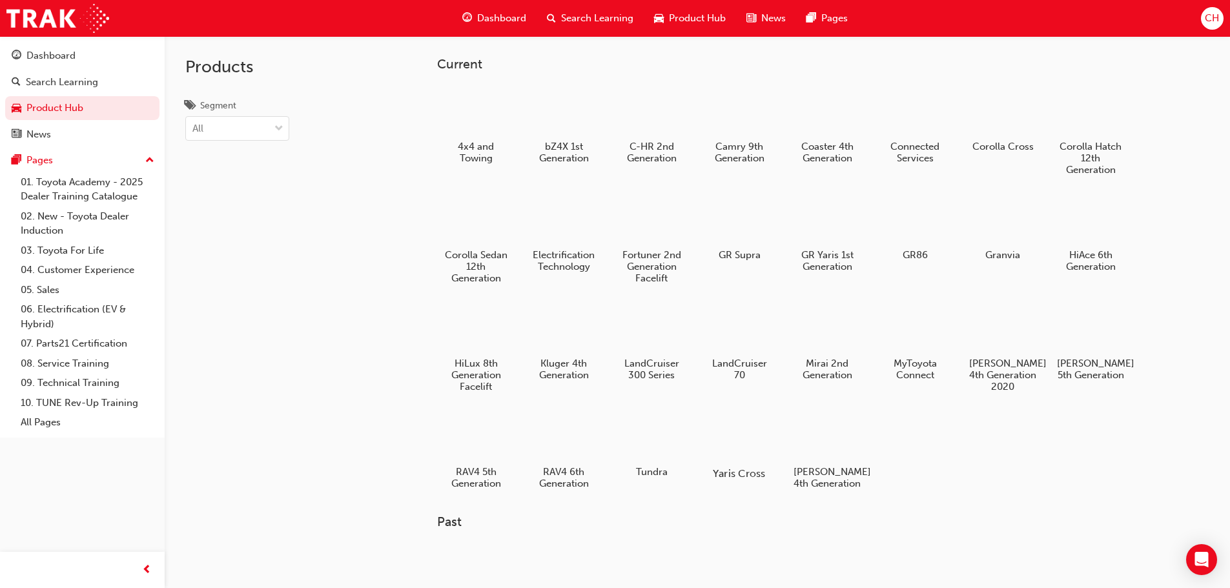
click at [733, 443] on div at bounding box center [739, 436] width 72 height 51
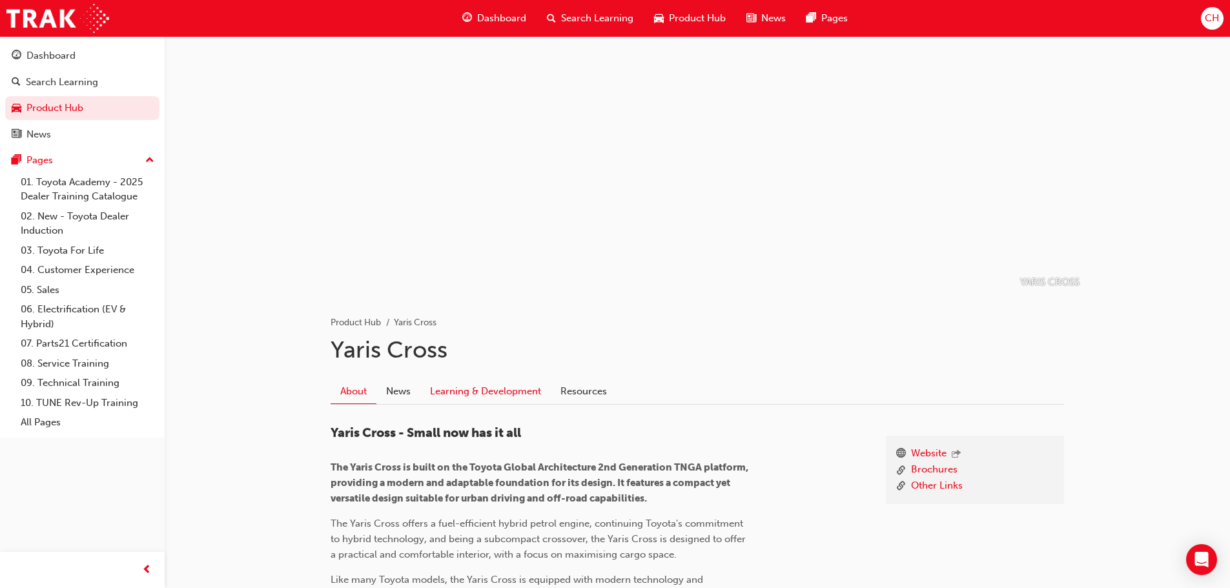
click at [499, 389] on link "Learning & Development" at bounding box center [485, 391] width 130 height 25
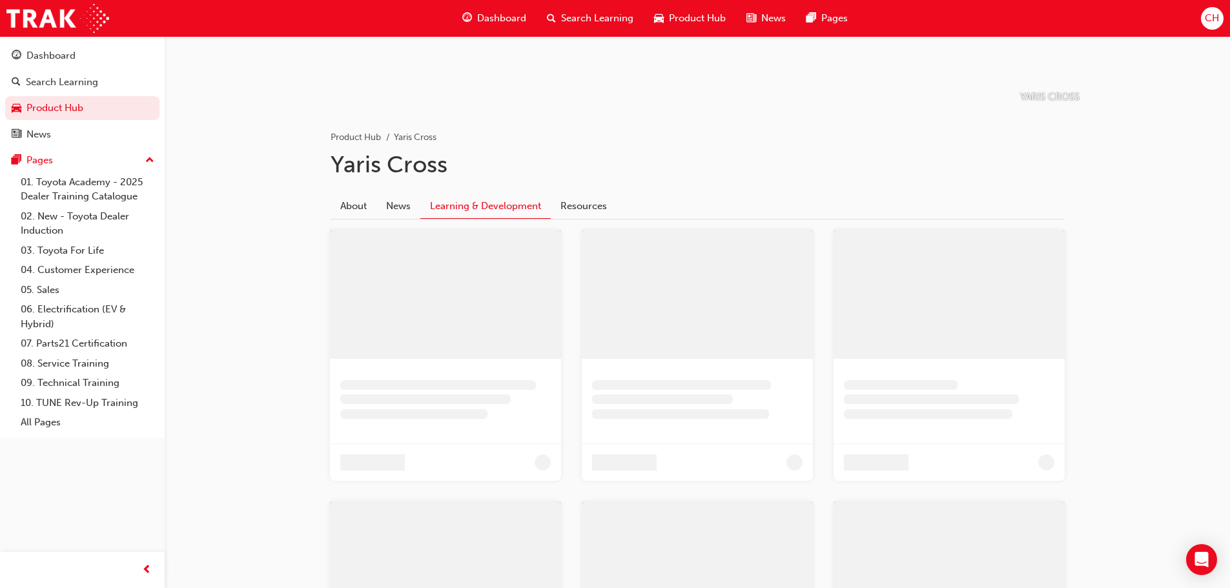
scroll to position [194, 0]
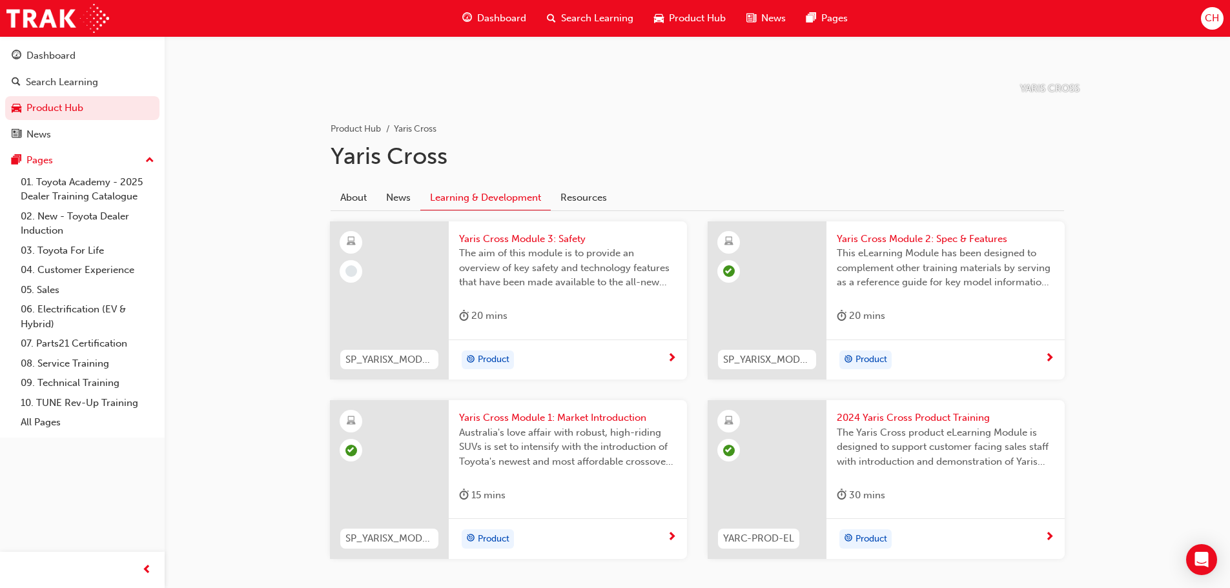
click at [676, 362] on span "next-icon" at bounding box center [672, 359] width 10 height 12
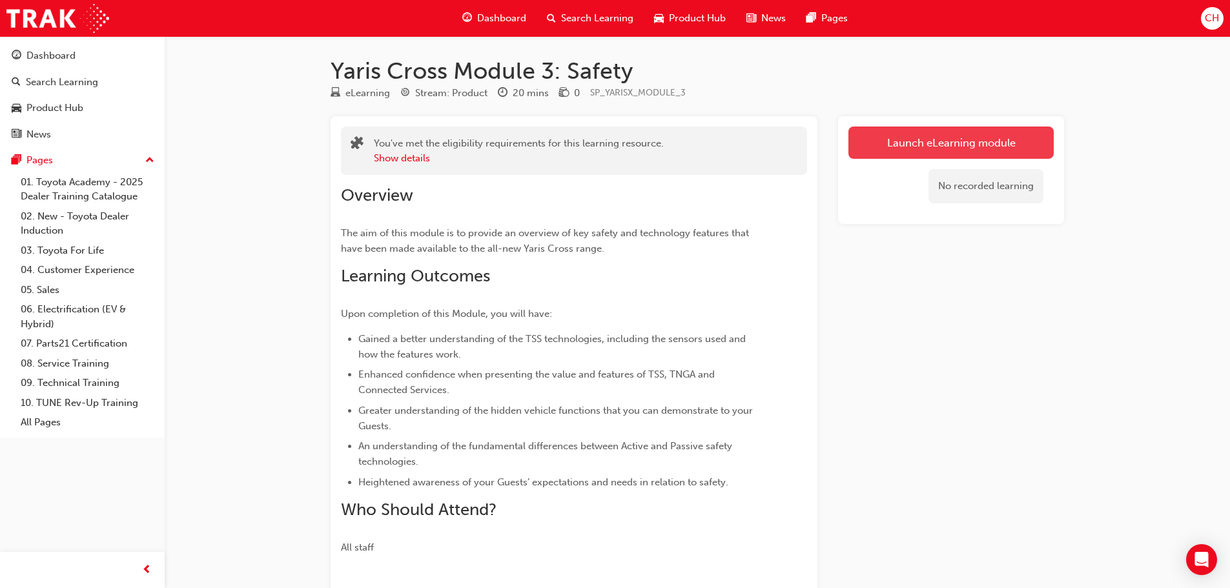
click at [964, 152] on link "Launch eLearning module" at bounding box center [950, 143] width 205 height 32
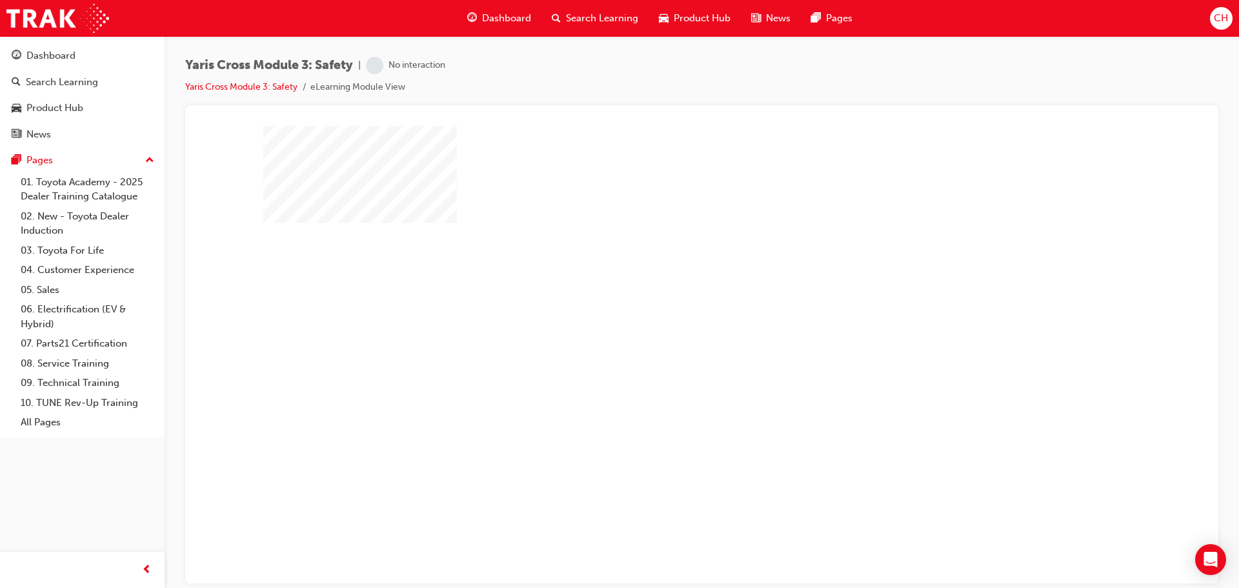
click at [665, 317] on div "play" at bounding box center [665, 317] width 0 height 0
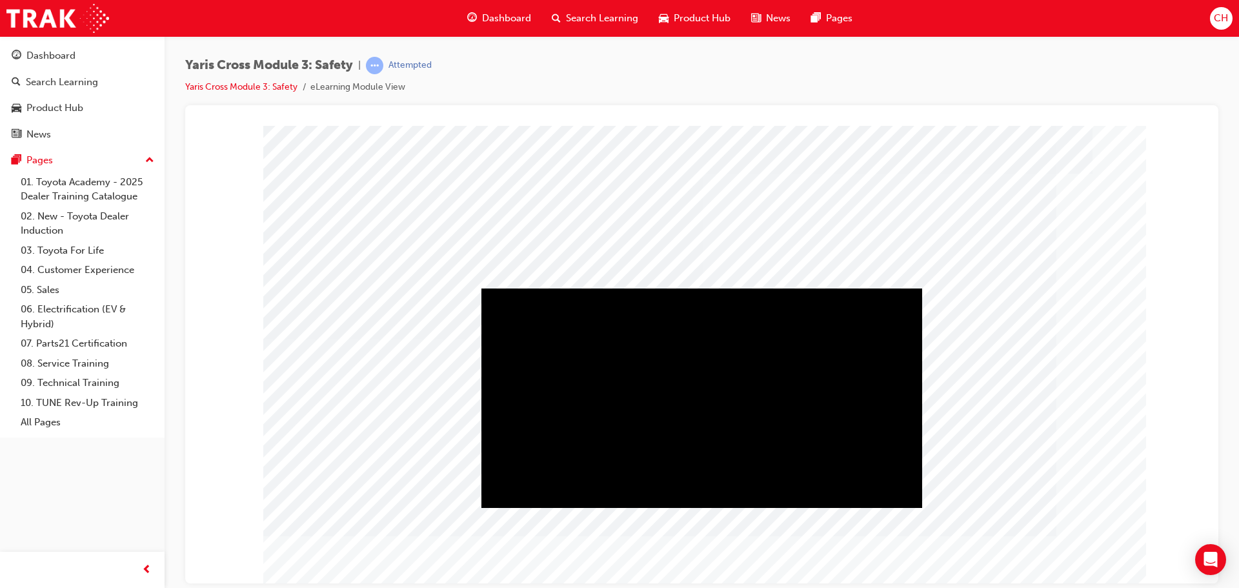
click at [691, 288] on div "Play" at bounding box center [702, 288] width 441 height 0
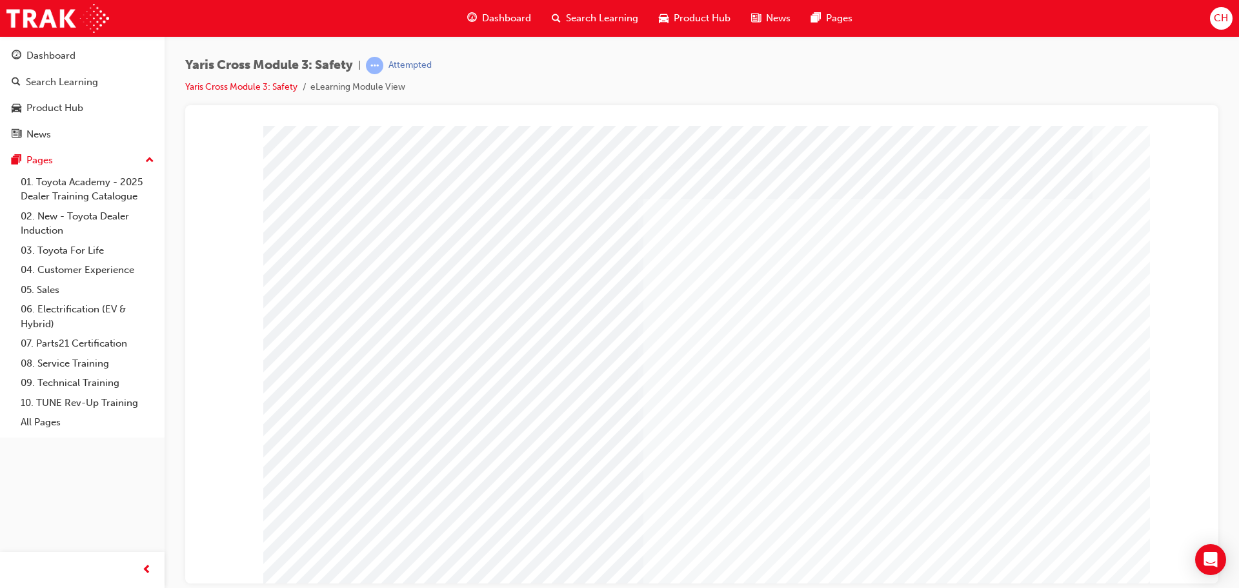
click at [1056, 167] on td "Loading..." at bounding box center [702, 149] width 1000 height 35
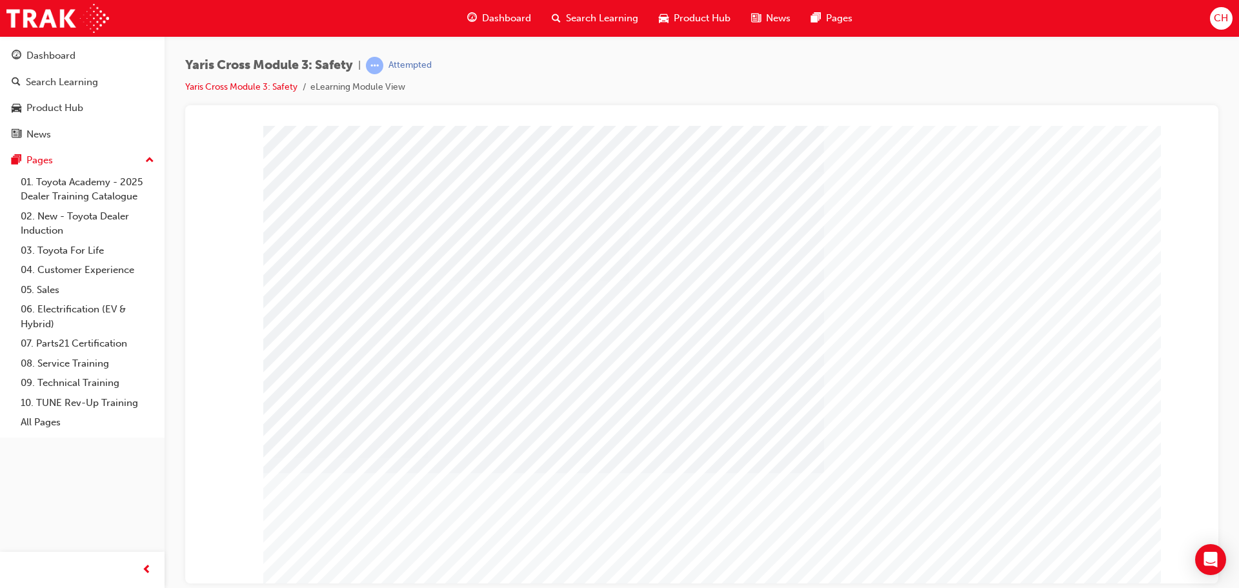
click at [347, 565] on div "multistate" at bounding box center [305, 552] width 84 height 26
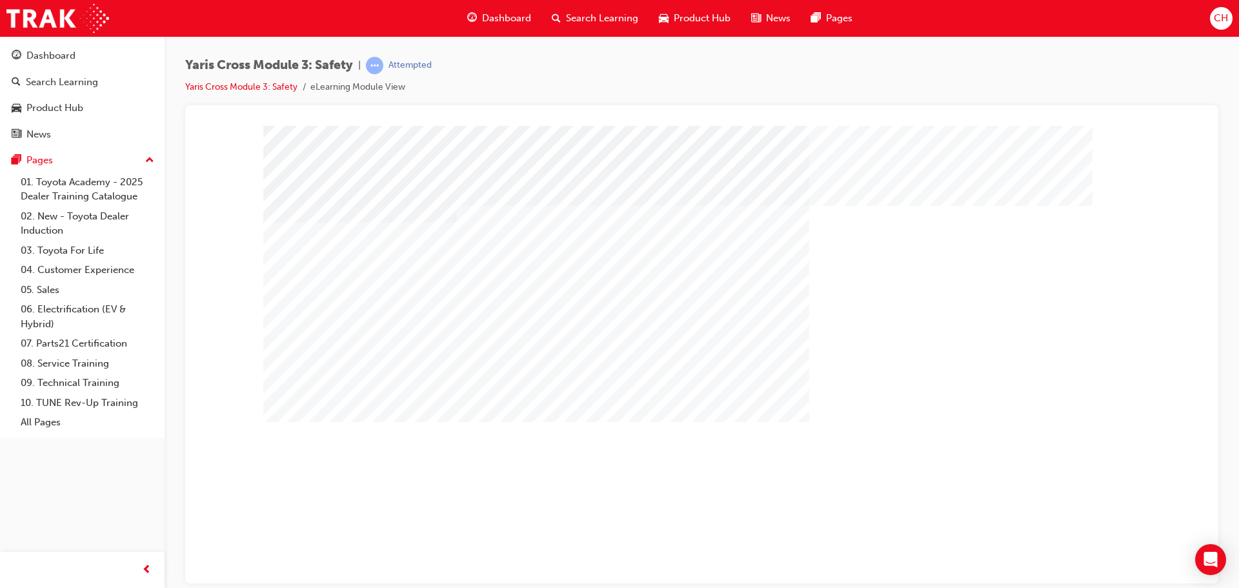
click at [347, 565] on div "multistate" at bounding box center [305, 552] width 84 height 26
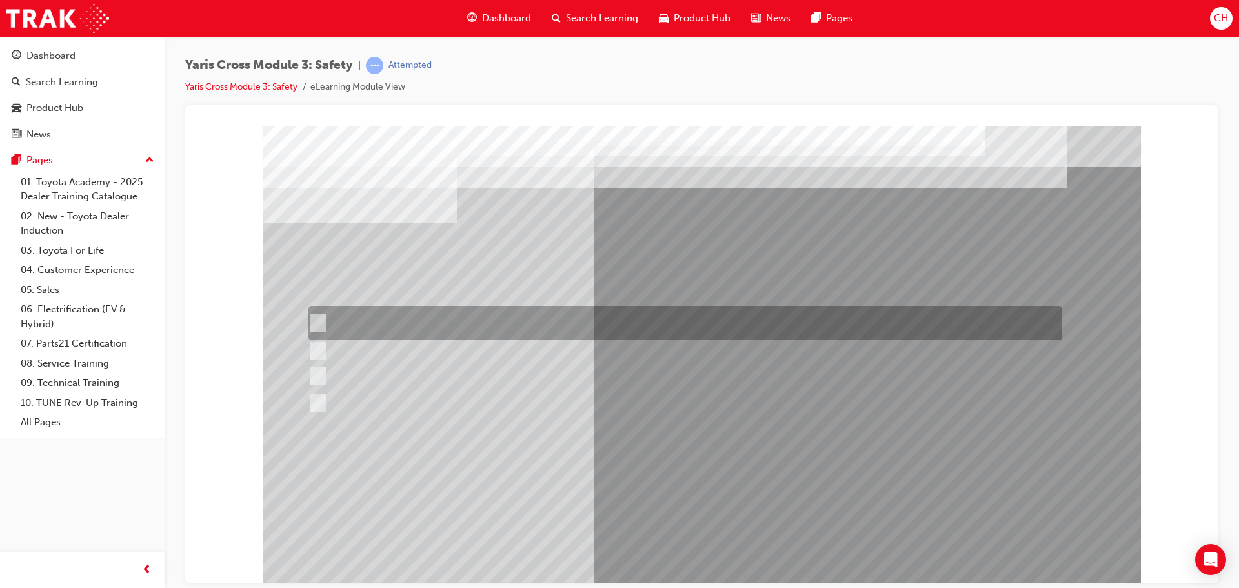
click at [501, 312] on div at bounding box center [682, 323] width 754 height 34
checkbox input "true"
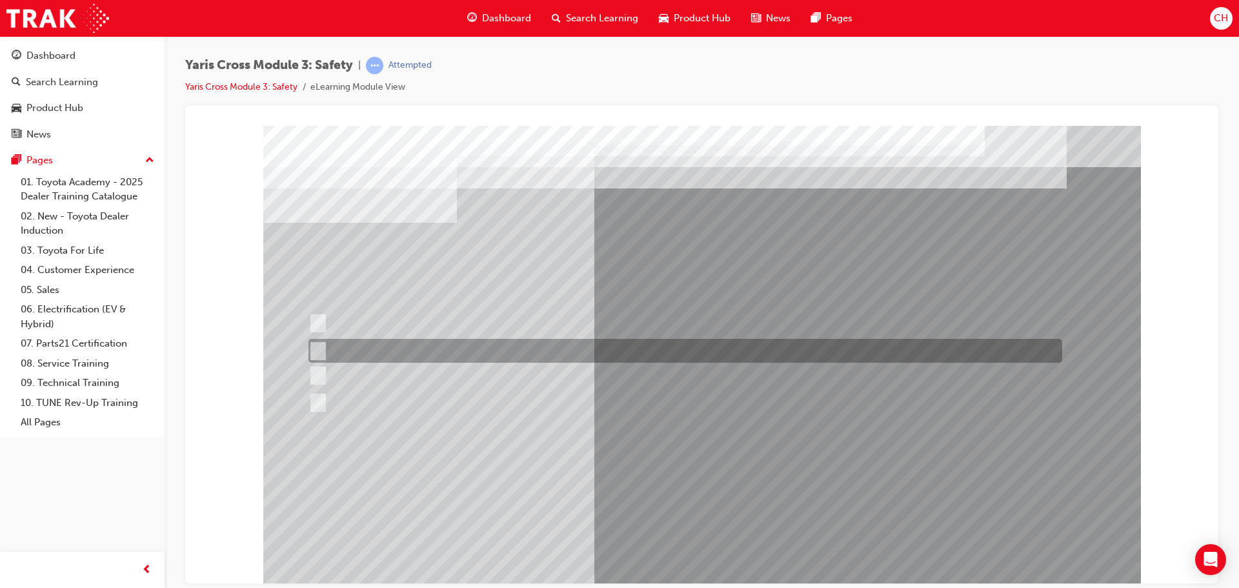
click at [515, 342] on div at bounding box center [682, 351] width 754 height 24
checkbox input "true"
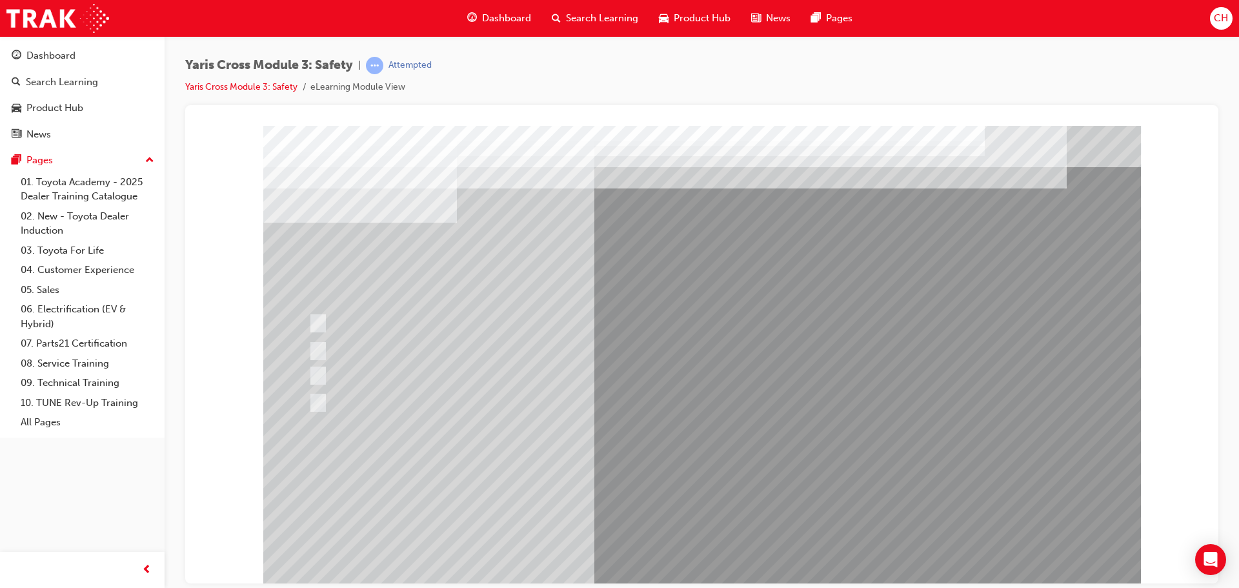
click at [682, 492] on div at bounding box center [702, 357] width 878 height 465
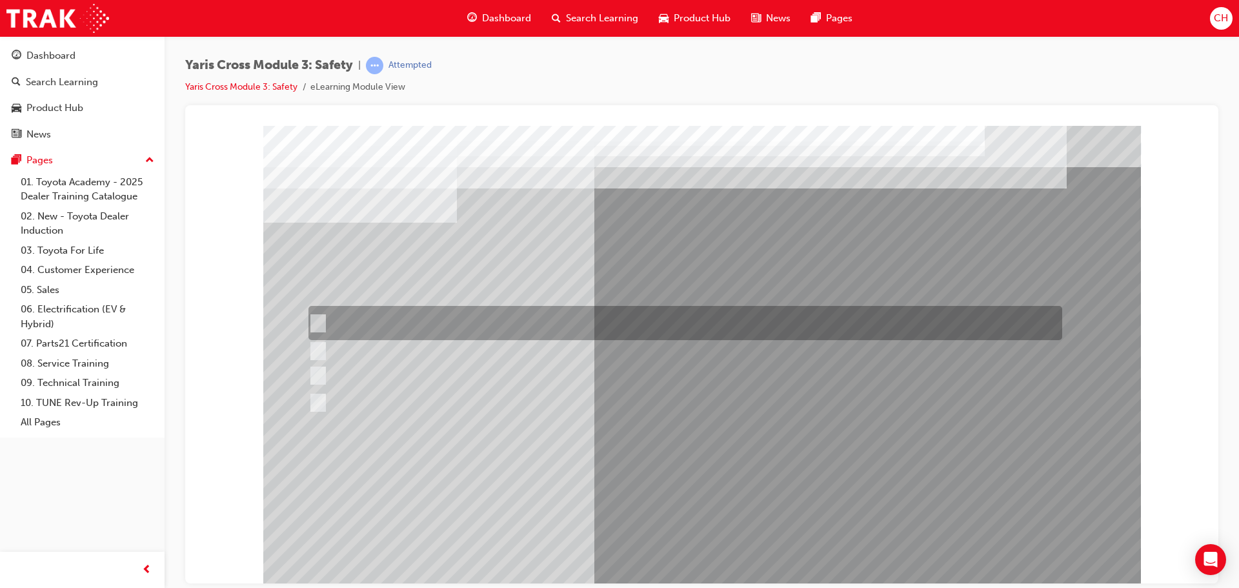
click at [539, 316] on div at bounding box center [682, 323] width 754 height 34
radio input "true"
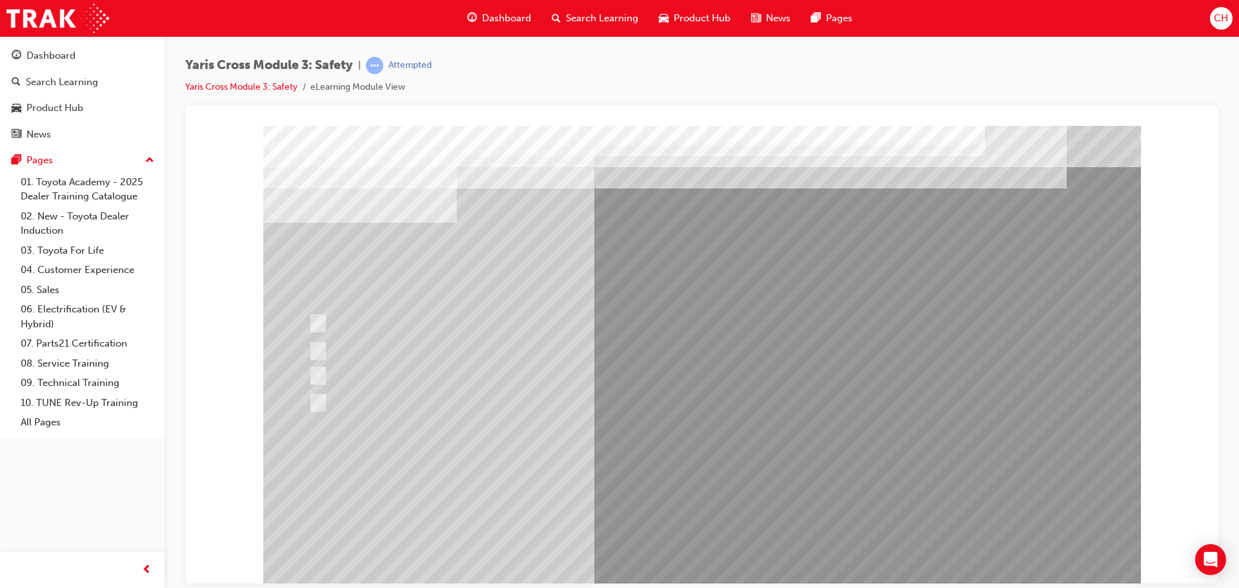
click at [707, 493] on div at bounding box center [702, 357] width 878 height 465
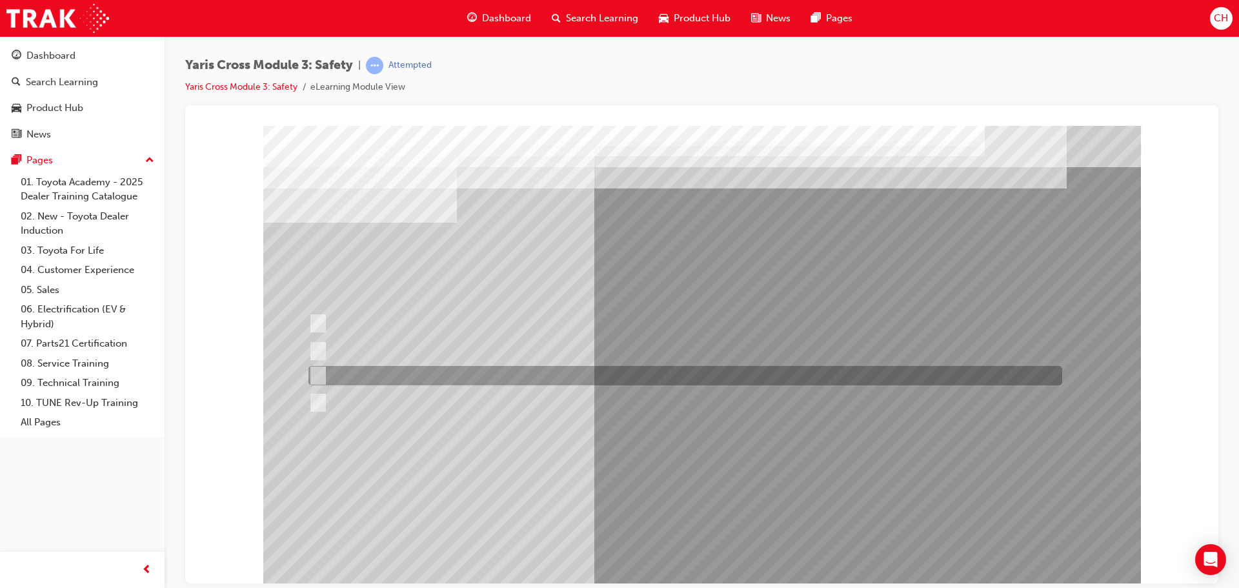
click at [449, 367] on div at bounding box center [682, 375] width 754 height 19
radio input "true"
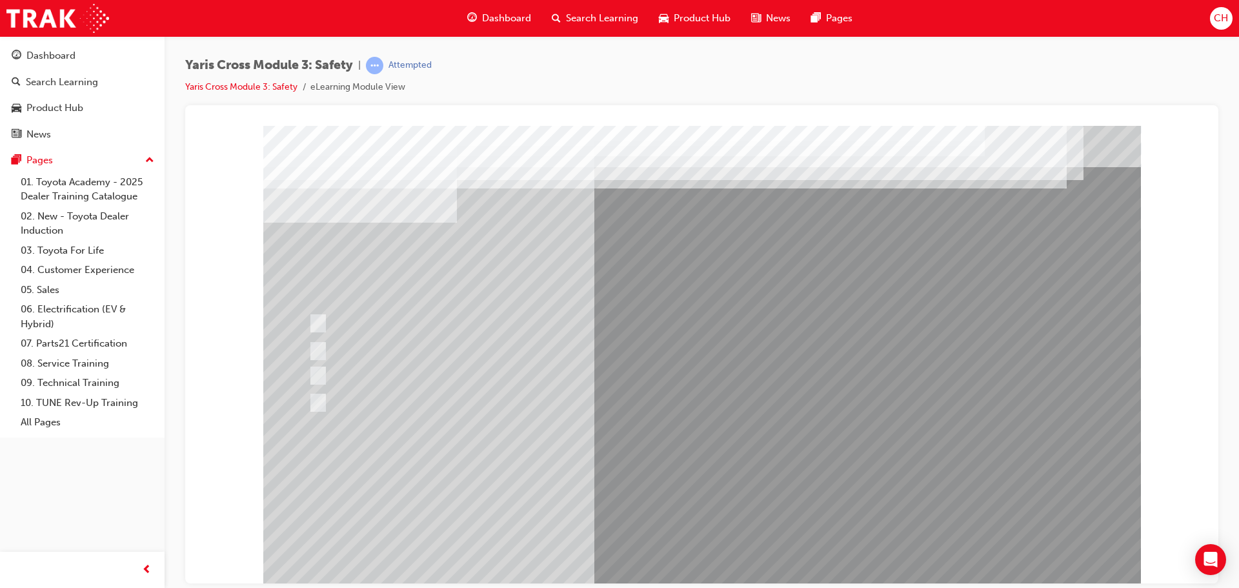
click at [729, 478] on div at bounding box center [702, 357] width 878 height 465
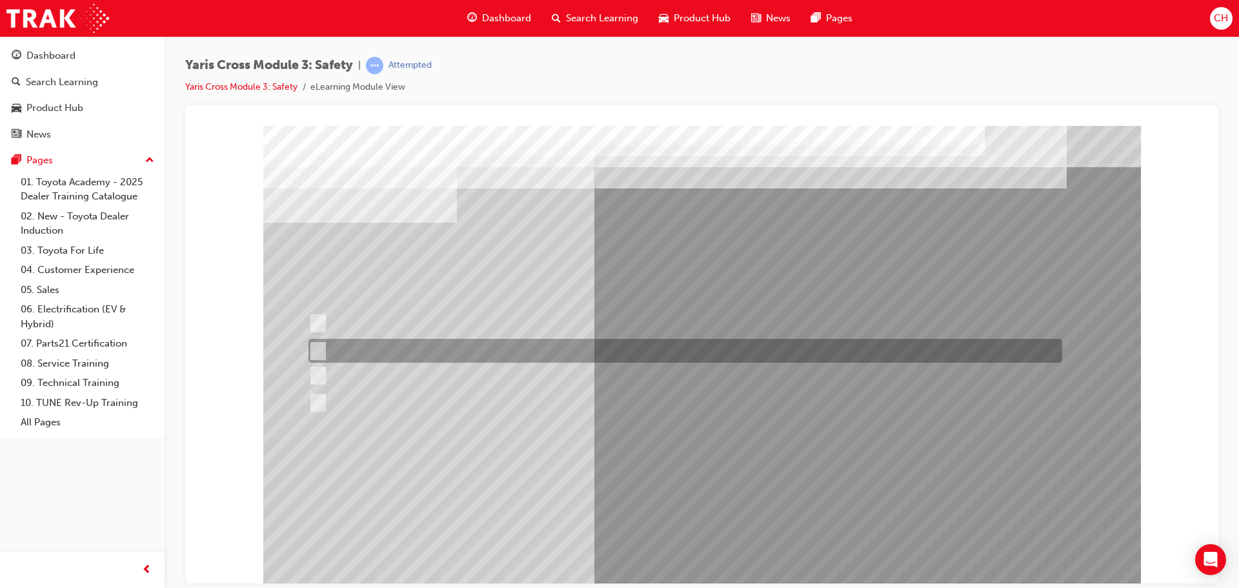
click at [548, 353] on div at bounding box center [682, 351] width 754 height 24
radio input "true"
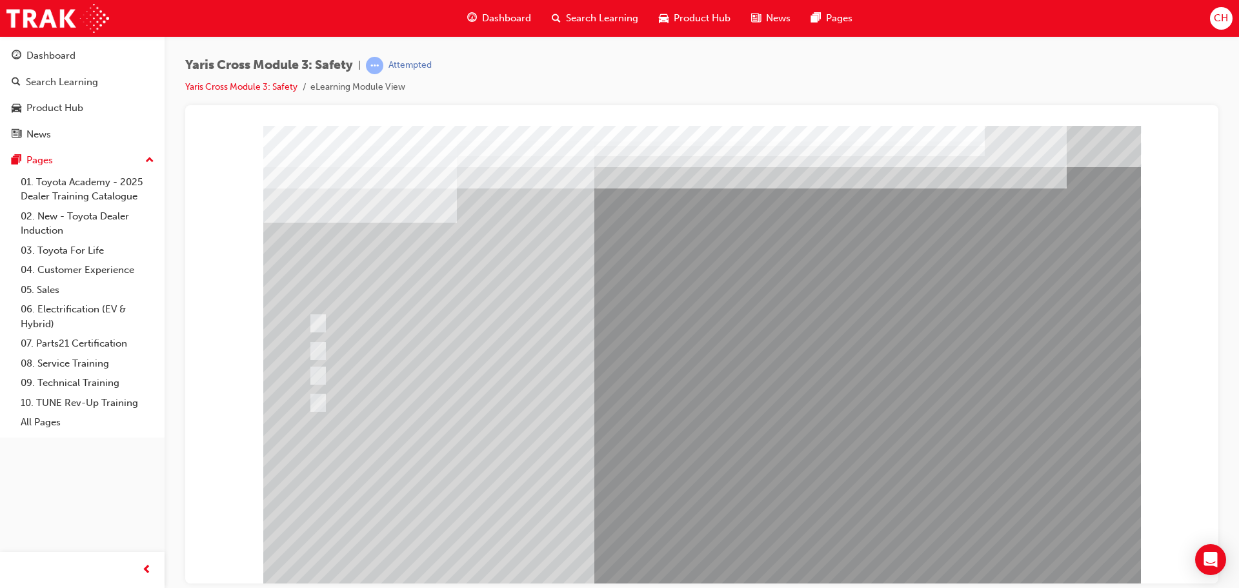
click at [721, 500] on div at bounding box center [702, 357] width 878 height 465
click at [404, 363] on div at bounding box center [686, 352] width 754 height 24
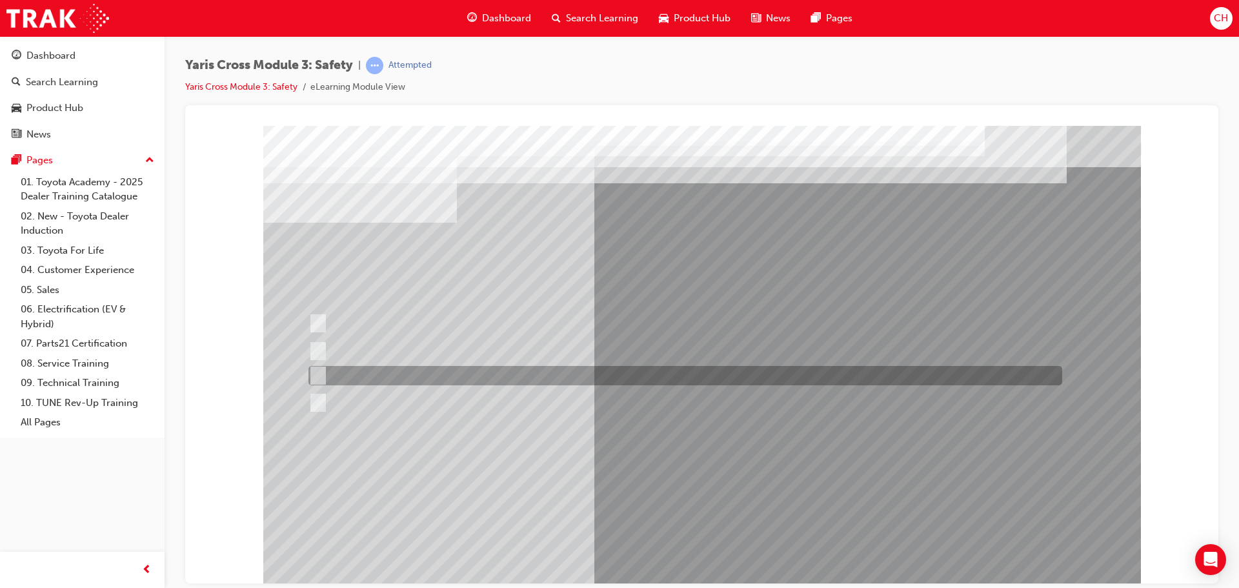
click at [409, 380] on div at bounding box center [682, 375] width 754 height 19
radio input "false"
radio input "true"
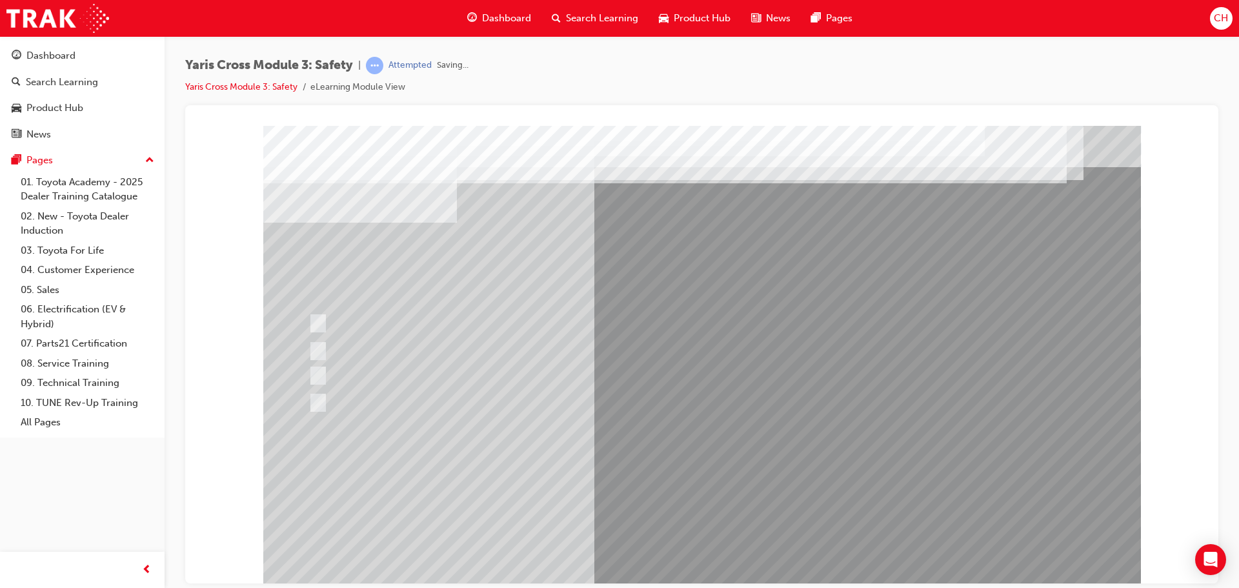
click at [746, 483] on div at bounding box center [702, 357] width 878 height 465
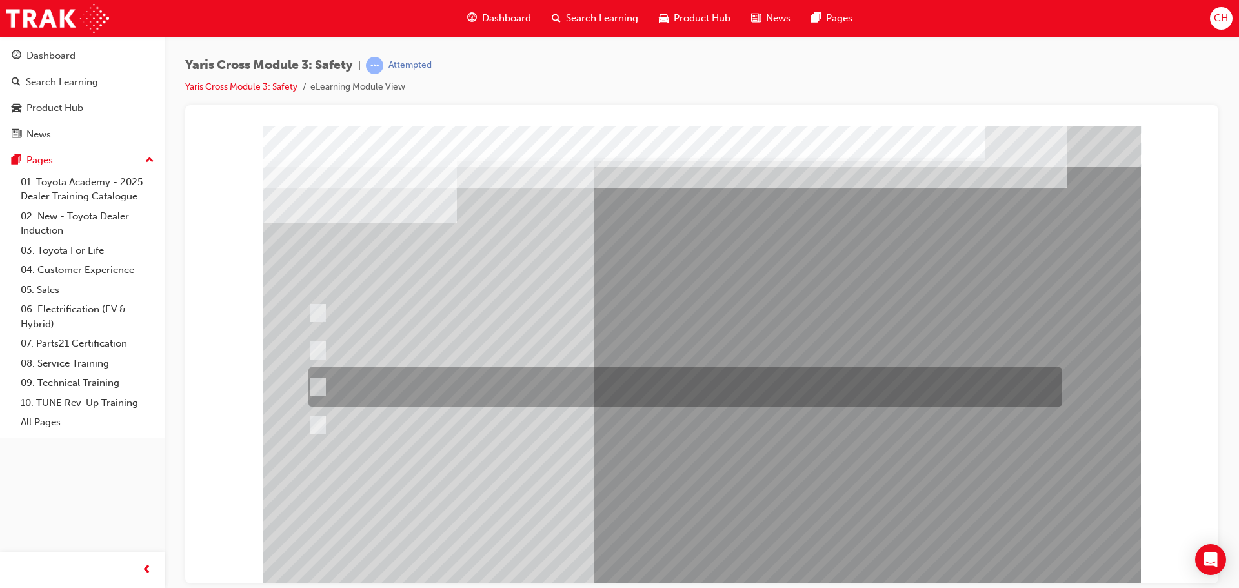
click at [686, 385] on div at bounding box center [682, 386] width 754 height 39
radio input "true"
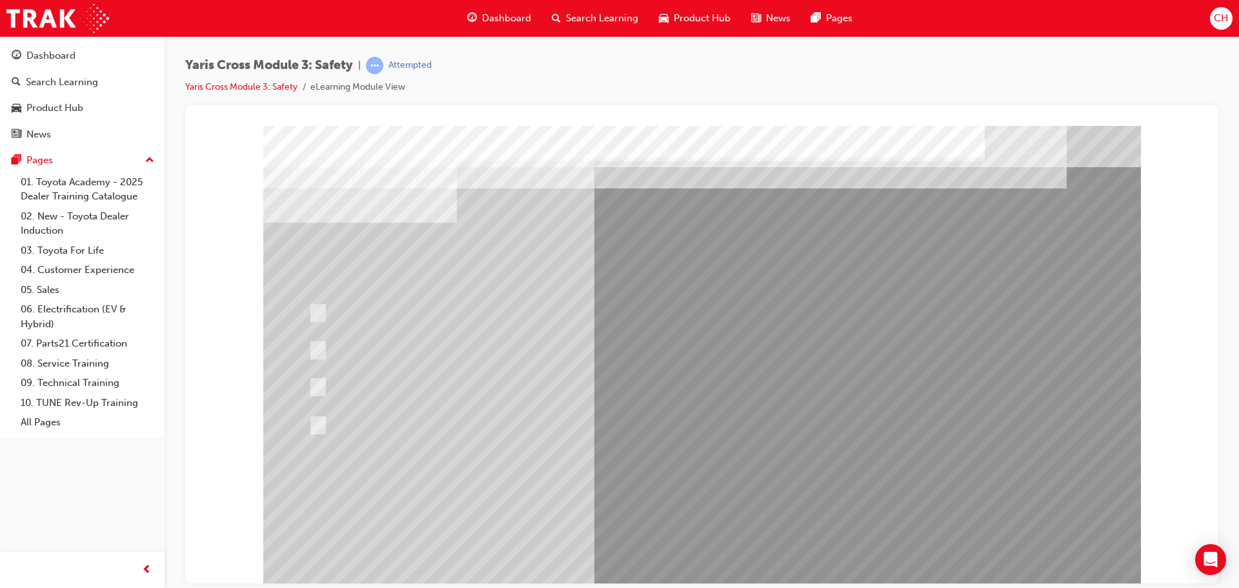
click at [760, 491] on div at bounding box center [702, 357] width 878 height 465
drag, startPoint x: 584, startPoint y: 227, endPoint x: 877, endPoint y: 205, distance: 293.2
click at [877, 205] on div at bounding box center [702, 357] width 878 height 465
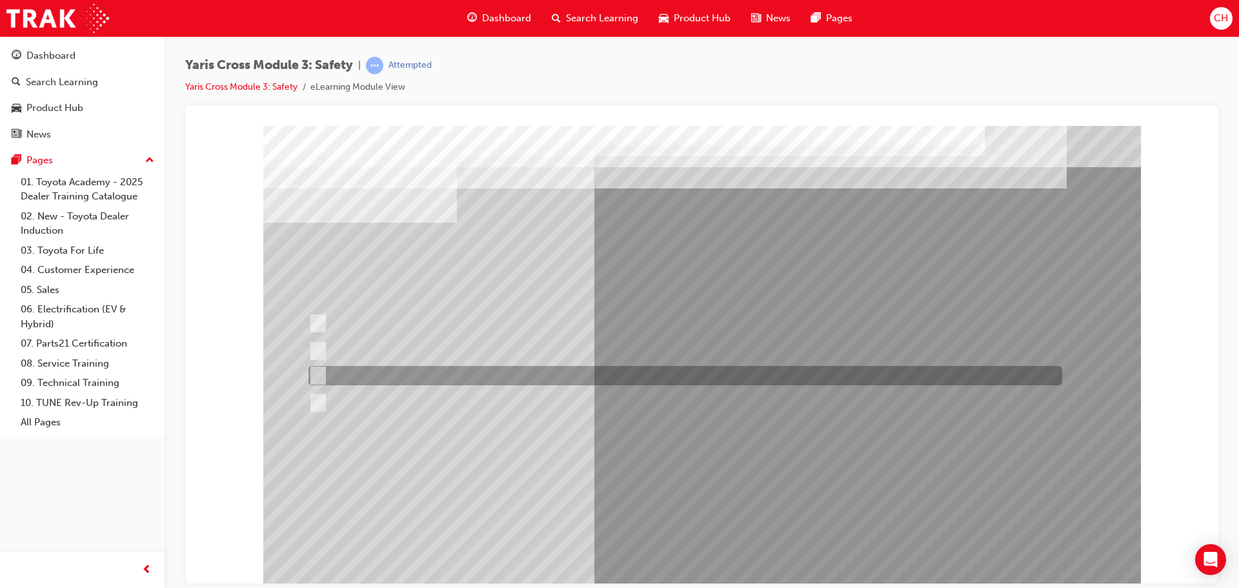
drag, startPoint x: 547, startPoint y: 383, endPoint x: 577, endPoint y: 388, distance: 30.1
click at [546, 383] on div at bounding box center [682, 375] width 754 height 19
radio input "true"
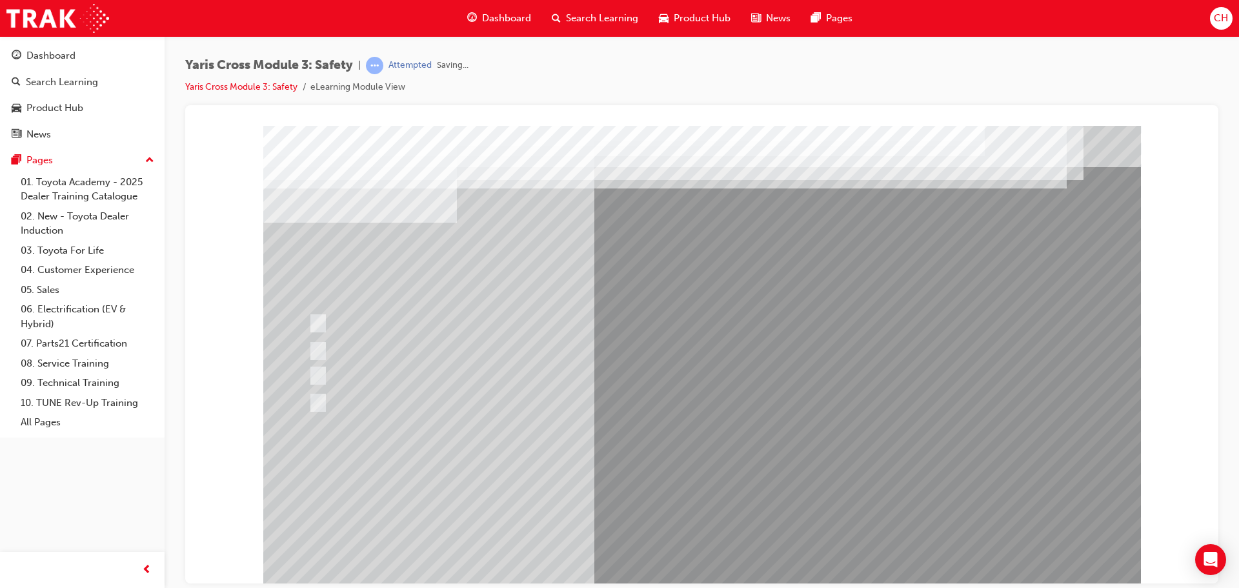
click at [723, 493] on div at bounding box center [702, 357] width 878 height 465
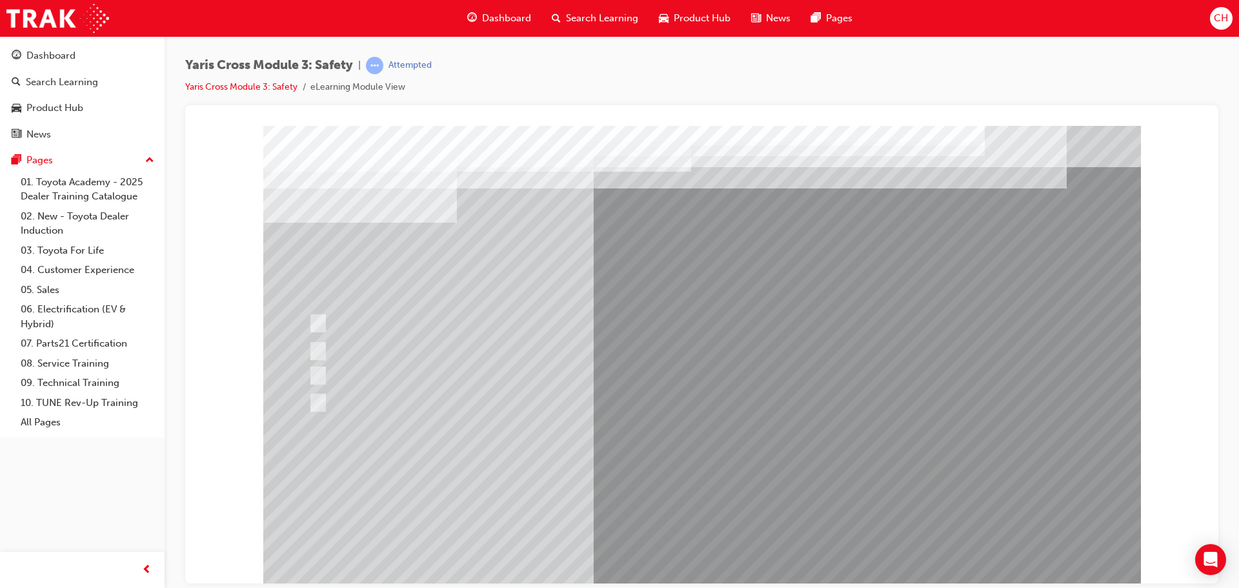
drag, startPoint x: 699, startPoint y: 565, endPoint x: 729, endPoint y: 470, distance: 99.6
click at [755, 471] on div at bounding box center [702, 357] width 878 height 465
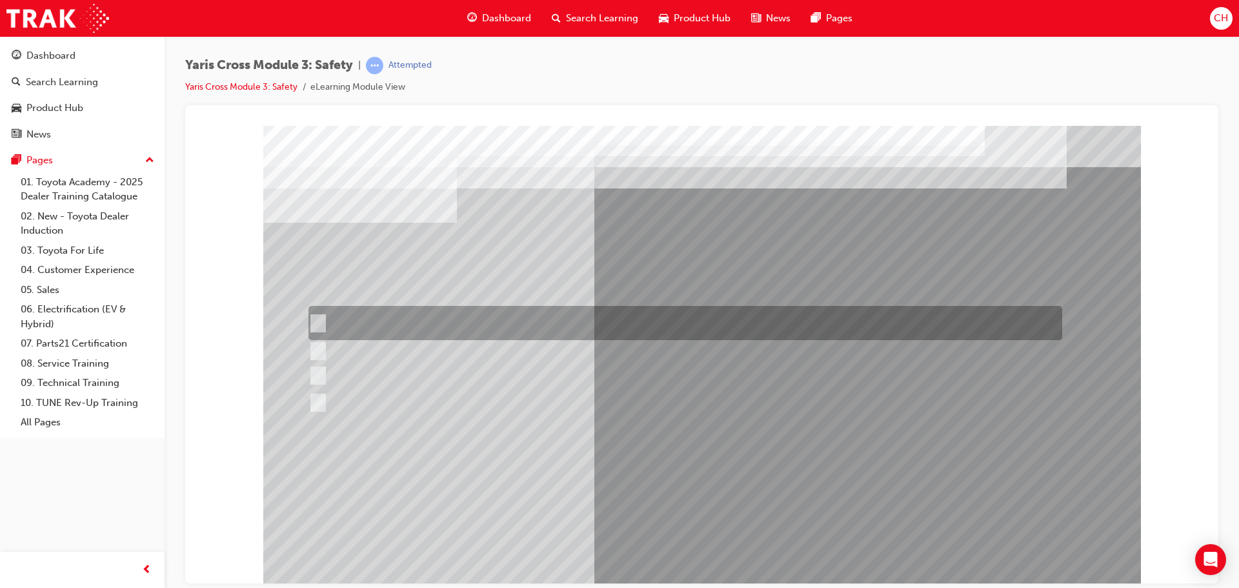
click at [423, 329] on div at bounding box center [682, 323] width 754 height 34
checkbox input "true"
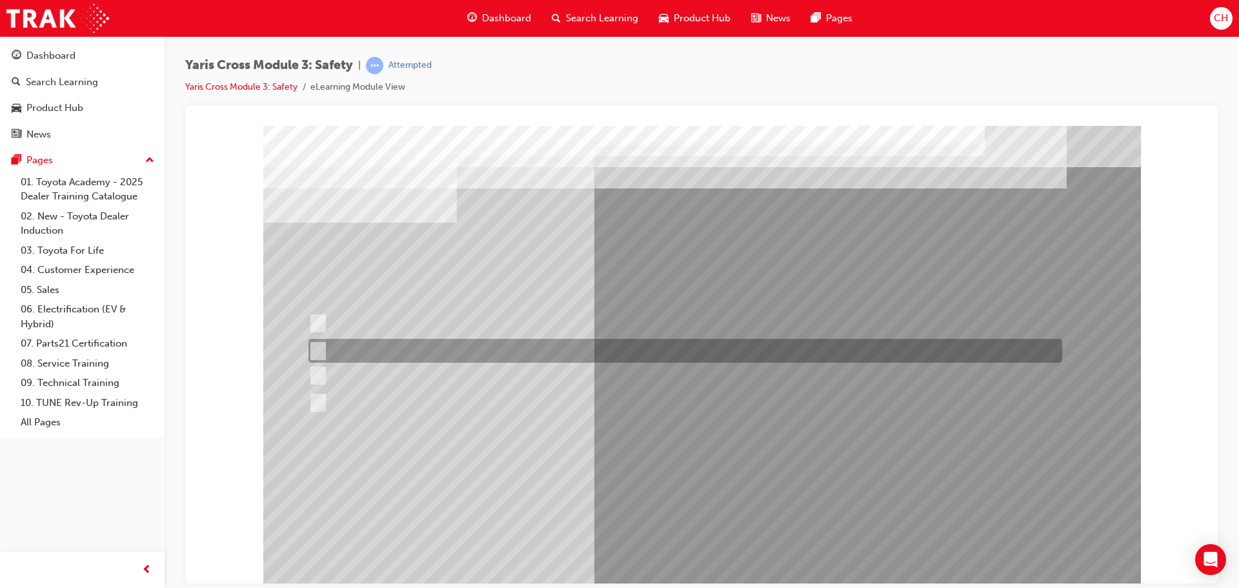
click at [436, 351] on div at bounding box center [682, 351] width 754 height 24
checkbox input "true"
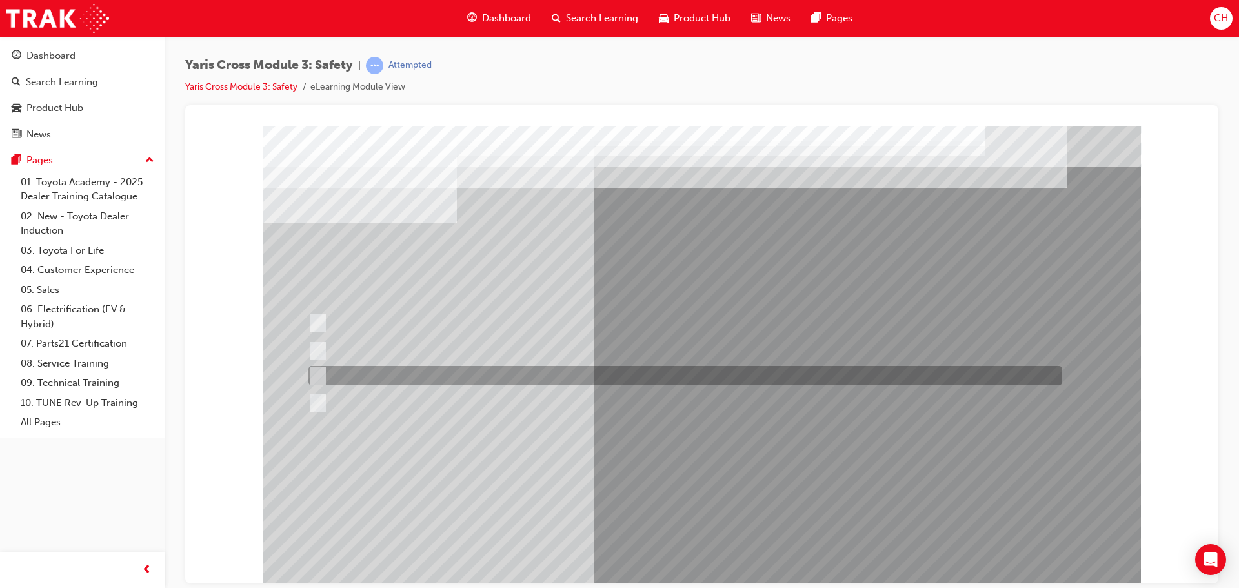
click at [442, 374] on div at bounding box center [682, 375] width 754 height 19
checkbox input "true"
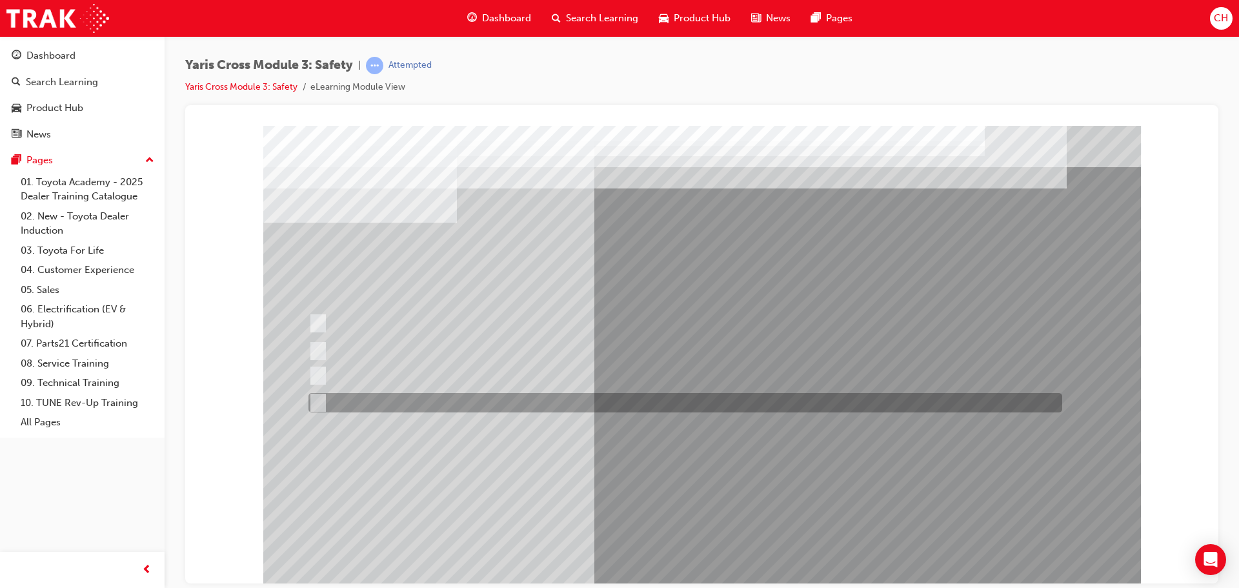
click at [451, 398] on div at bounding box center [682, 402] width 754 height 19
checkbox input "true"
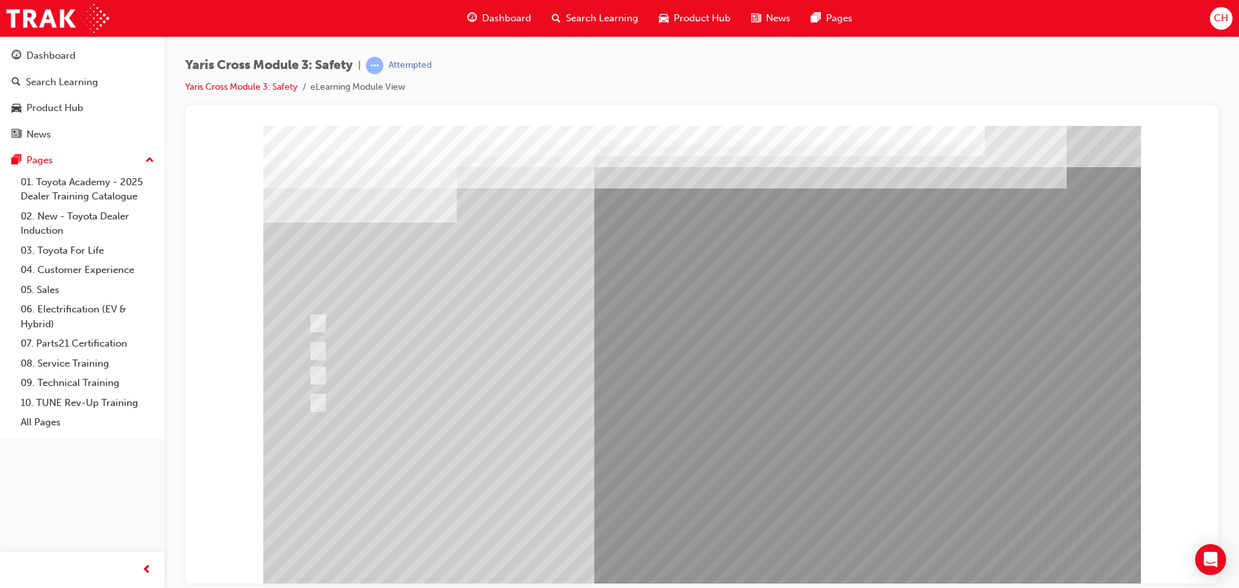
click at [733, 471] on div at bounding box center [702, 357] width 878 height 465
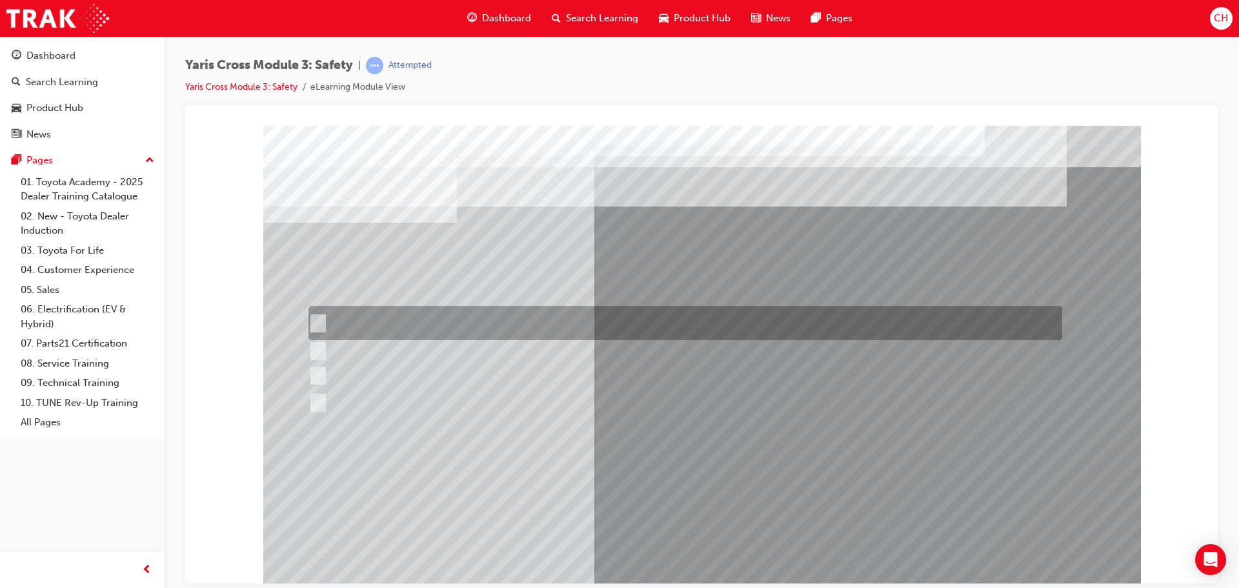
click at [418, 335] on div at bounding box center [682, 323] width 754 height 34
radio input "true"
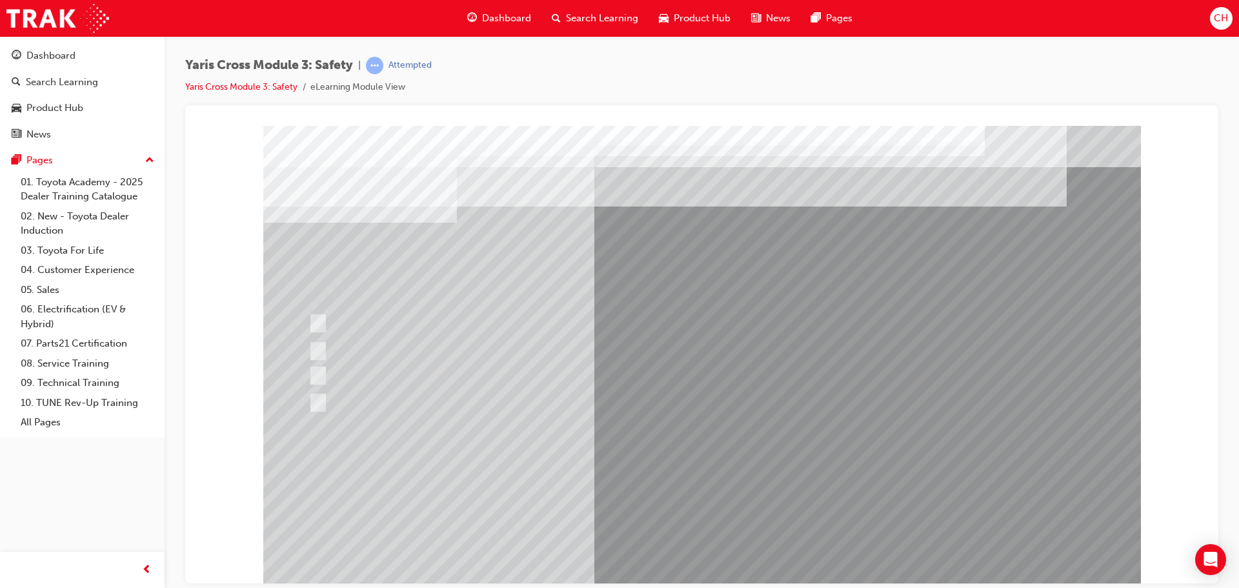
click at [720, 492] on div at bounding box center [702, 357] width 878 height 465
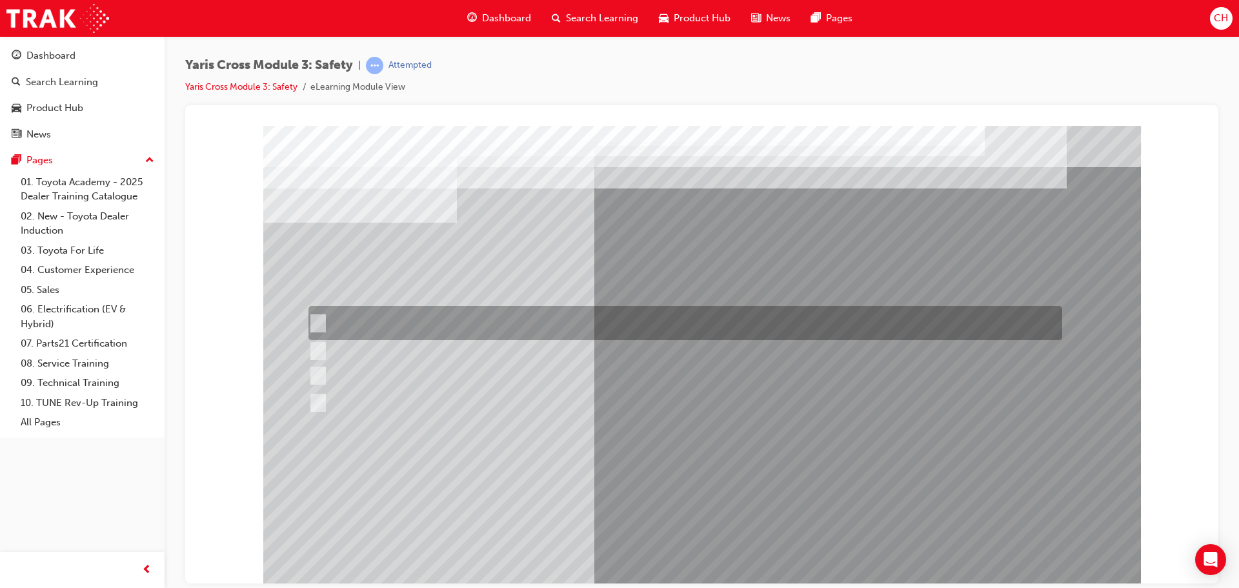
click at [380, 309] on div at bounding box center [682, 323] width 754 height 34
radio input "true"
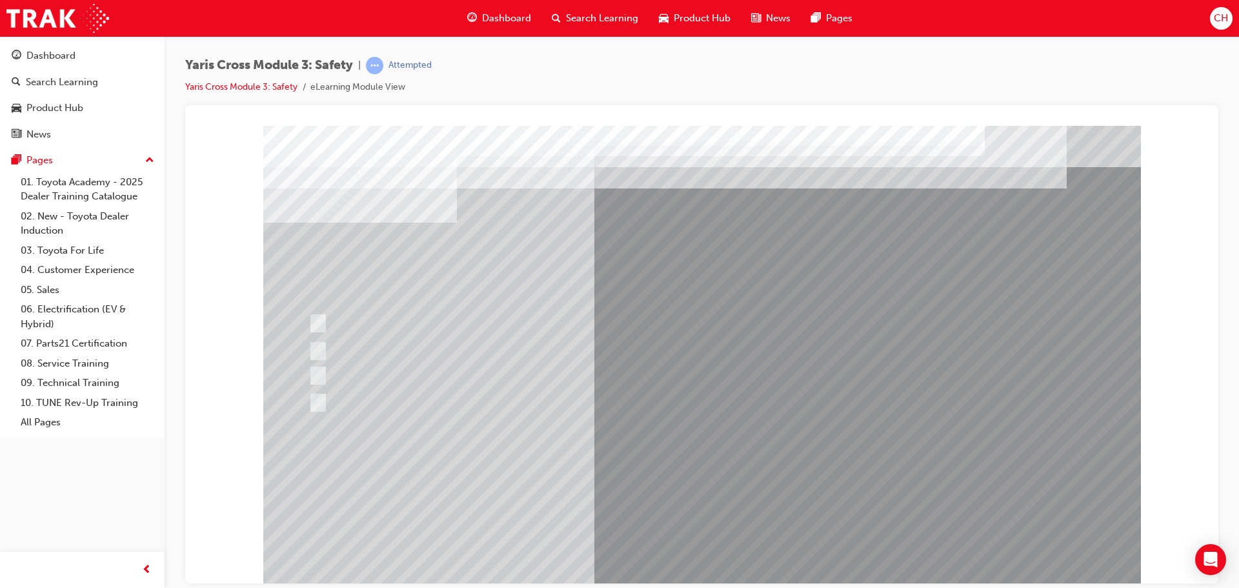
click at [711, 484] on div at bounding box center [702, 357] width 878 height 465
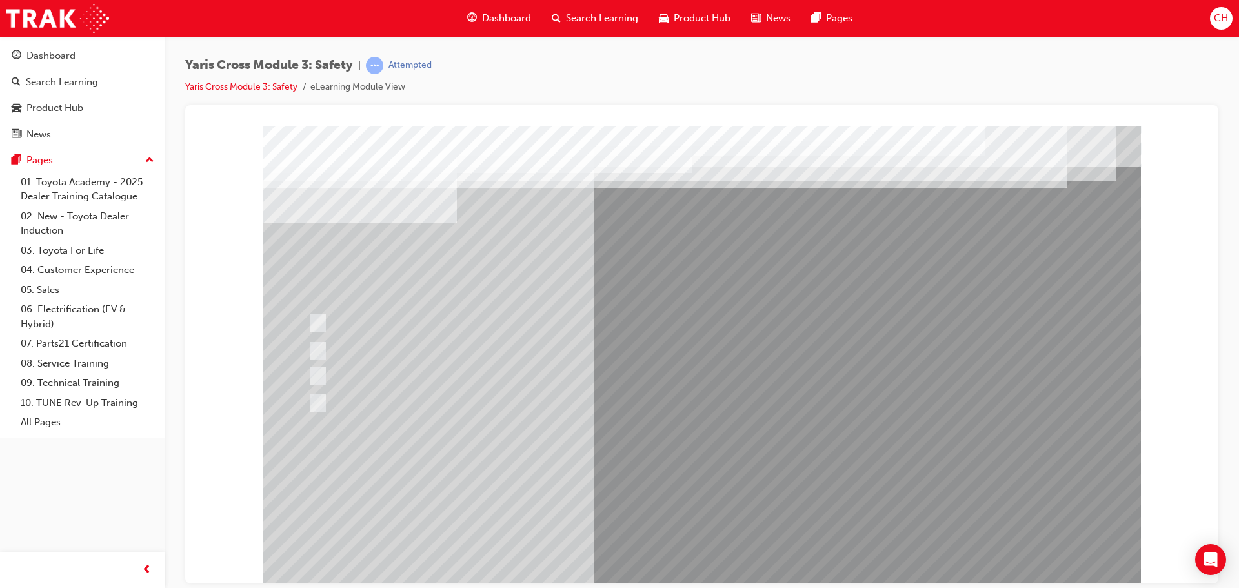
click at [486, 380] on div at bounding box center [702, 357] width 878 height 465
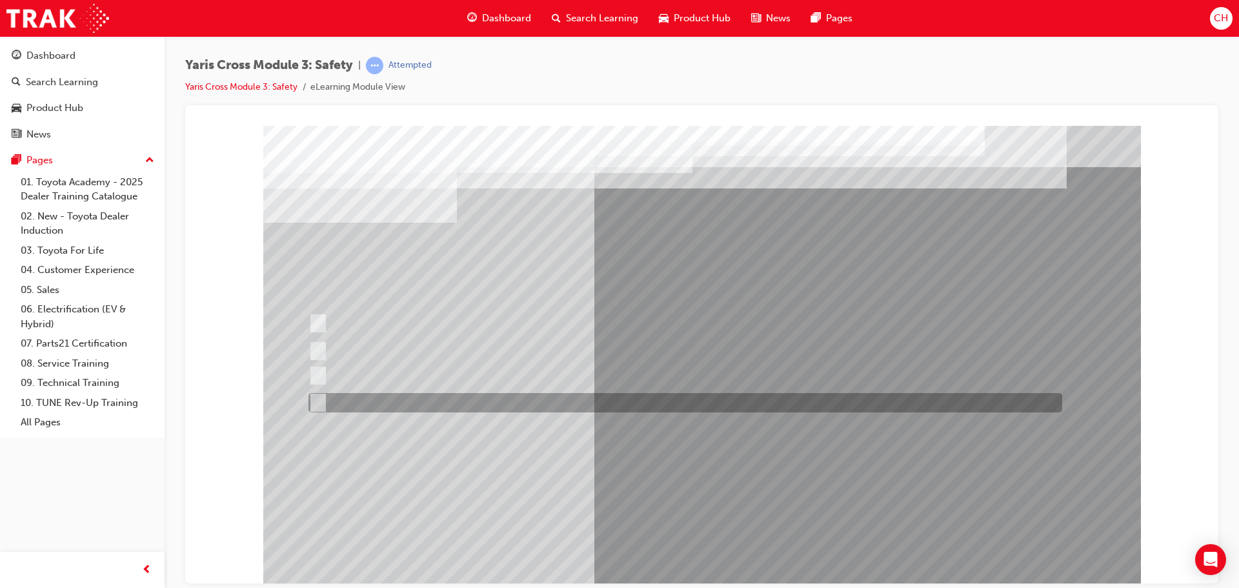
click at [486, 405] on div at bounding box center [682, 402] width 754 height 19
checkbox input "true"
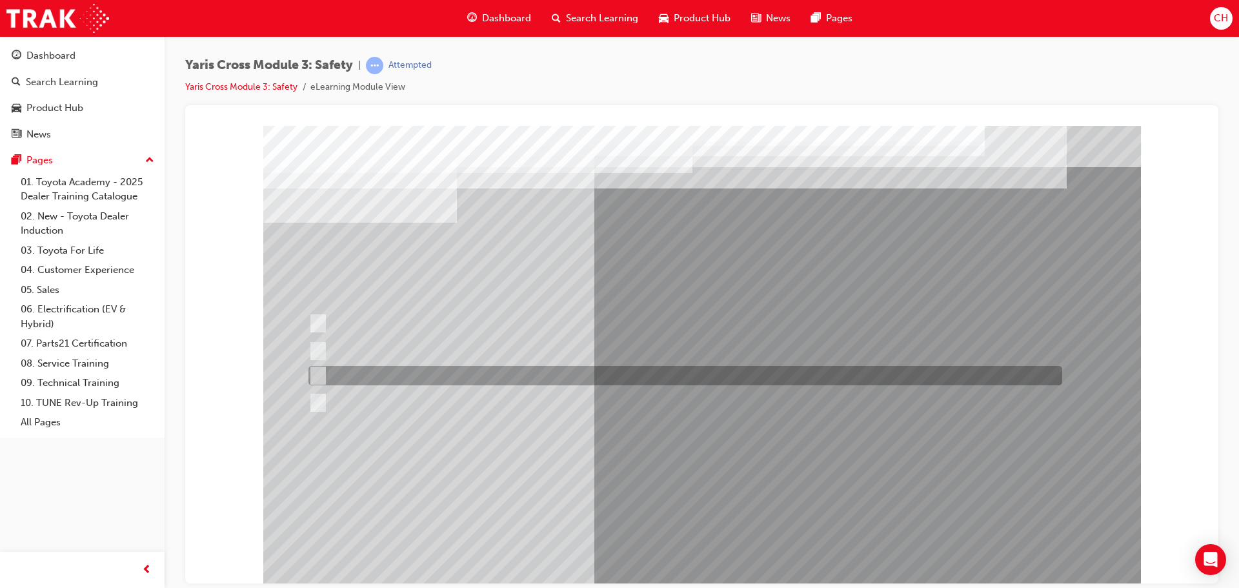
click at [483, 370] on div at bounding box center [682, 375] width 754 height 19
checkbox input "true"
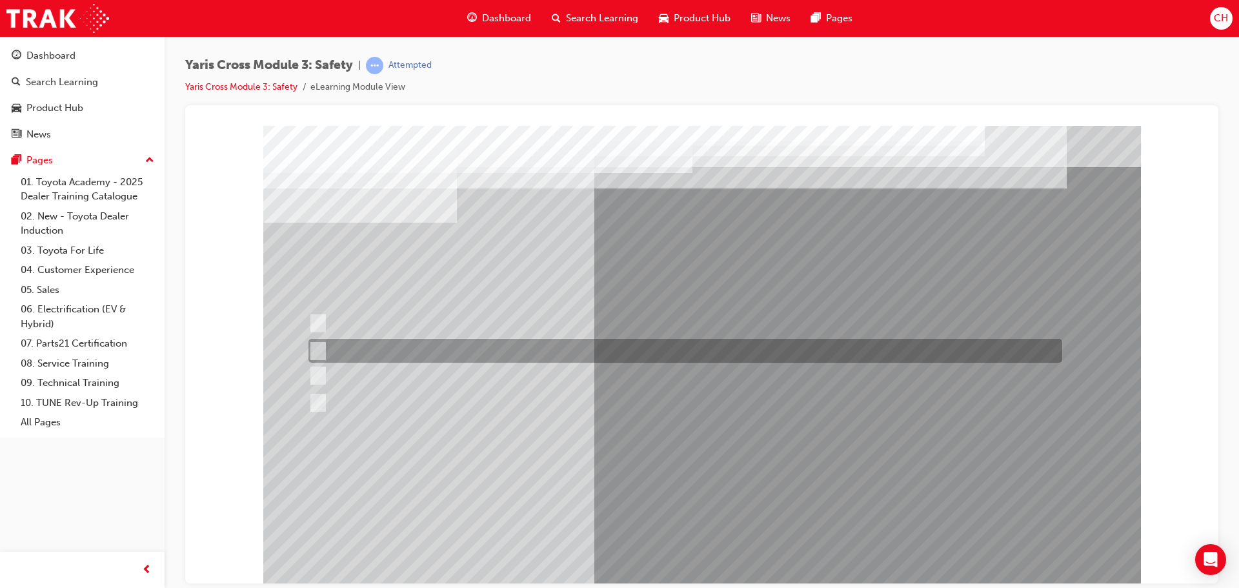
click at [480, 351] on div at bounding box center [682, 351] width 754 height 24
checkbox input "true"
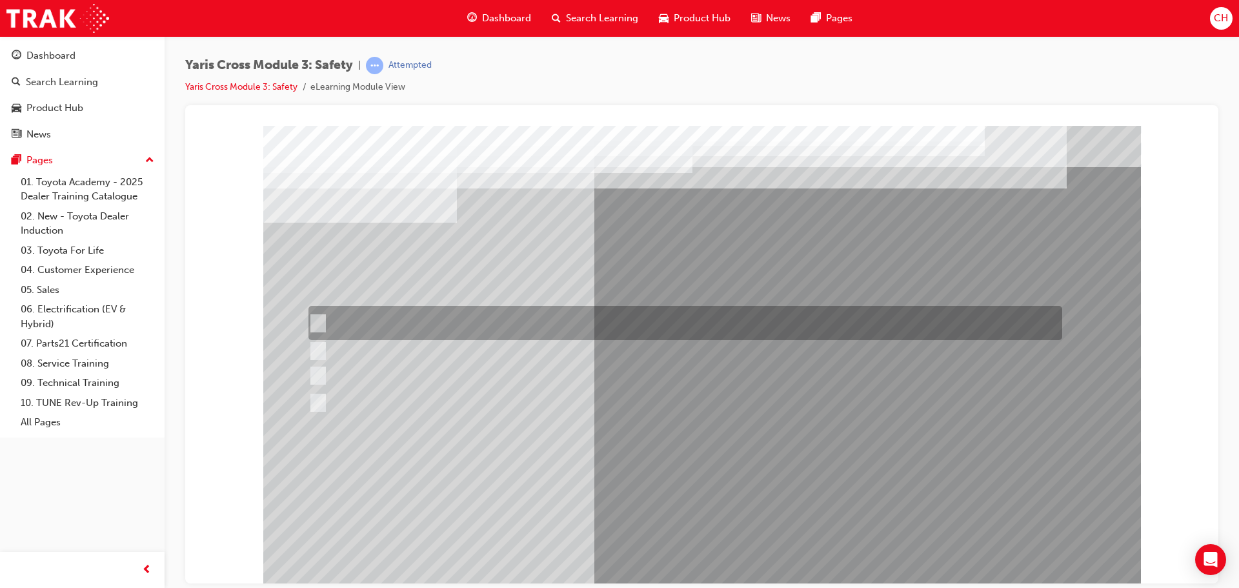
click at [483, 313] on div at bounding box center [682, 323] width 754 height 34
checkbox input "true"
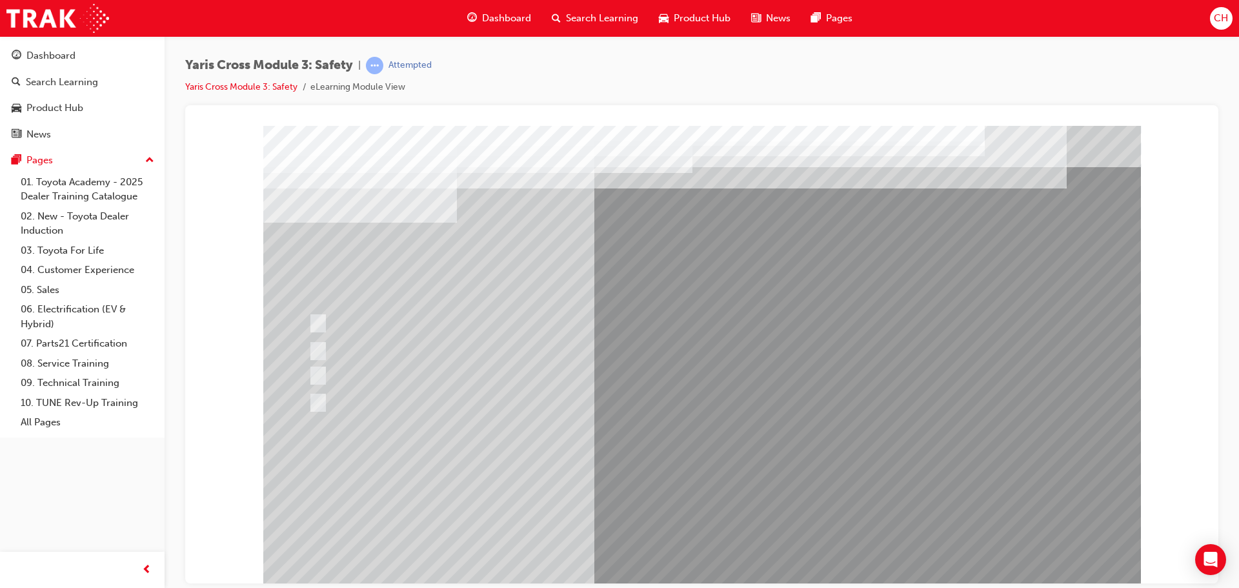
drag, startPoint x: 706, startPoint y: 502, endPoint x: 700, endPoint y: 494, distance: 9.3
click at [702, 499] on div at bounding box center [702, 357] width 878 height 465
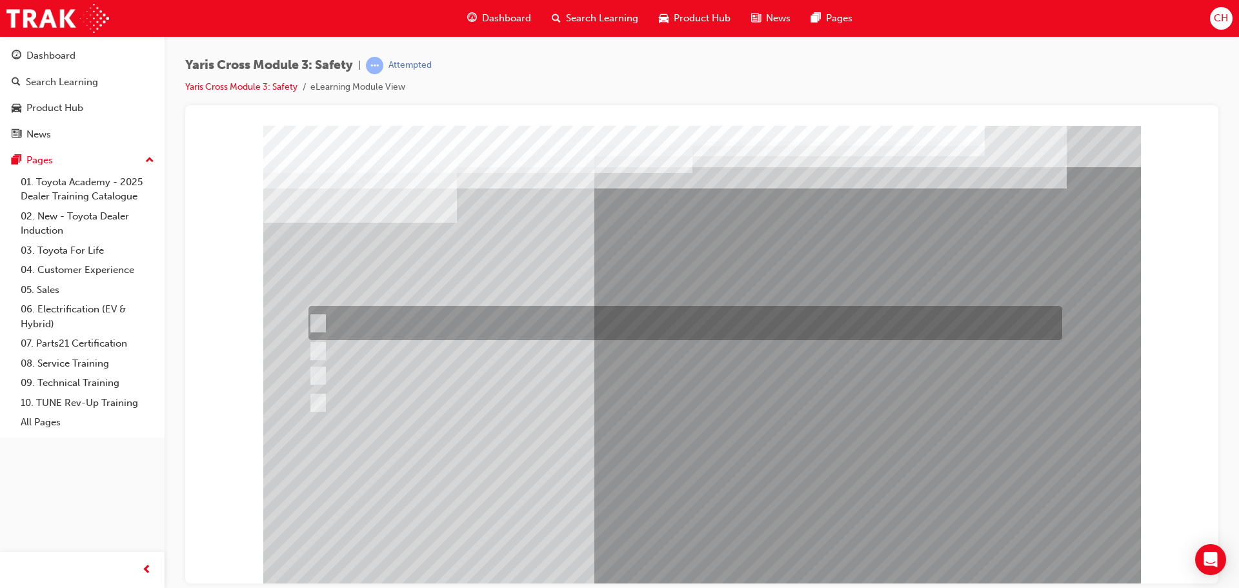
click at [448, 314] on div at bounding box center [682, 323] width 754 height 34
radio input "true"
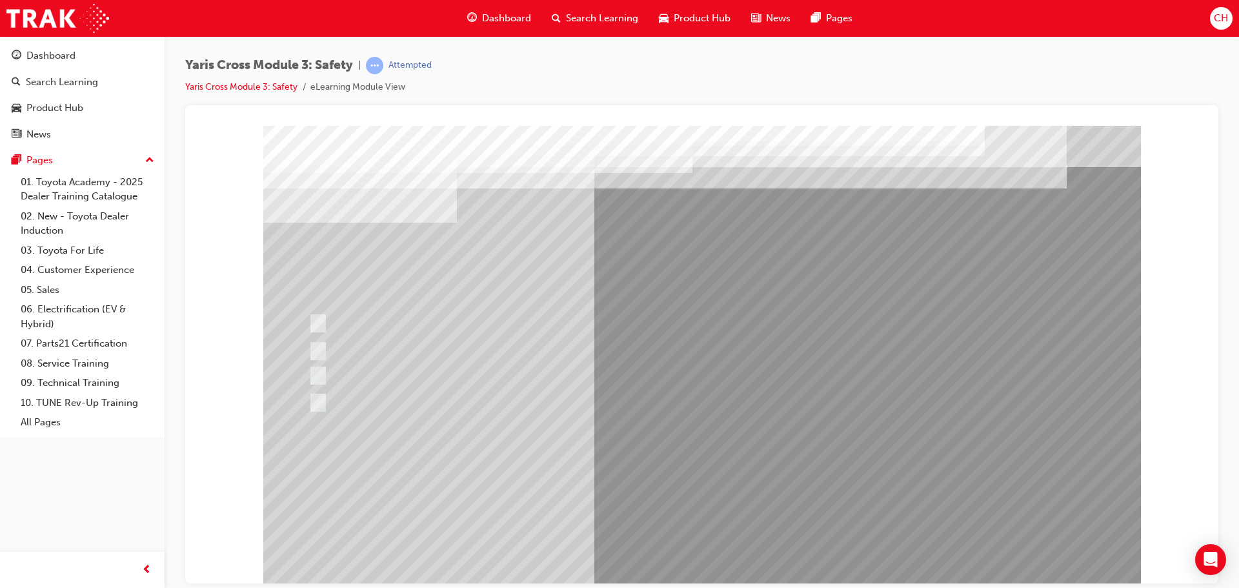
click at [708, 490] on div at bounding box center [702, 357] width 878 height 465
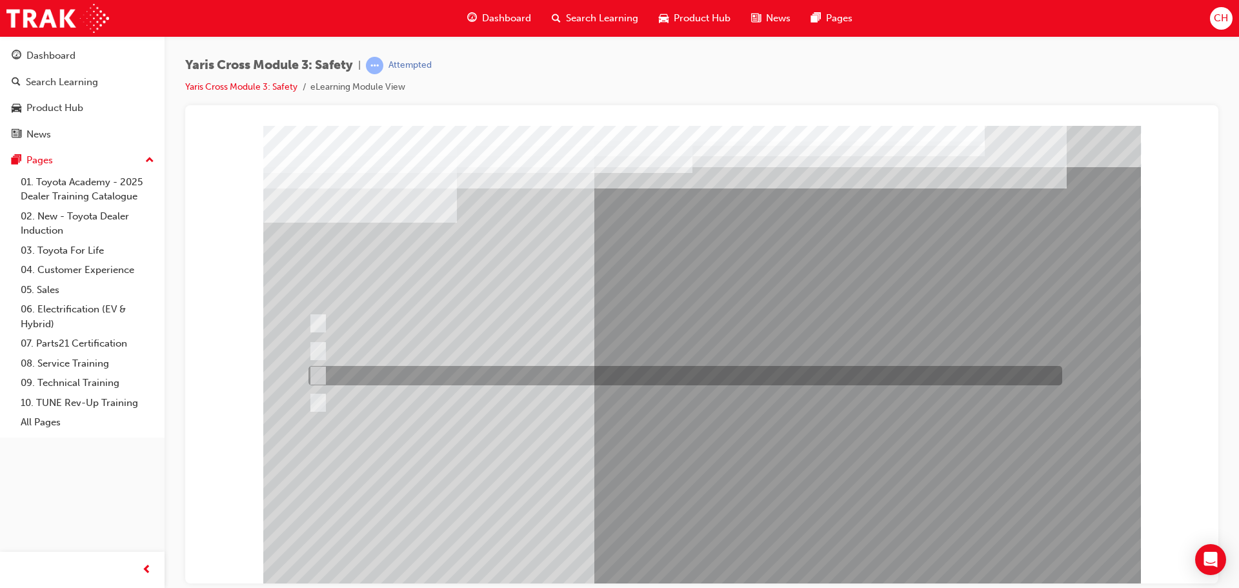
click at [427, 379] on div at bounding box center [682, 375] width 754 height 19
radio input "true"
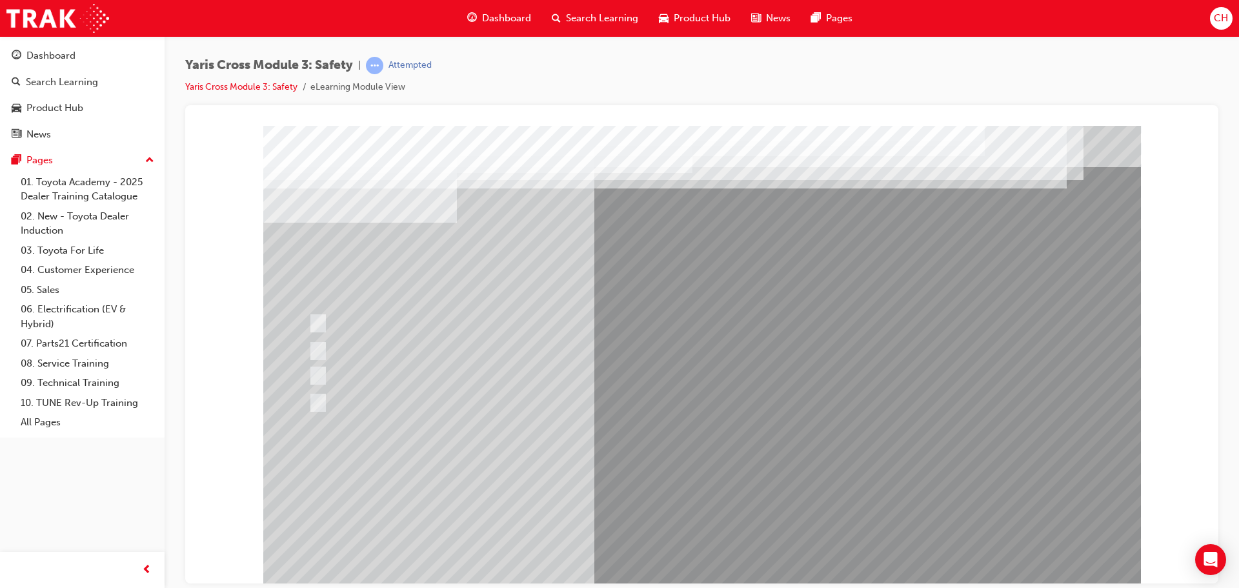
click at [704, 511] on div at bounding box center [702, 357] width 878 height 465
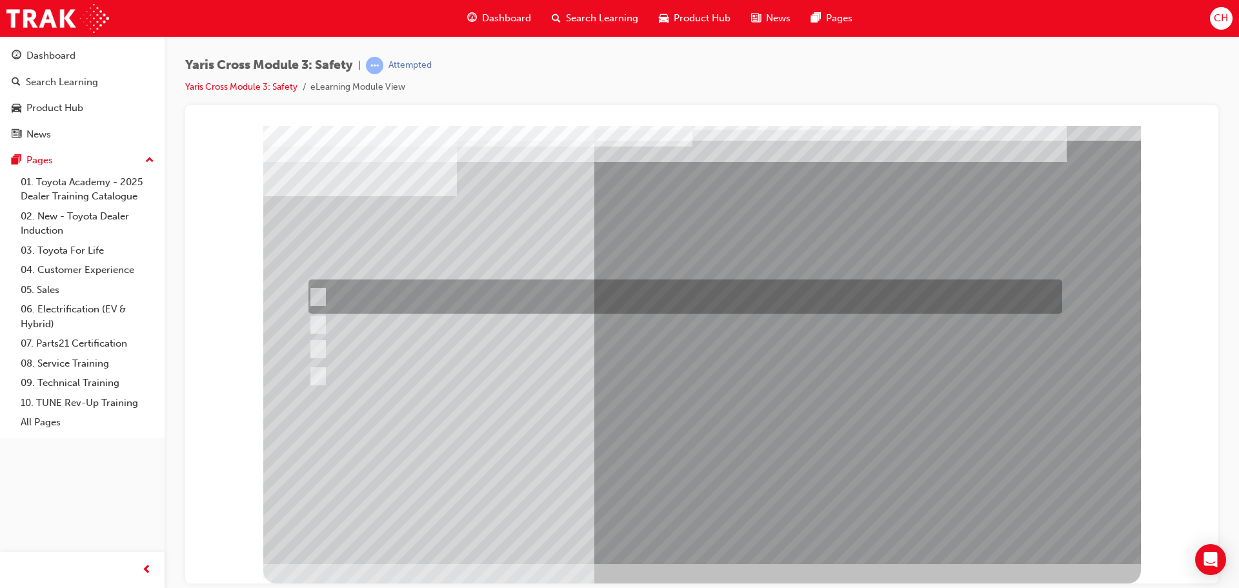
click at [462, 289] on div at bounding box center [682, 296] width 754 height 34
radio input "true"
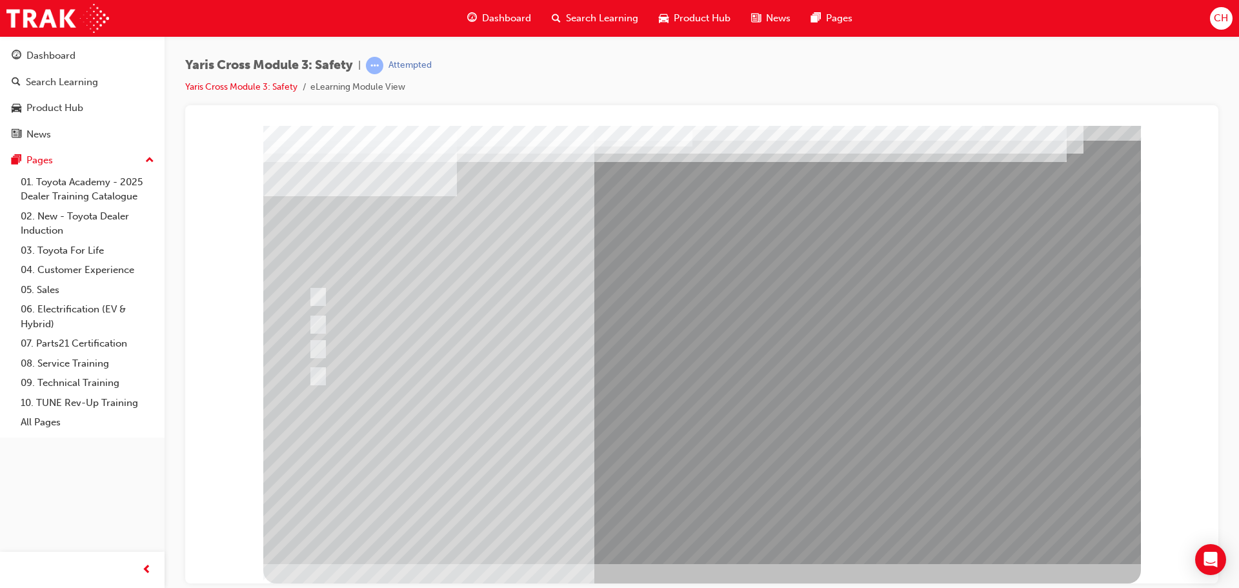
click at [749, 463] on div at bounding box center [702, 331] width 878 height 465
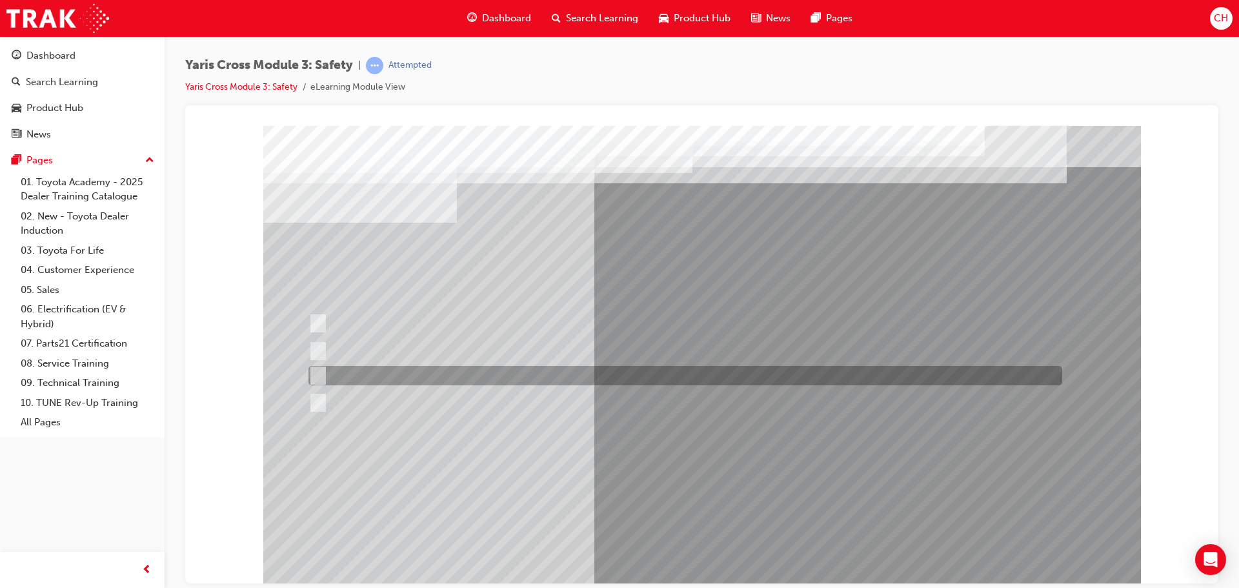
click at [425, 378] on div at bounding box center [682, 375] width 754 height 19
radio input "true"
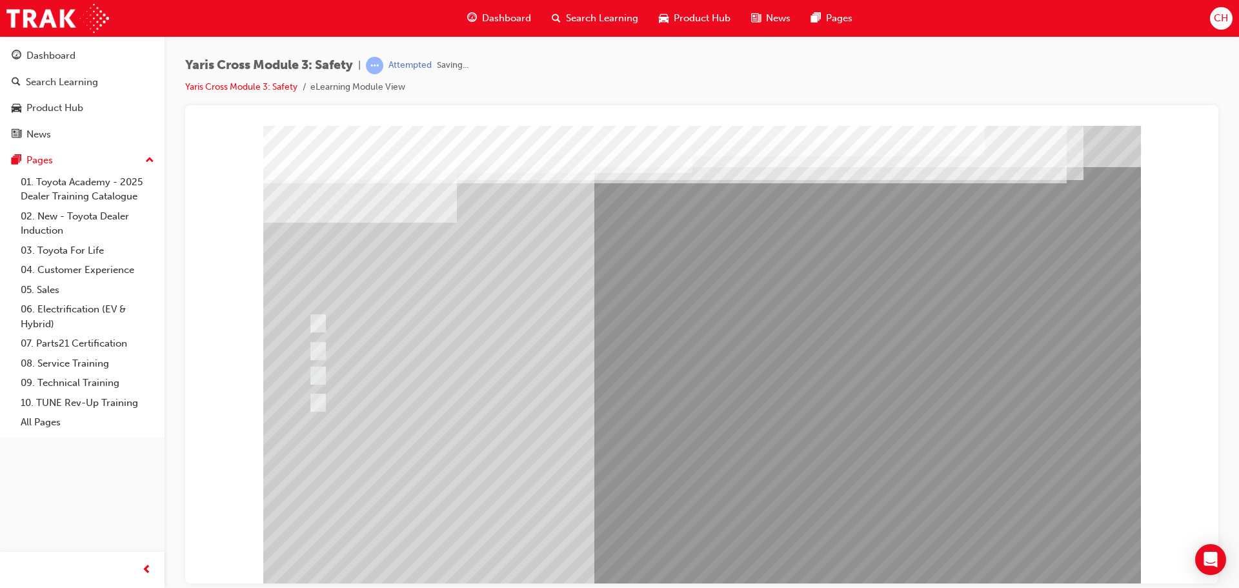
click at [729, 494] on div at bounding box center [702, 357] width 878 height 465
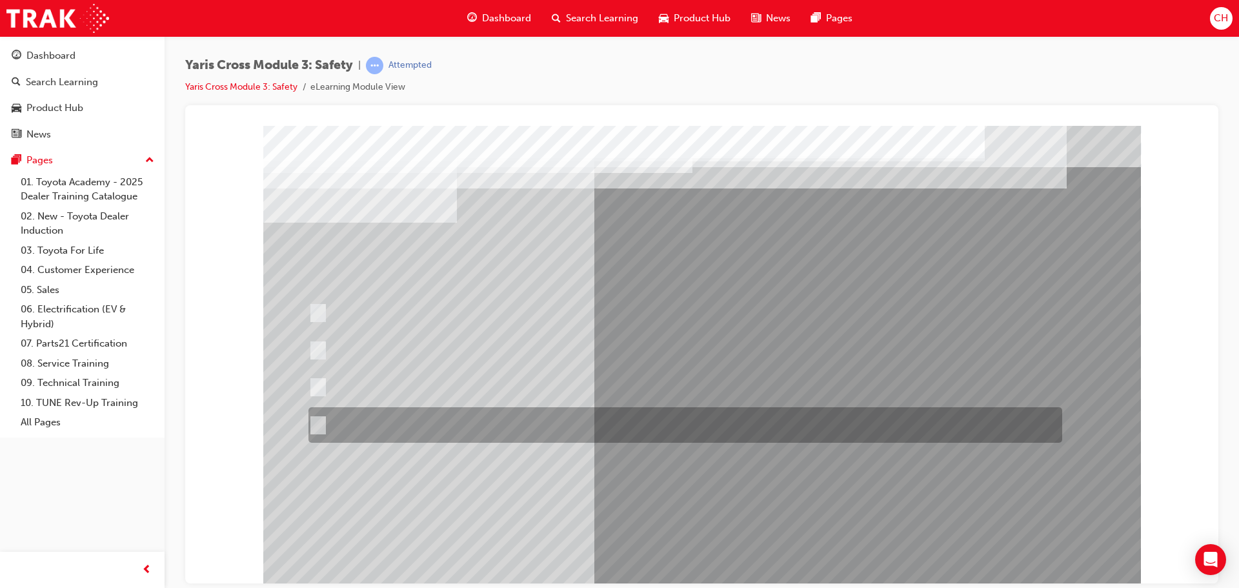
click at [520, 423] on div at bounding box center [682, 425] width 754 height 36
radio input "true"
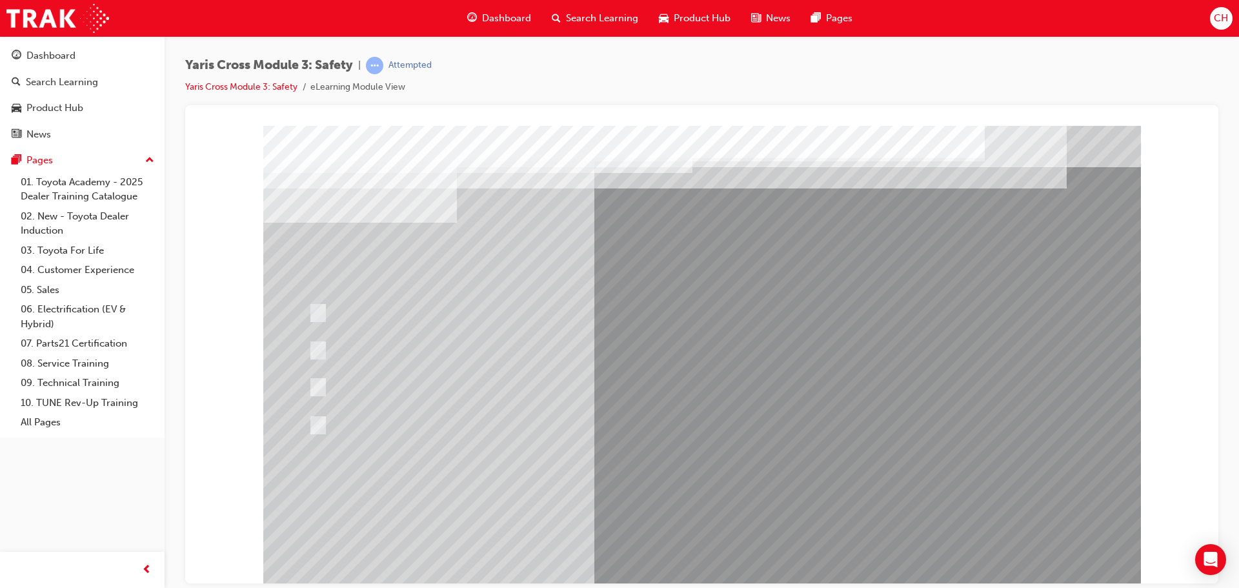
click at [673, 551] on div at bounding box center [702, 357] width 878 height 465
click at [669, 483] on div at bounding box center [702, 357] width 878 height 465
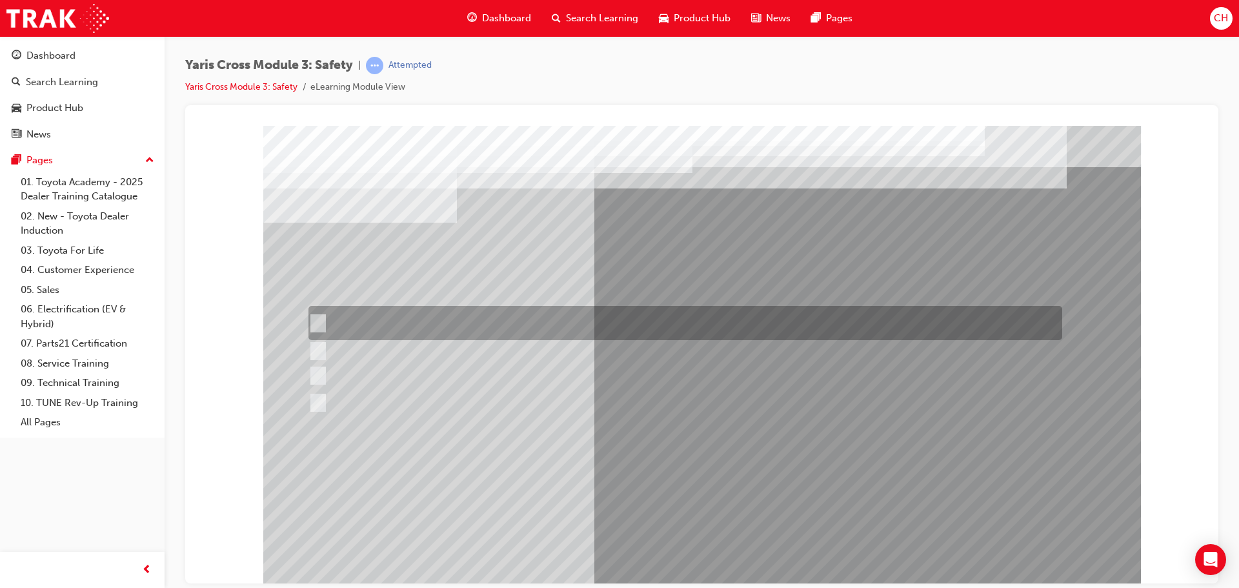
click at [505, 314] on div at bounding box center [682, 323] width 754 height 34
radio input "true"
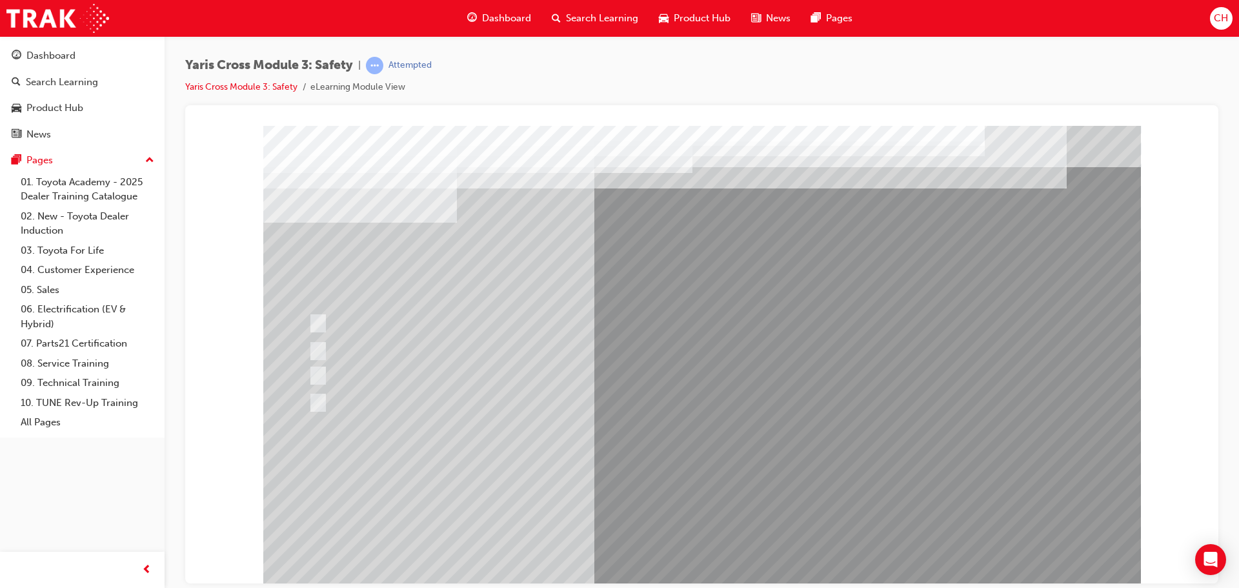
click at [741, 487] on div at bounding box center [702, 357] width 878 height 465
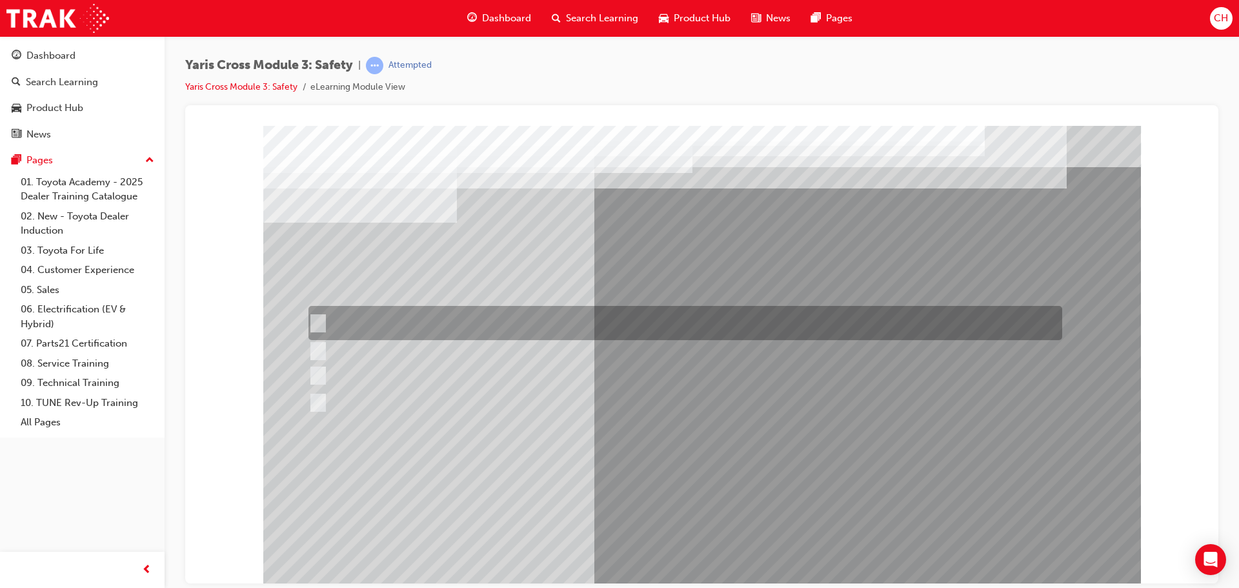
click at [475, 318] on div at bounding box center [682, 323] width 754 height 34
checkbox input "true"
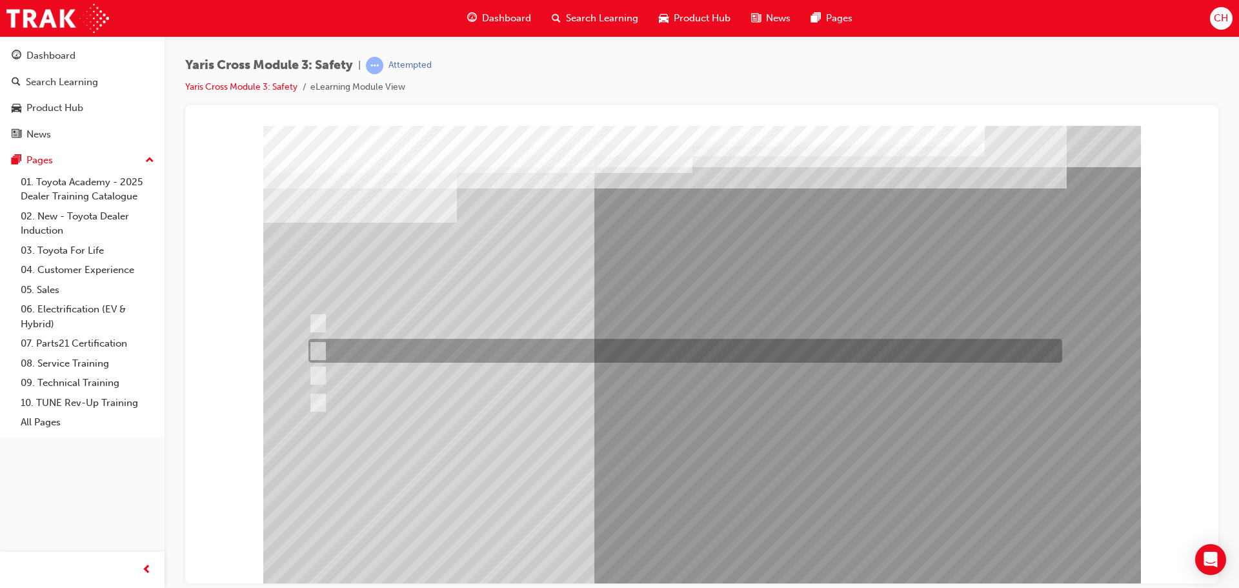
click at [481, 344] on div at bounding box center [682, 351] width 754 height 24
checkbox input "true"
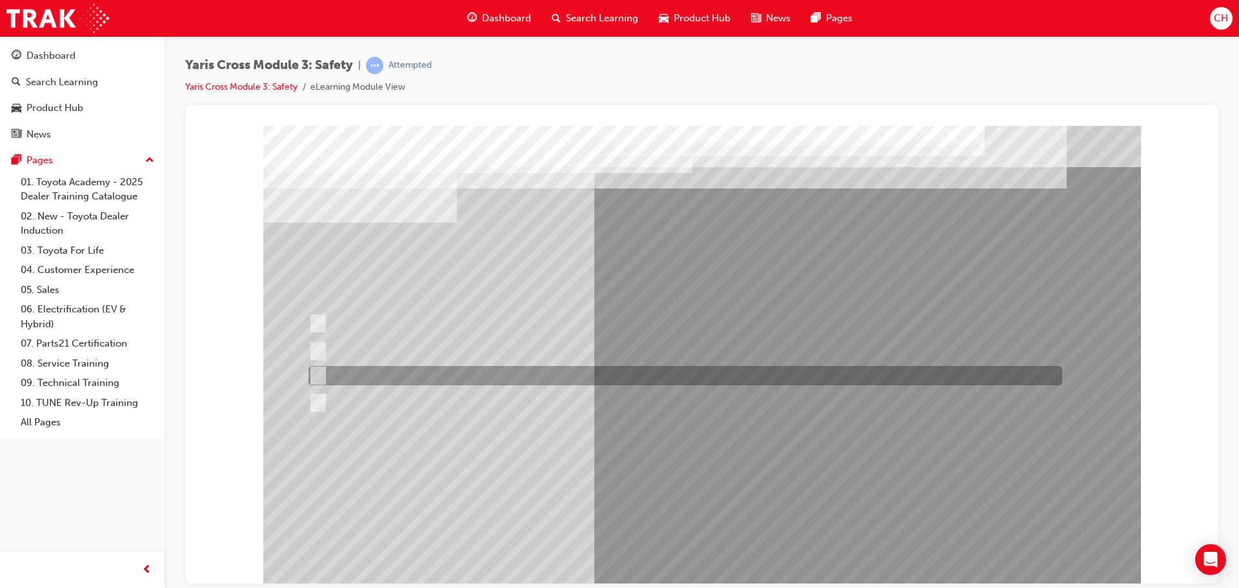
click at [486, 374] on div at bounding box center [682, 375] width 754 height 19
checkbox input "true"
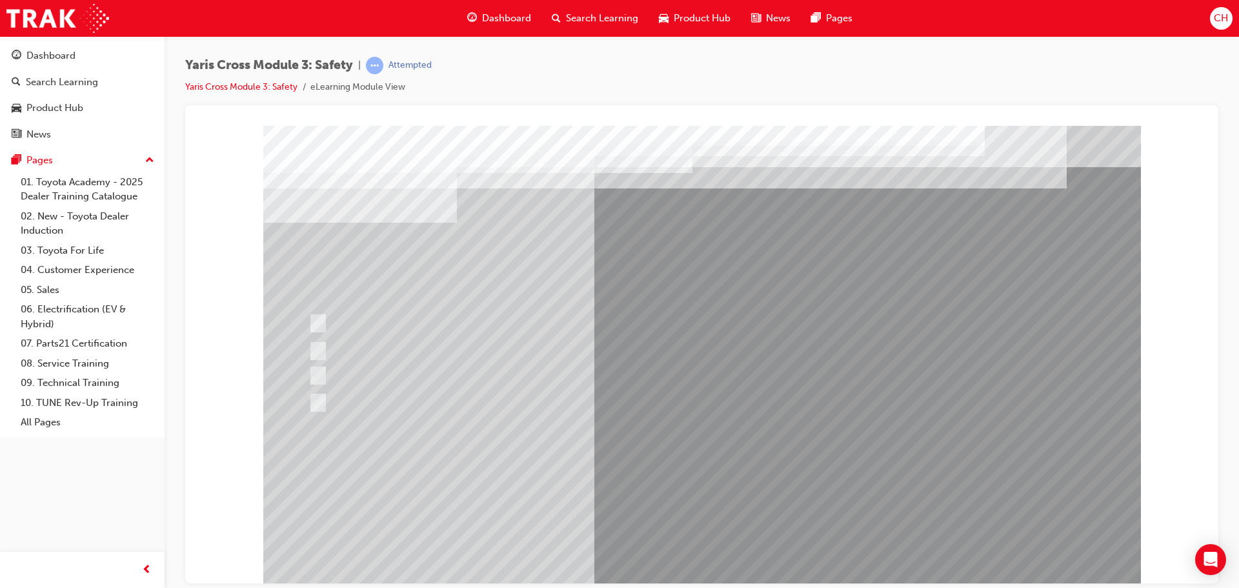
click at [696, 487] on div at bounding box center [702, 357] width 878 height 465
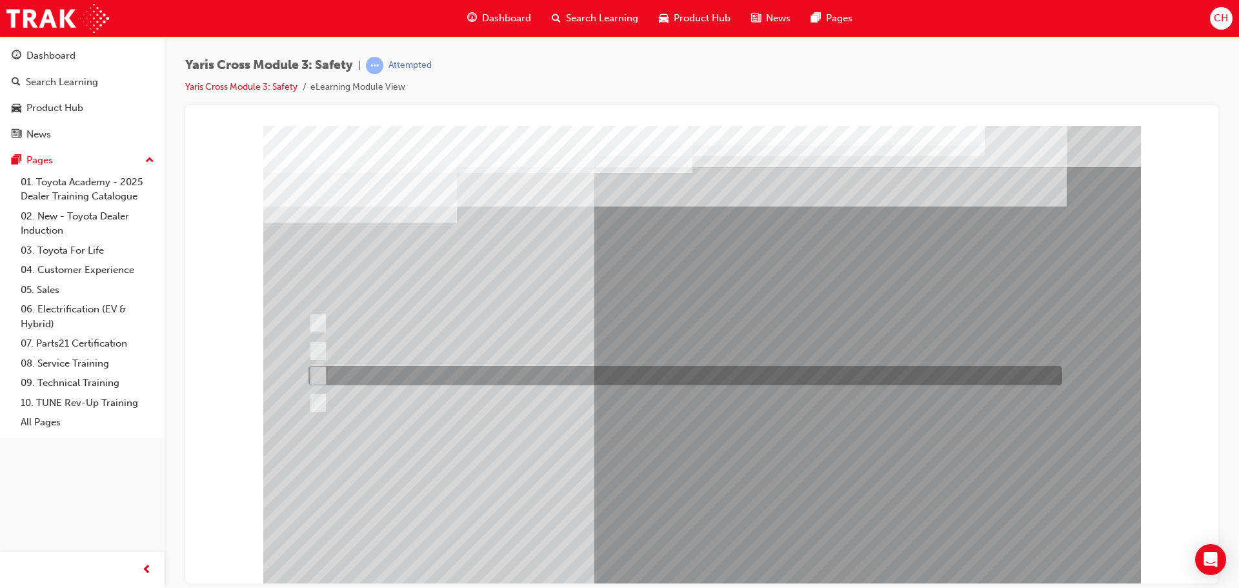
click at [425, 373] on div at bounding box center [682, 375] width 754 height 19
radio input "true"
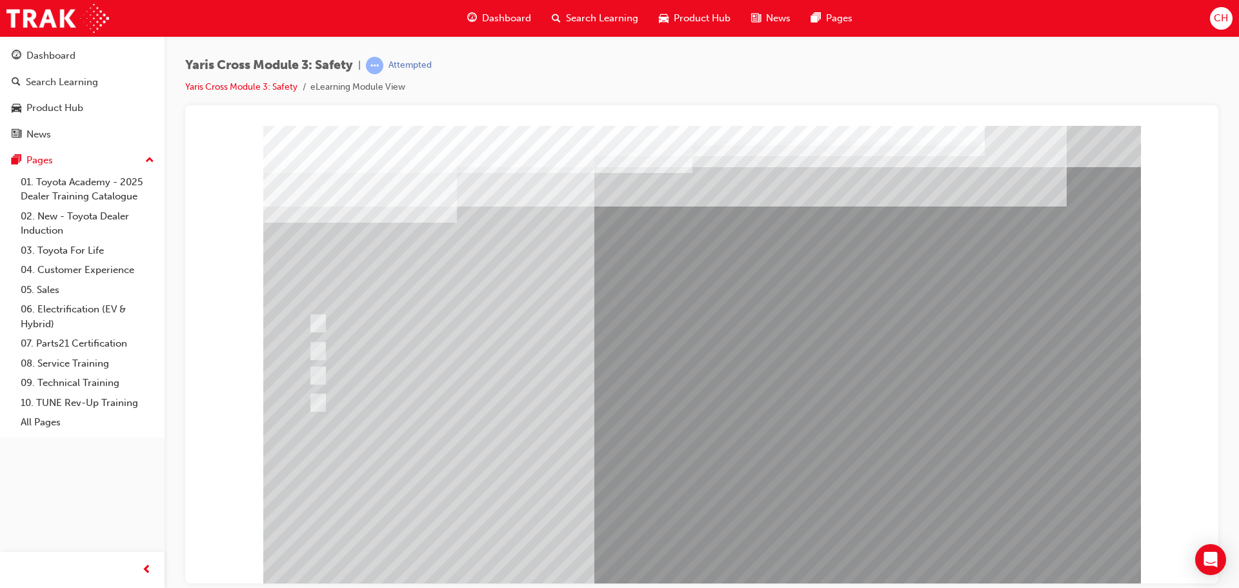
click at [699, 471] on div at bounding box center [702, 357] width 878 height 465
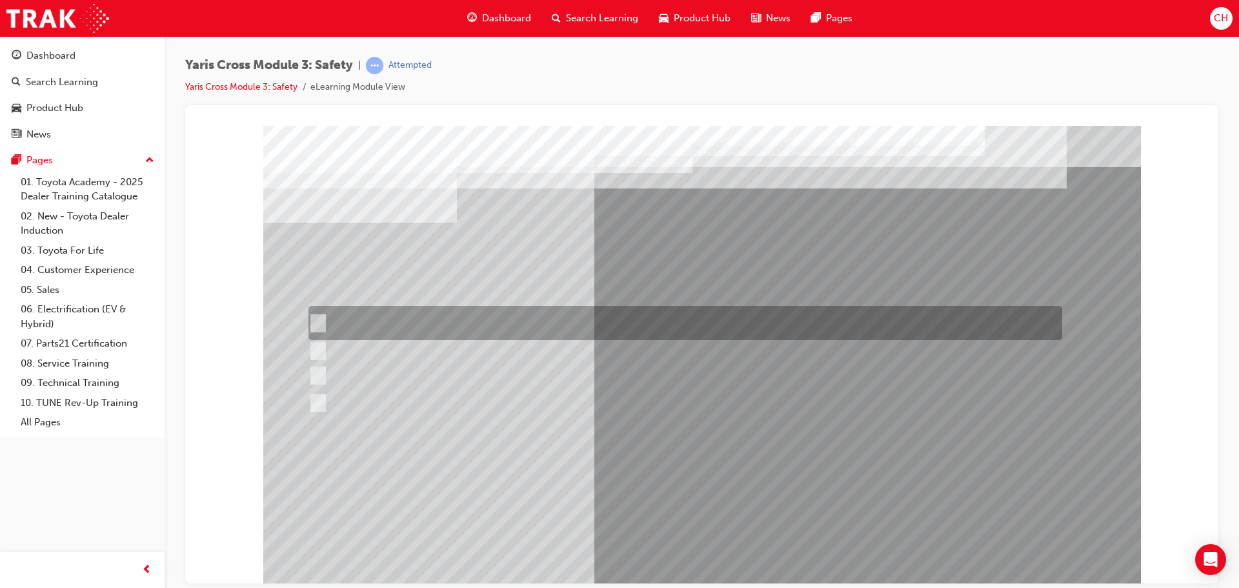
click at [427, 326] on div at bounding box center [682, 323] width 754 height 34
radio input "true"
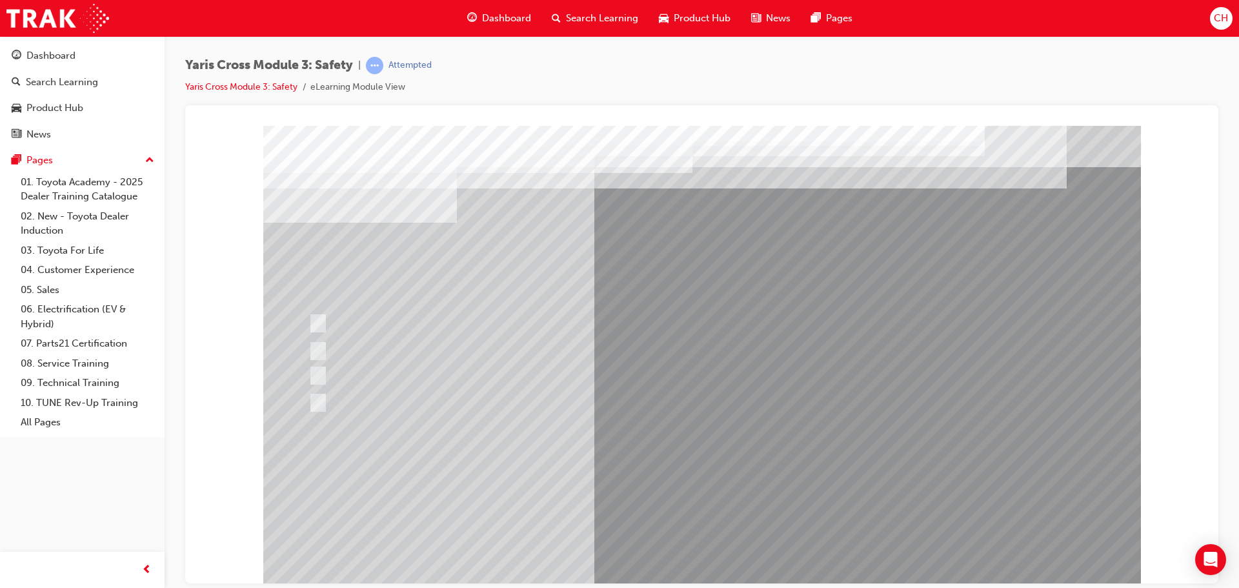
click at [723, 492] on div at bounding box center [702, 357] width 878 height 465
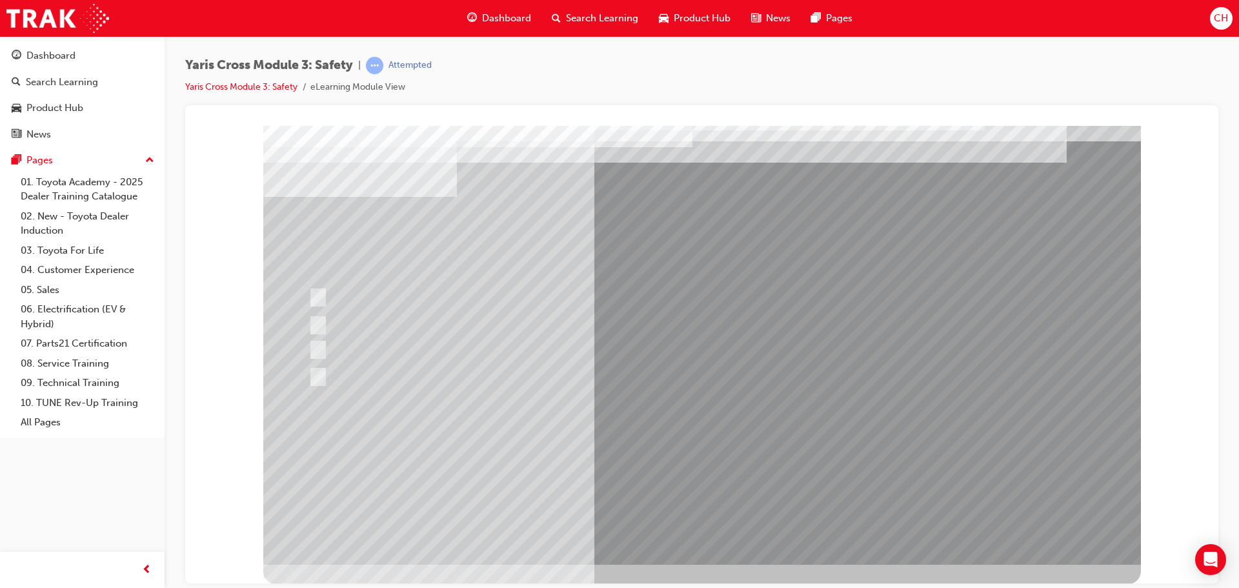
scroll to position [26, 0]
